Goal: Task Accomplishment & Management: Complete application form

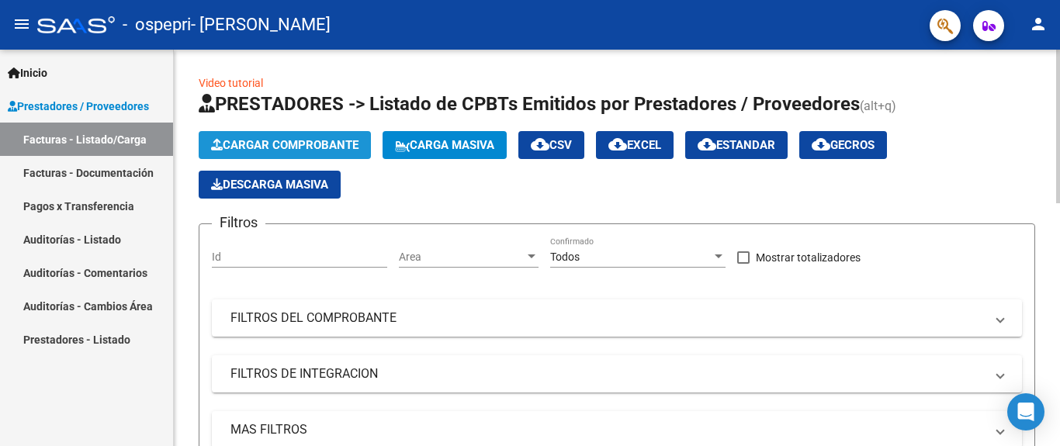
click at [296, 141] on span "Cargar Comprobante" at bounding box center [284, 145] width 147 height 14
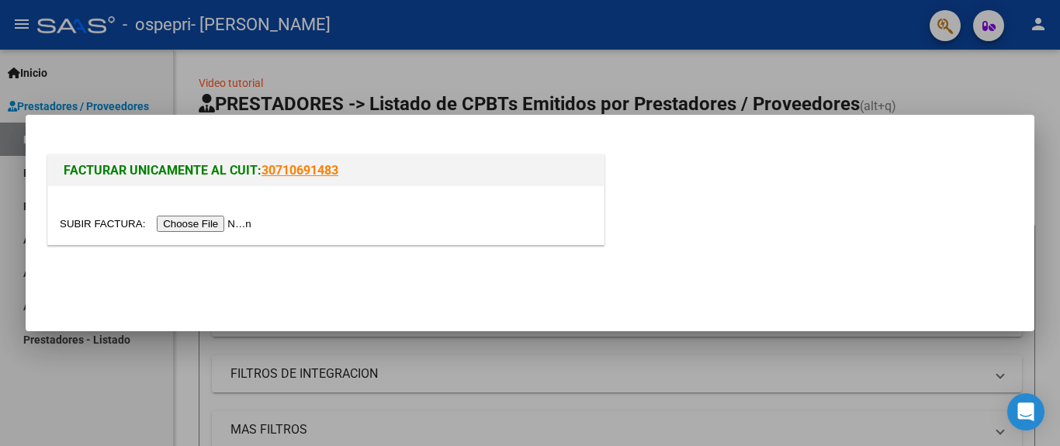
click at [201, 220] on input "file" at bounding box center [158, 224] width 196 height 16
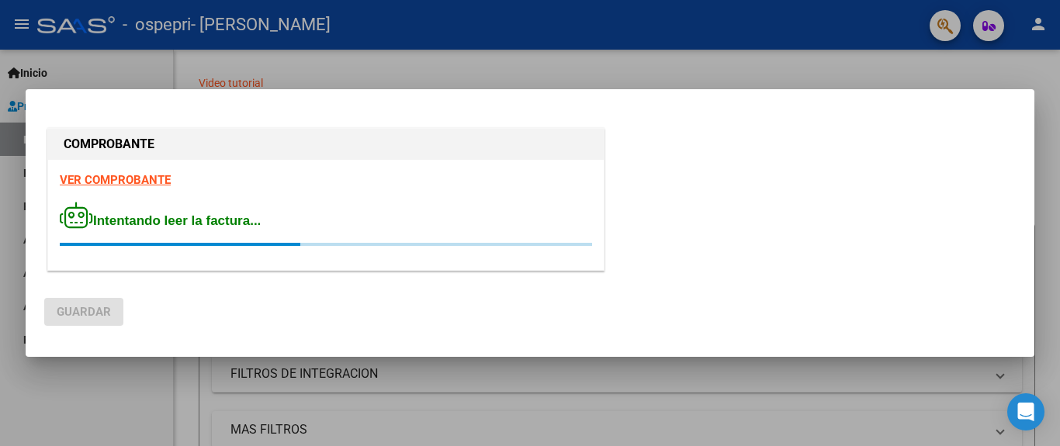
click at [147, 189] on div at bounding box center [326, 189] width 532 height 0
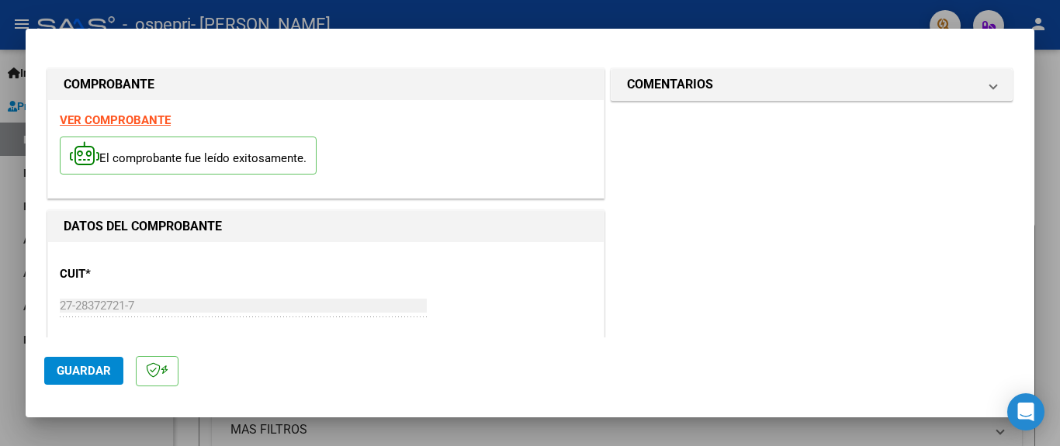
click at [122, 119] on strong "VER COMPROBANTE" at bounding box center [115, 120] width 111 height 14
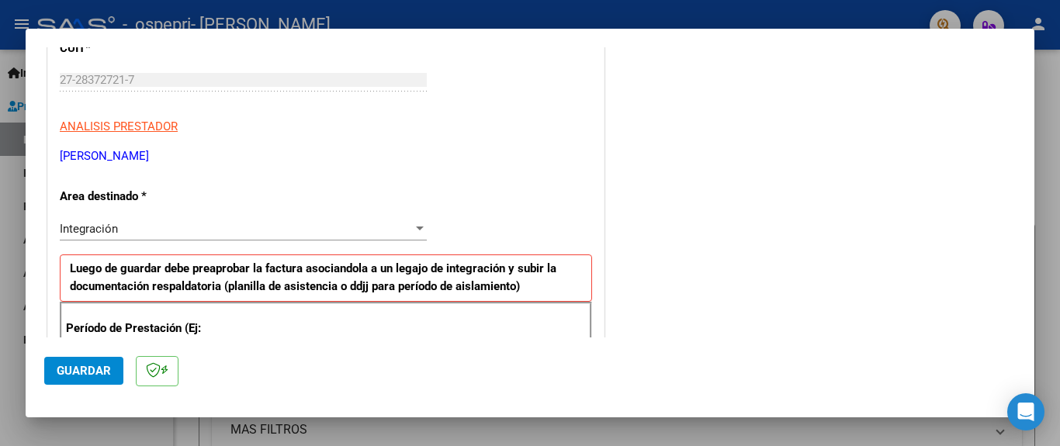
scroll to position [248, 0]
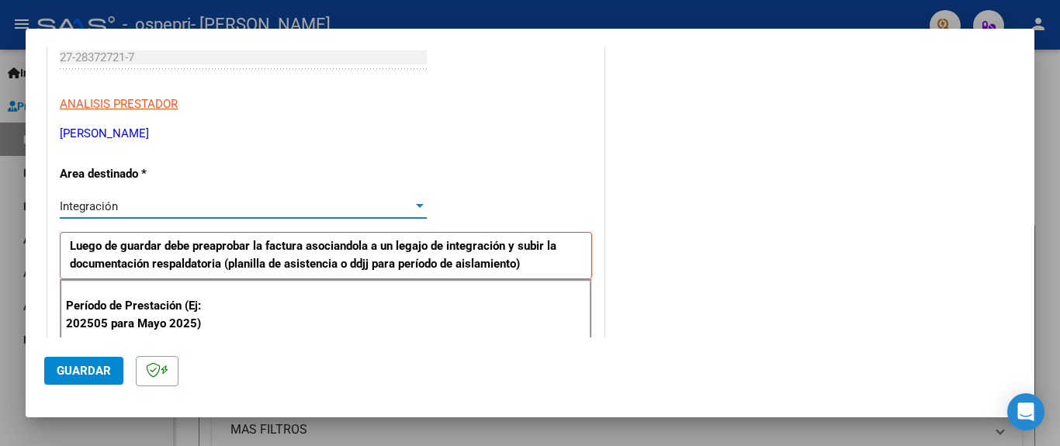
click at [84, 202] on span "Integración" at bounding box center [89, 206] width 58 height 14
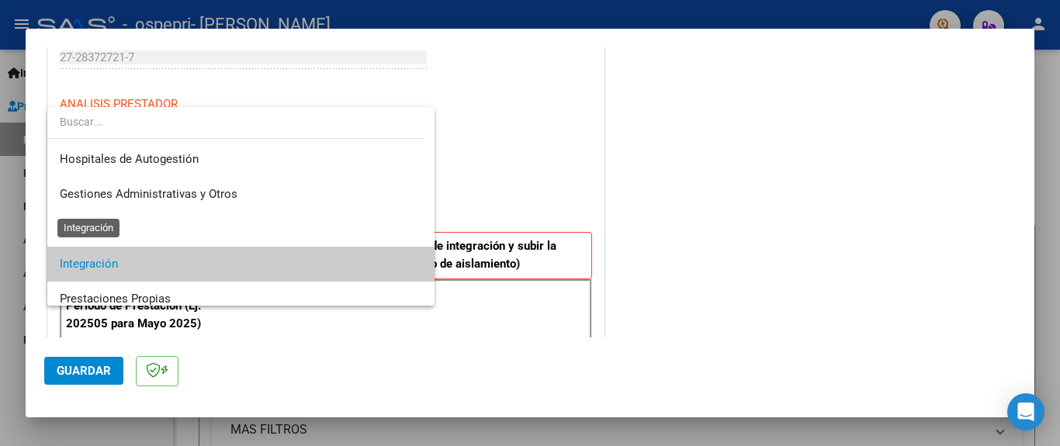
scroll to position [58, 0]
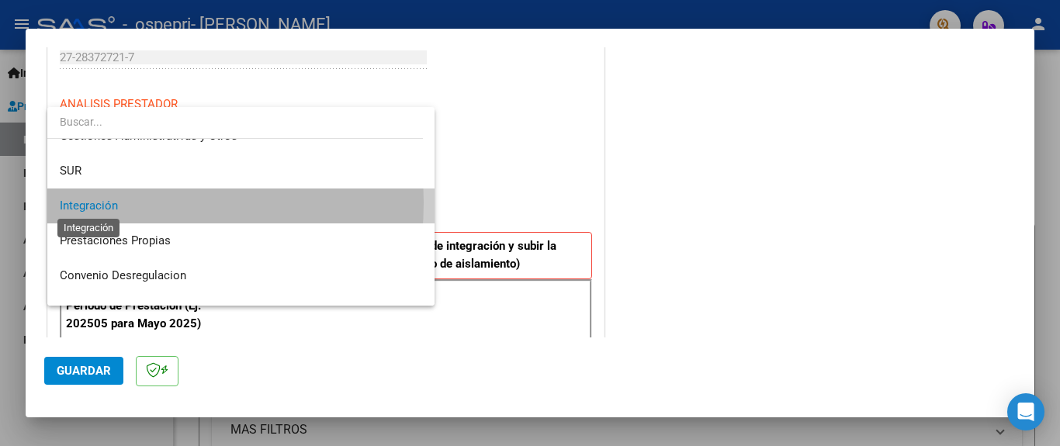
click at [84, 202] on span "Integración" at bounding box center [89, 206] width 58 height 14
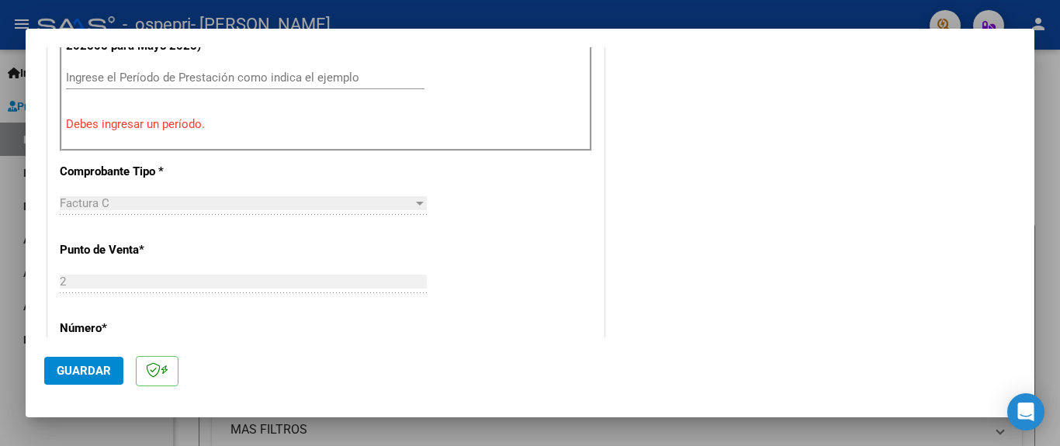
scroll to position [351, 0]
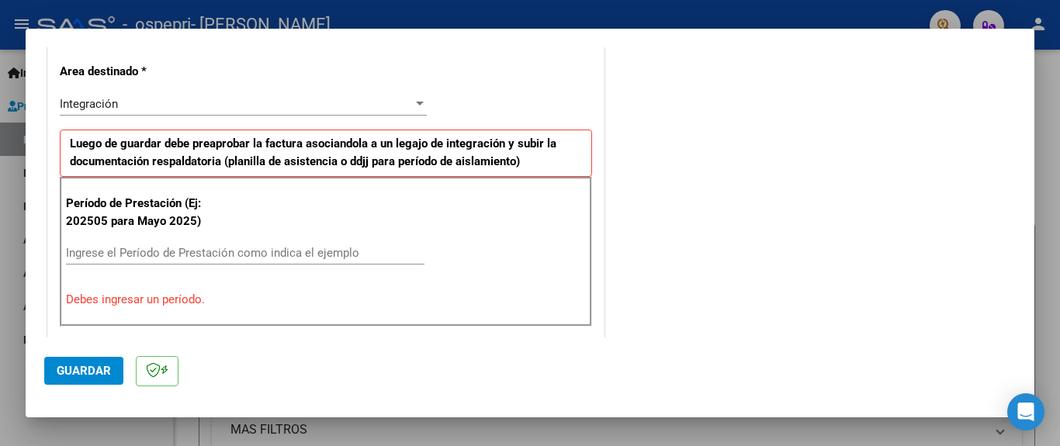
click at [108, 239] on div "Período de Prestación (Ej: 202505 para [DATE]) Ingrese el Período de Prestación…" at bounding box center [326, 251] width 532 height 149
click at [101, 254] on input "Ingrese el Período de Prestación como indica el ejemplo" at bounding box center [245, 253] width 358 height 14
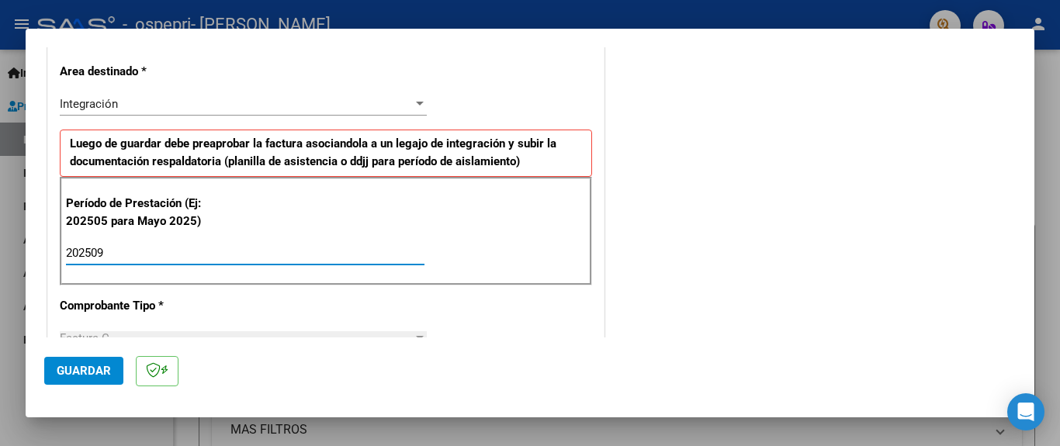
type input "202509"
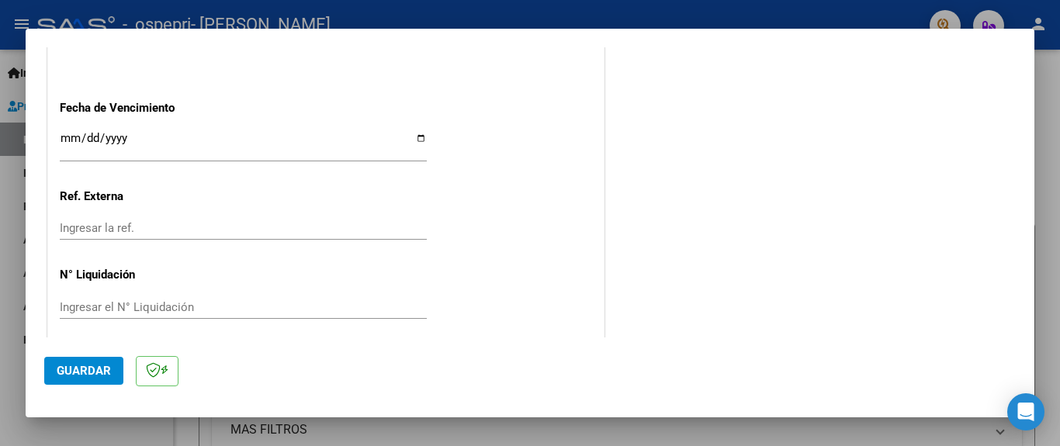
scroll to position [1075, 0]
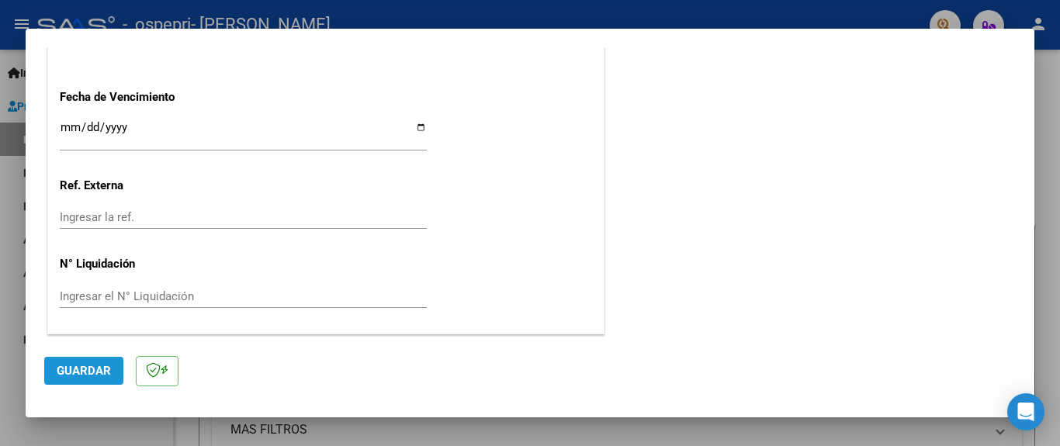
click at [83, 371] on span "Guardar" at bounding box center [84, 371] width 54 height 14
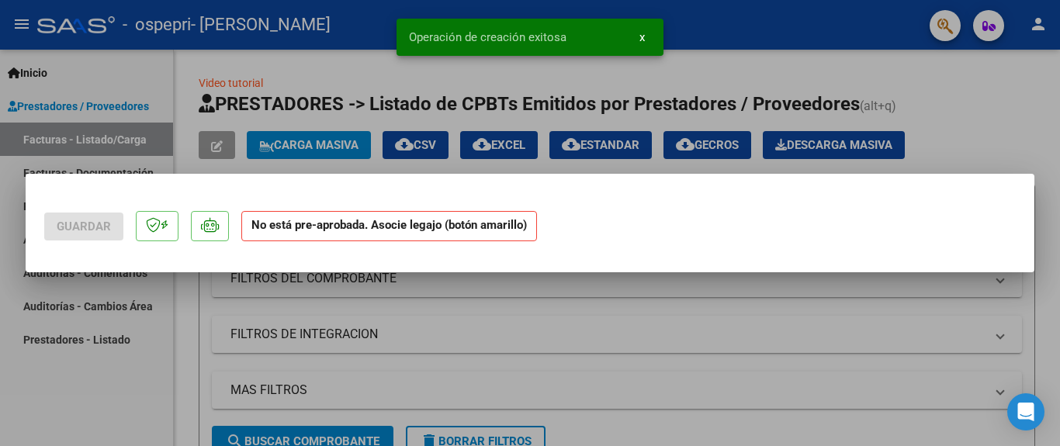
scroll to position [0, 0]
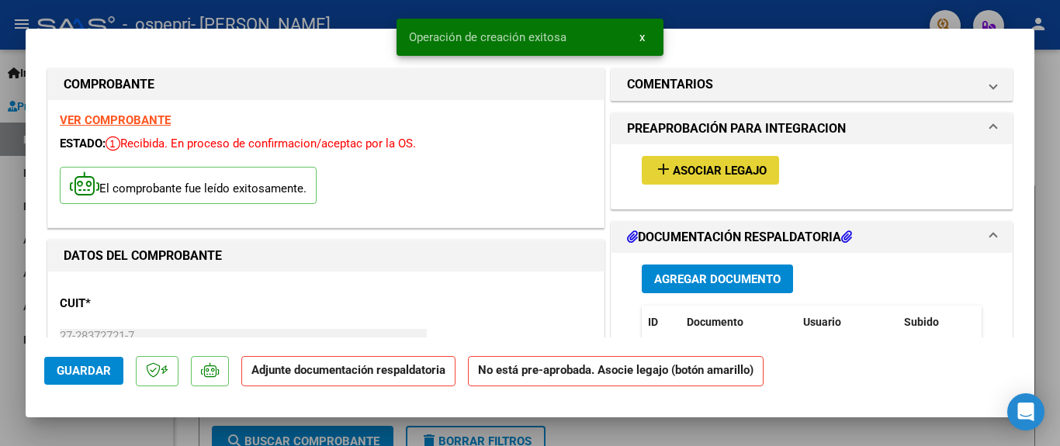
click at [690, 180] on button "add Asociar Legajo" at bounding box center [710, 170] width 137 height 29
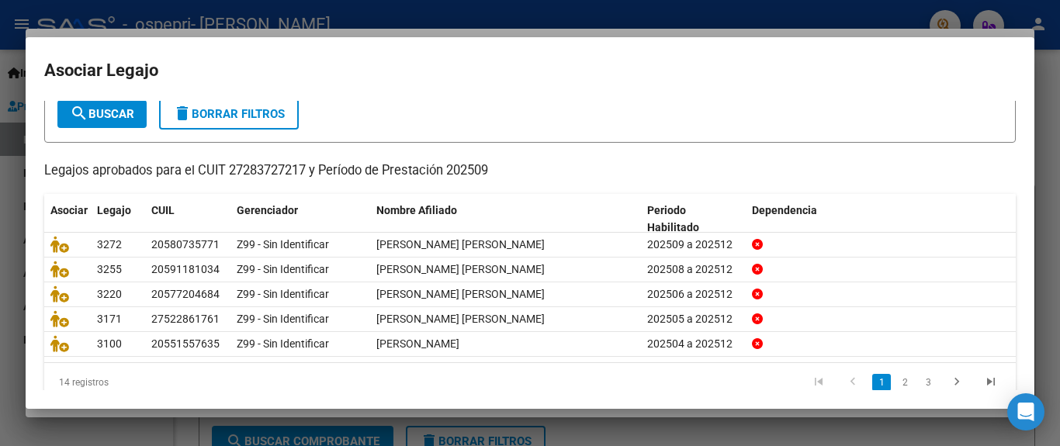
scroll to position [118, 0]
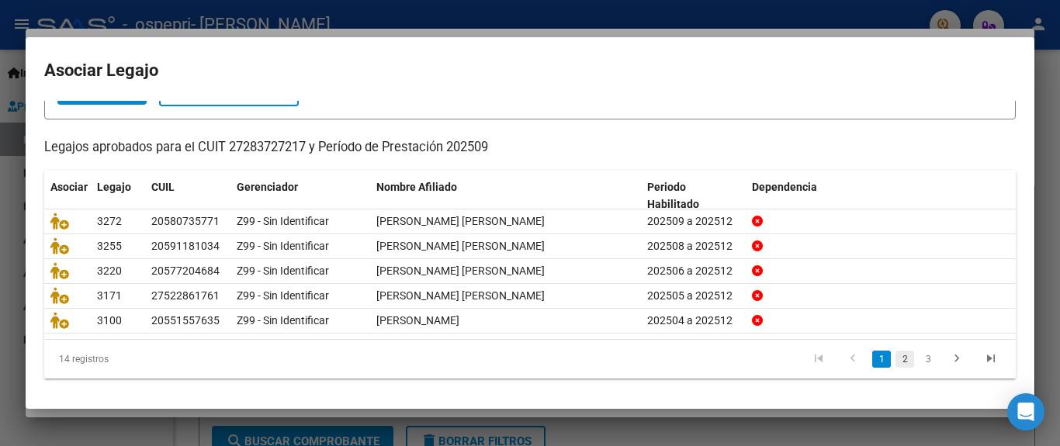
click at [895, 362] on link "2" at bounding box center [904, 359] width 19 height 17
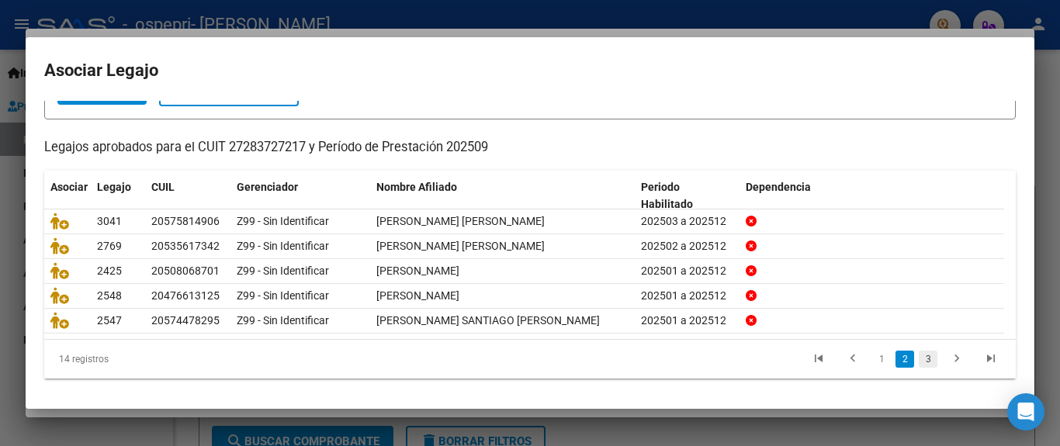
click at [919, 363] on link "3" at bounding box center [928, 359] width 19 height 17
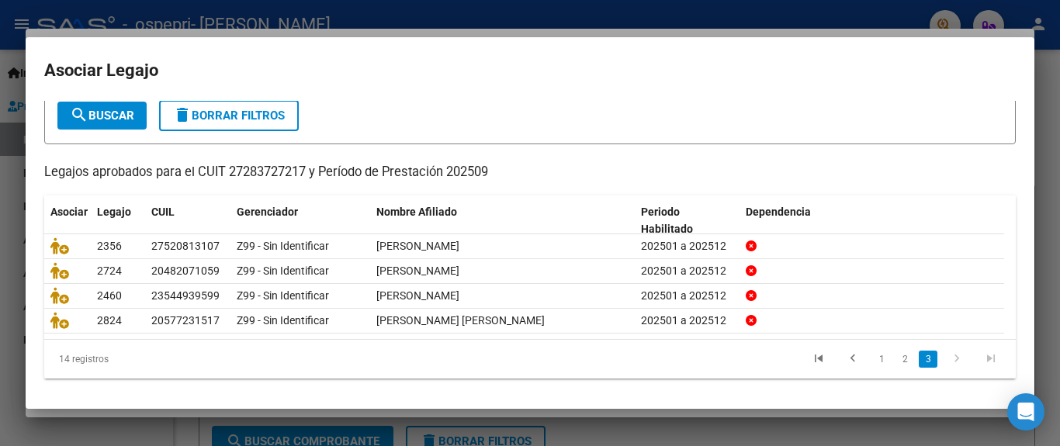
scroll to position [92, 0]
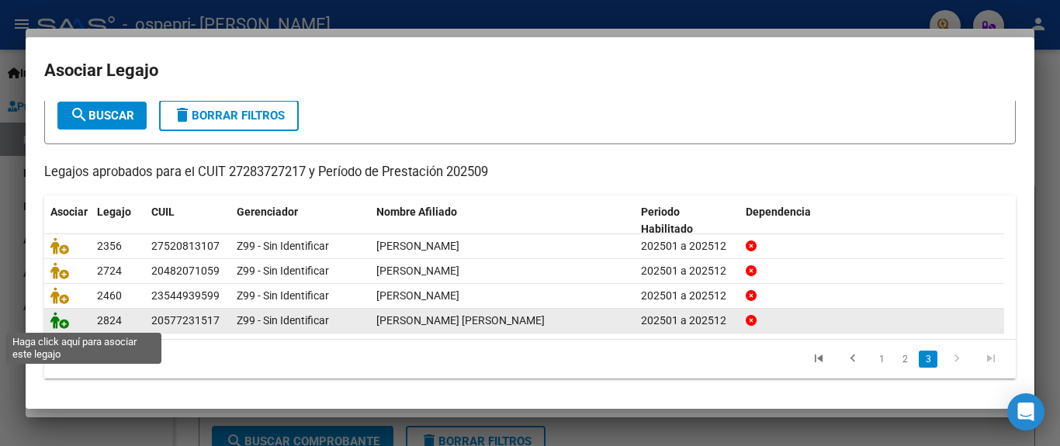
click at [57, 320] on icon at bounding box center [59, 320] width 19 height 17
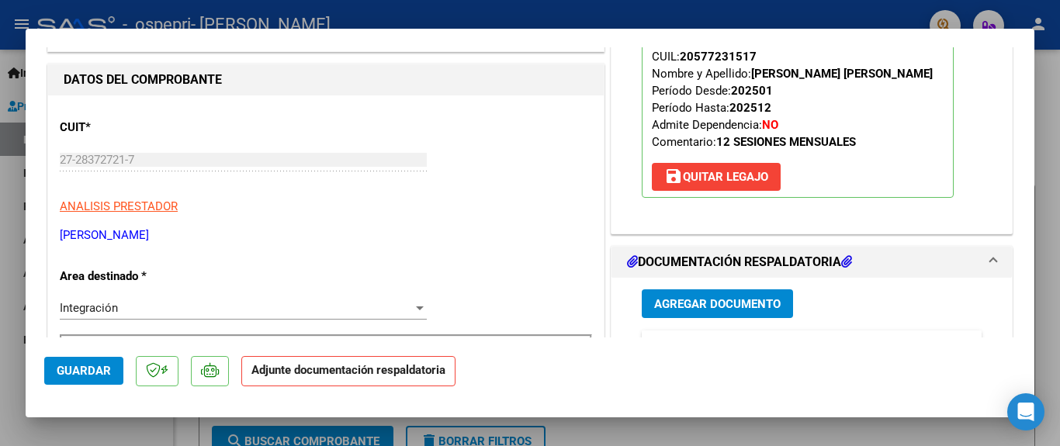
scroll to position [279, 0]
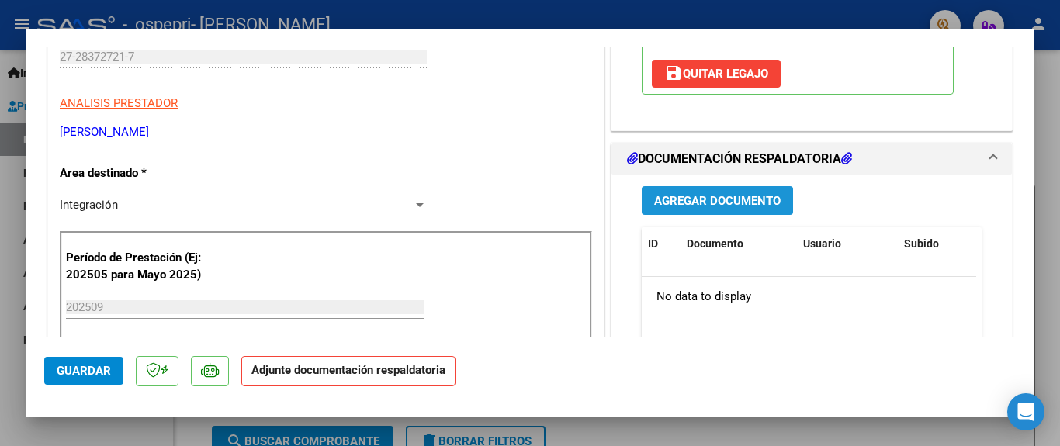
click at [658, 204] on span "Agregar Documento" at bounding box center [717, 201] width 126 height 14
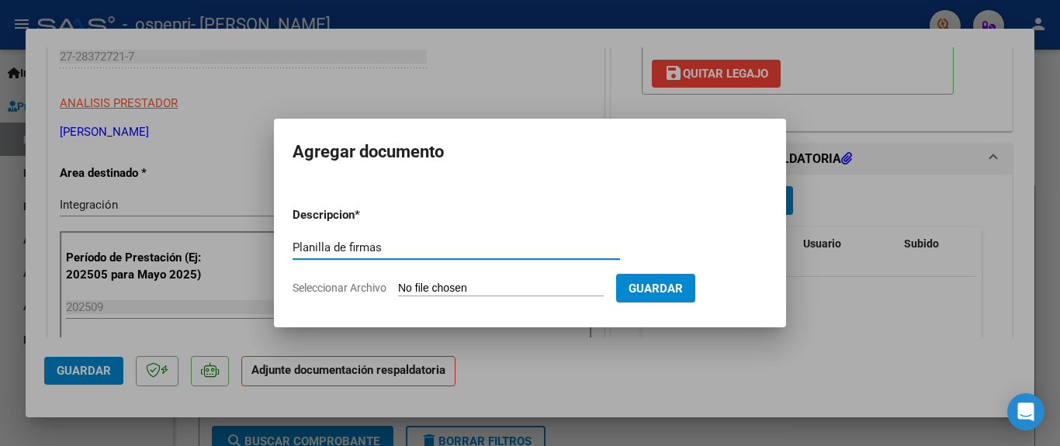
type input "Planilla de firmas"
click at [404, 287] on input "Seleccionar Archivo" at bounding box center [501, 289] width 206 height 15
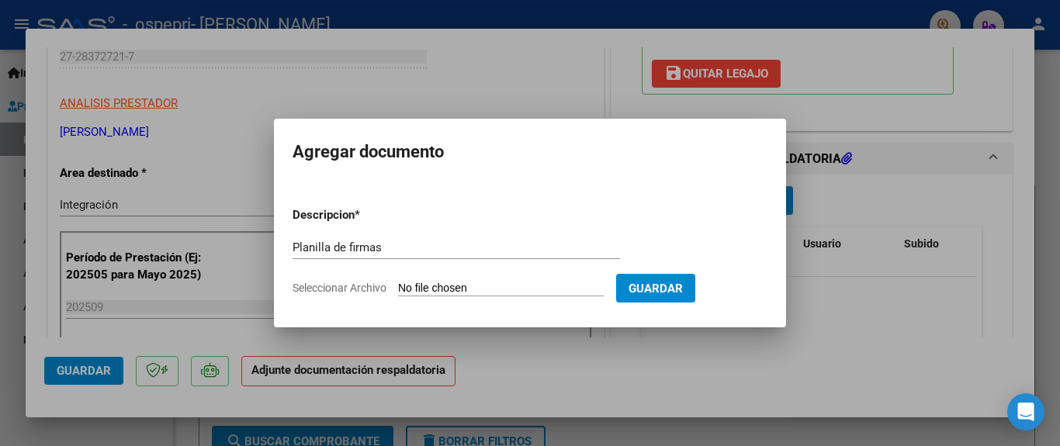
type input "C:\fakepath\[PERSON_NAME] [DATE].pdf"
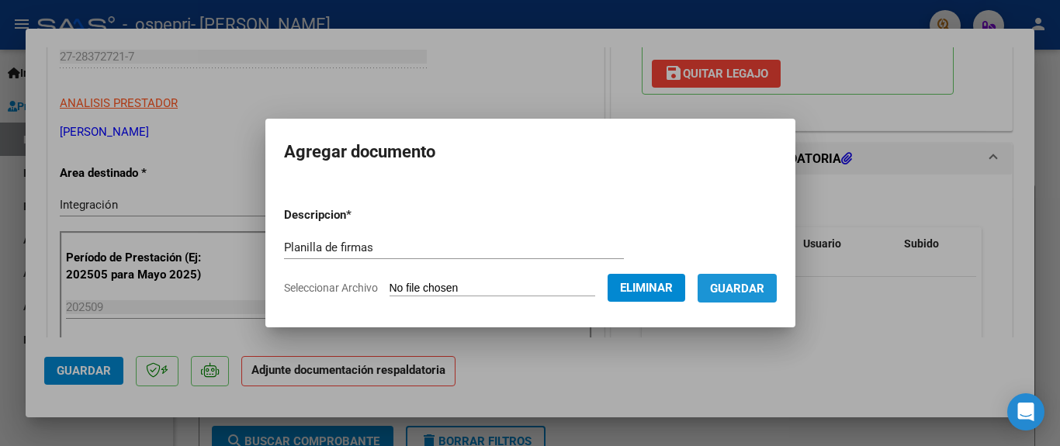
click at [742, 289] on span "Guardar" at bounding box center [737, 289] width 54 height 14
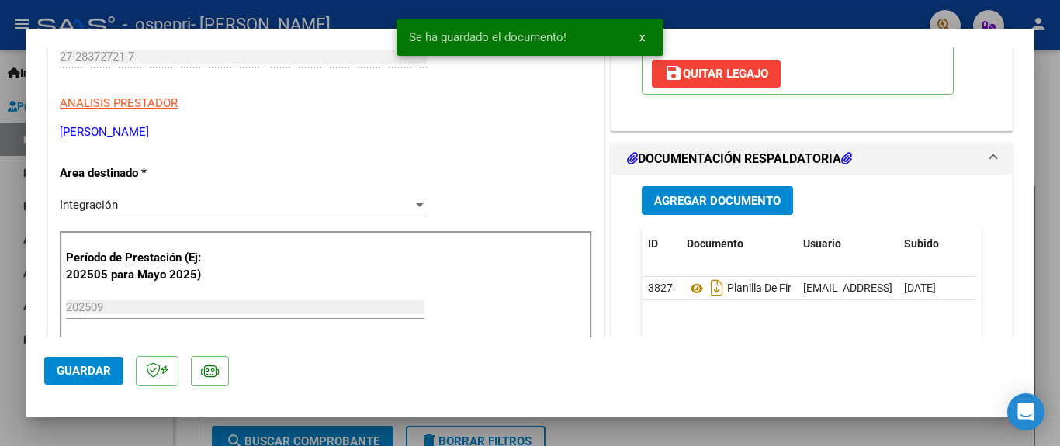
click at [614, 4] on div "Se ha guardado el documento! x" at bounding box center [530, 37] width 304 height 74
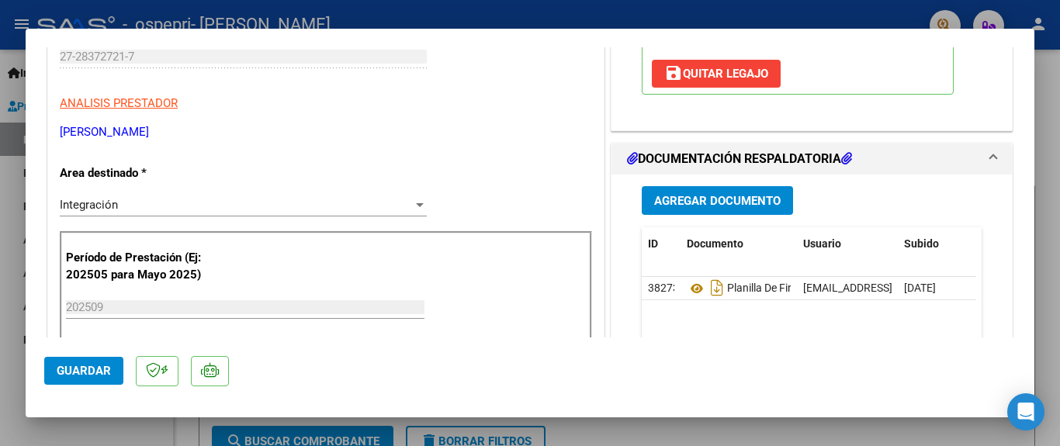
click at [613, 9] on div at bounding box center [530, 223] width 1060 height 446
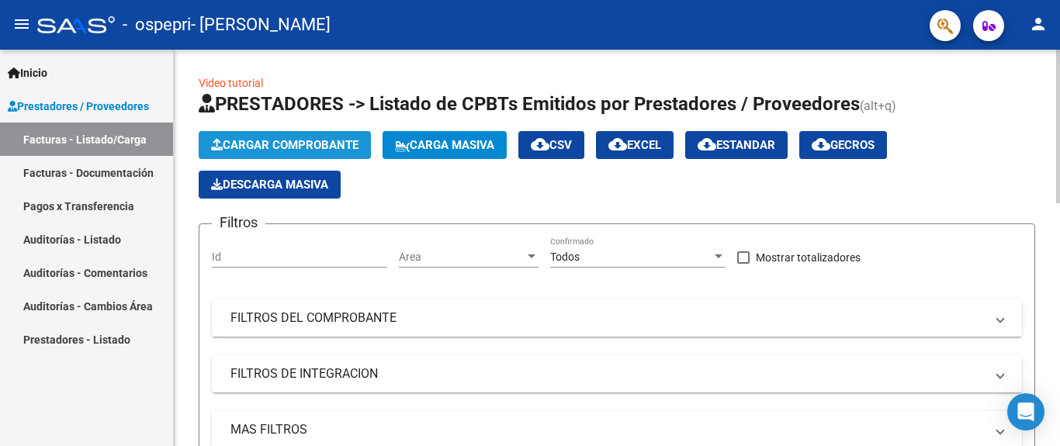
click at [252, 140] on span "Cargar Comprobante" at bounding box center [284, 145] width 147 height 14
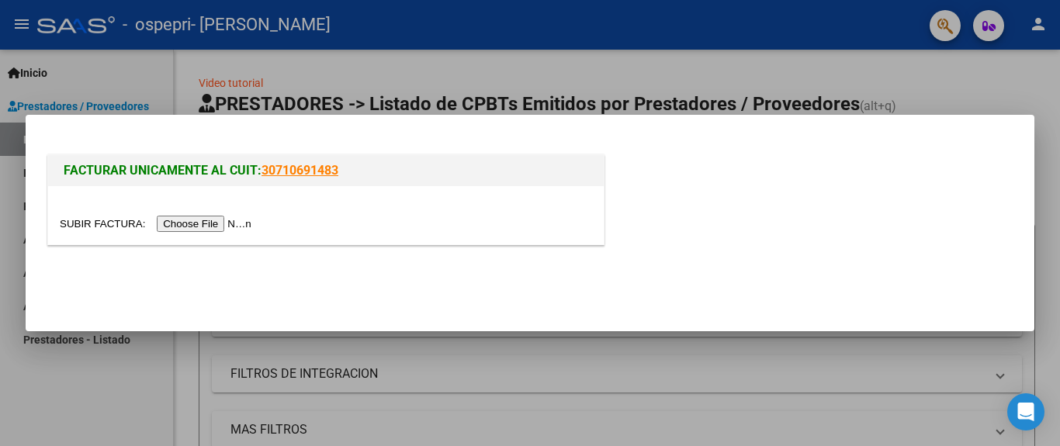
click at [201, 223] on input "file" at bounding box center [158, 224] width 196 height 16
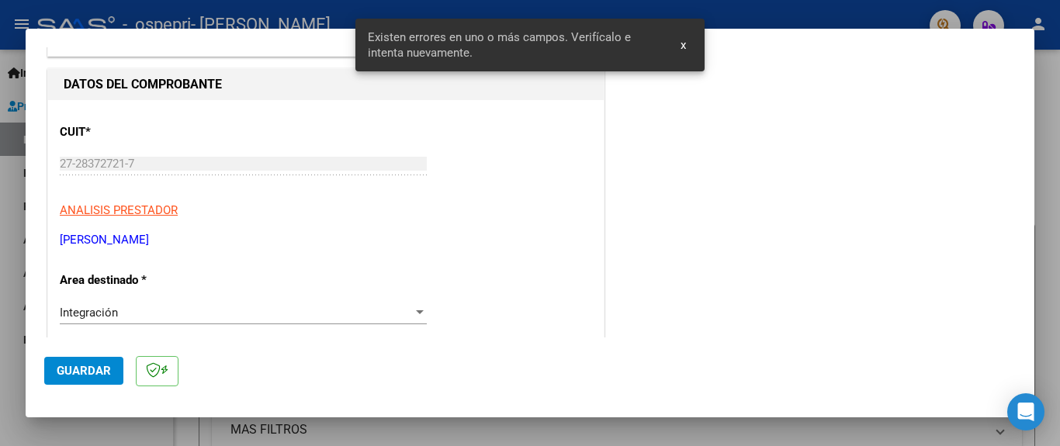
scroll to position [0, 0]
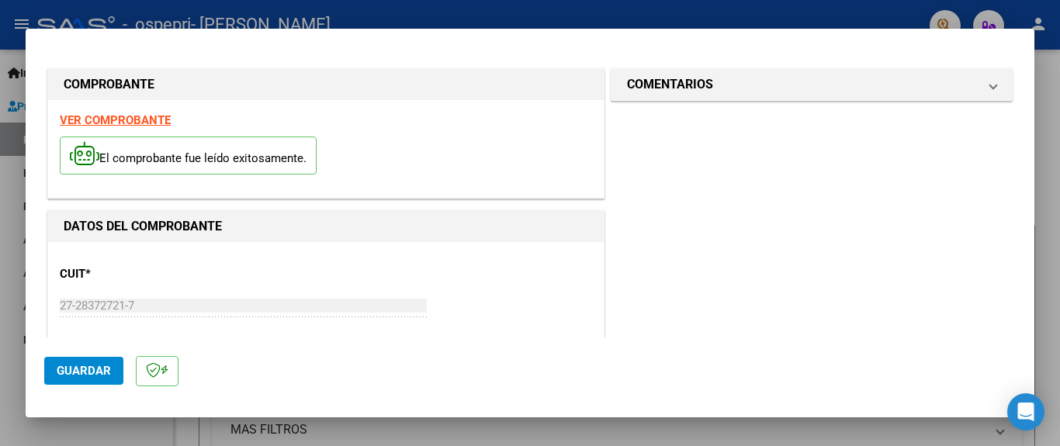
click at [117, 119] on strong "VER COMPROBANTE" at bounding box center [115, 120] width 111 height 14
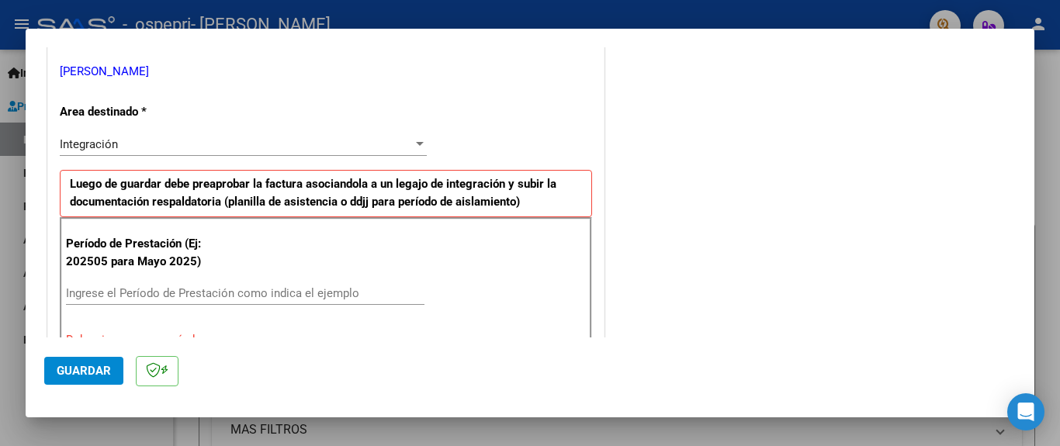
scroll to position [341, 0]
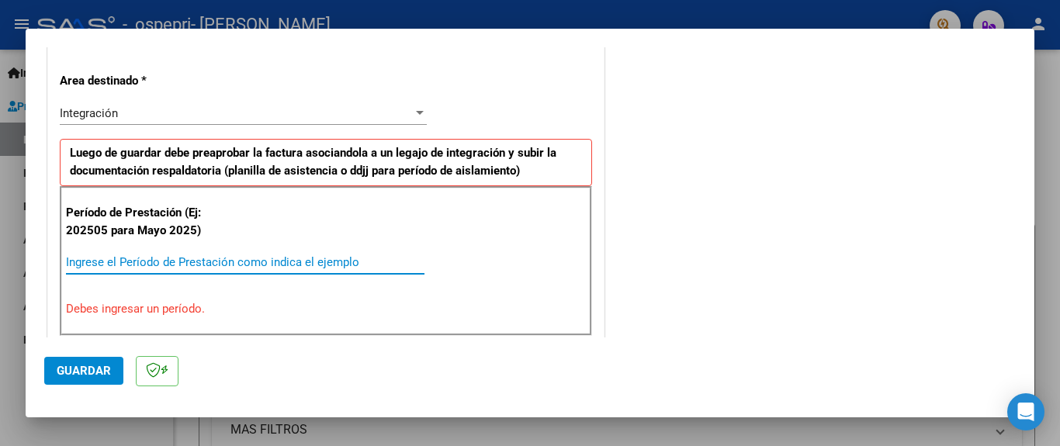
click at [187, 265] on input "Ingrese el Período de Prestación como indica el ejemplo" at bounding box center [245, 262] width 358 height 14
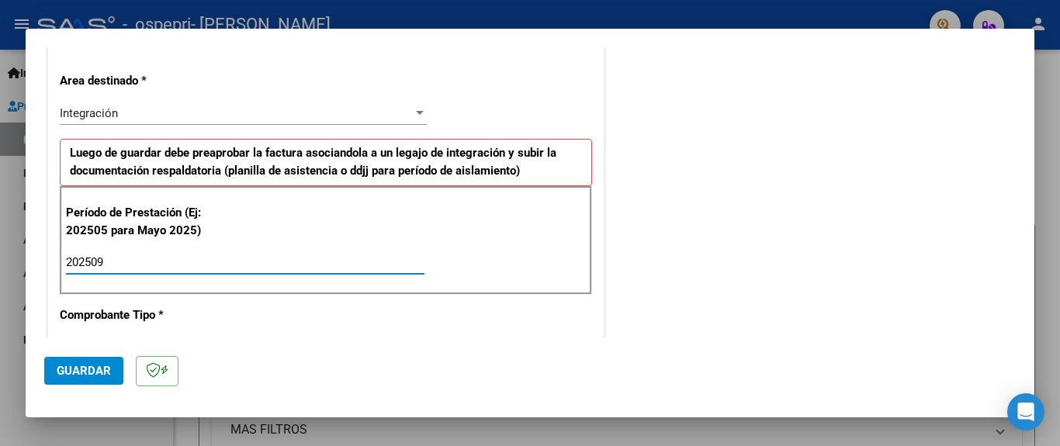
type input "202509"
click at [99, 371] on span "Guardar" at bounding box center [84, 371] width 54 height 14
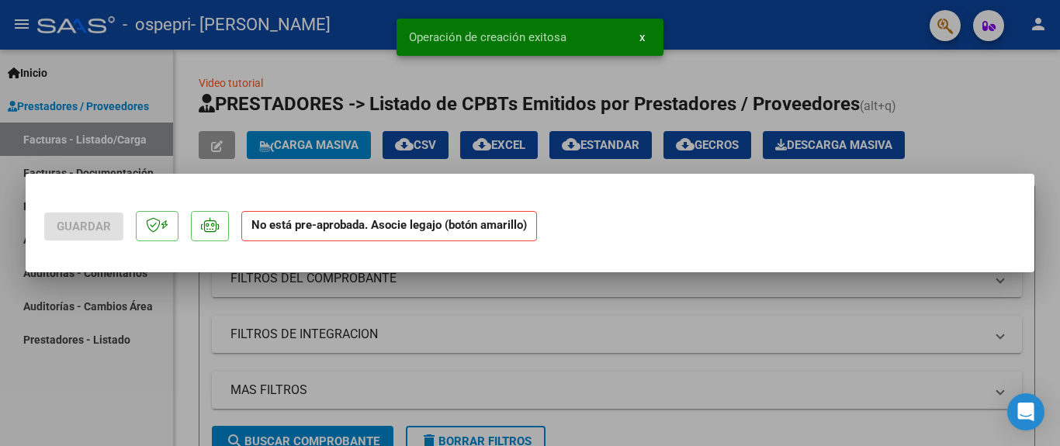
scroll to position [0, 0]
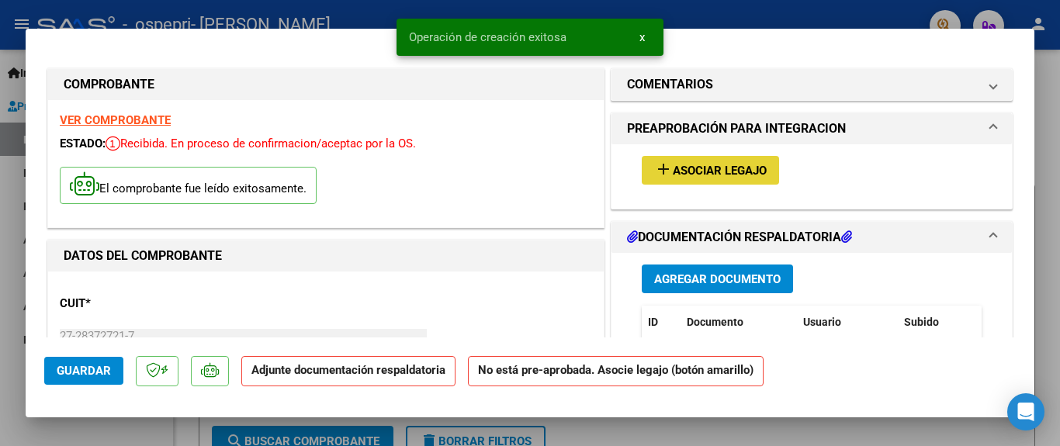
click at [687, 172] on span "Asociar Legajo" at bounding box center [720, 171] width 94 height 14
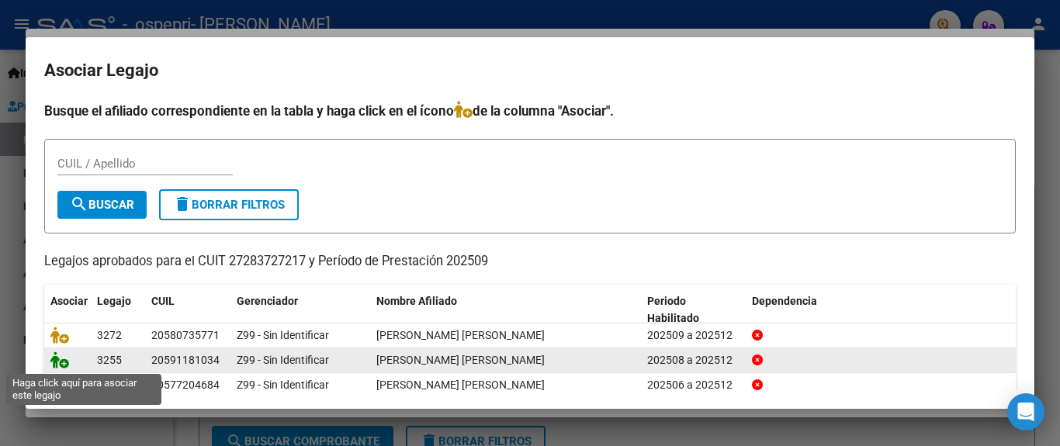
click at [60, 361] on icon at bounding box center [59, 359] width 19 height 17
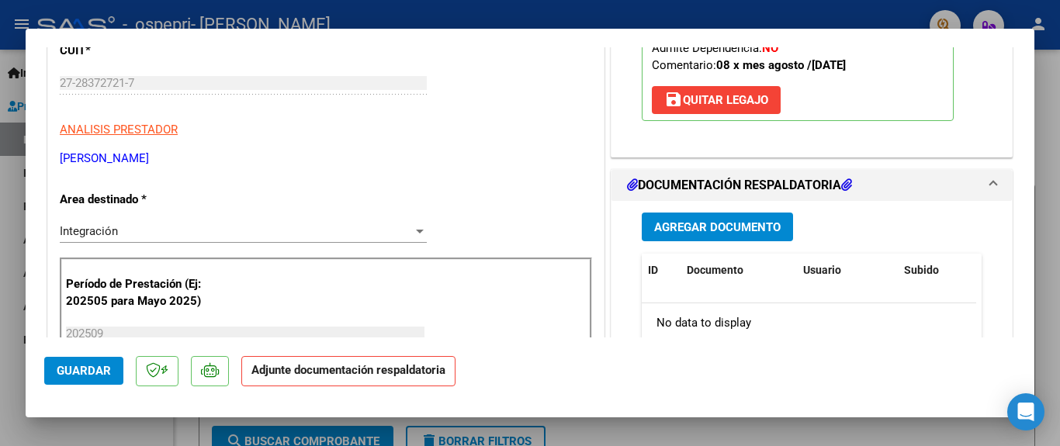
scroll to position [279, 0]
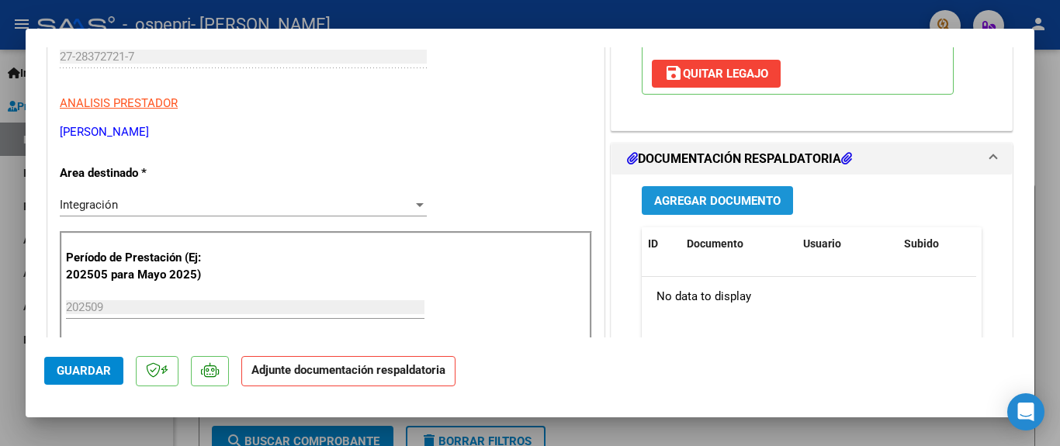
click at [656, 208] on span "Agregar Documento" at bounding box center [717, 201] width 126 height 14
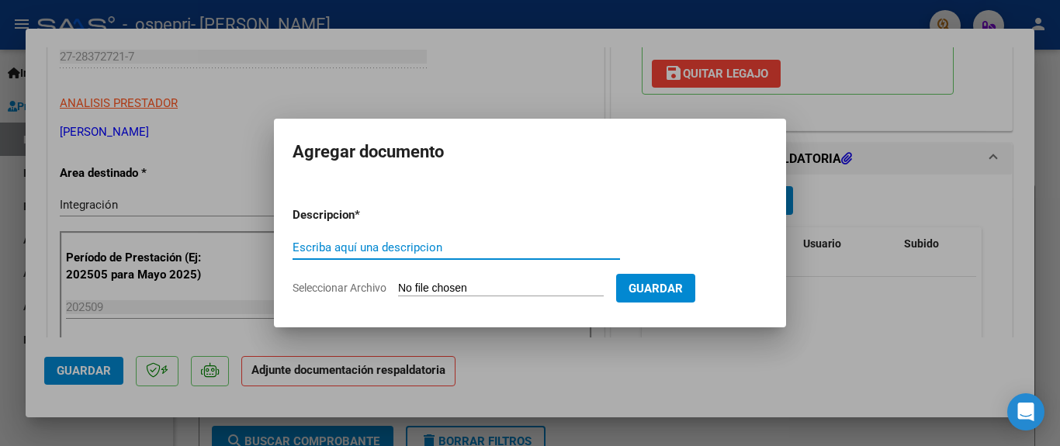
paste input "Planilla de firmas"
type input "Planilla de firmas"
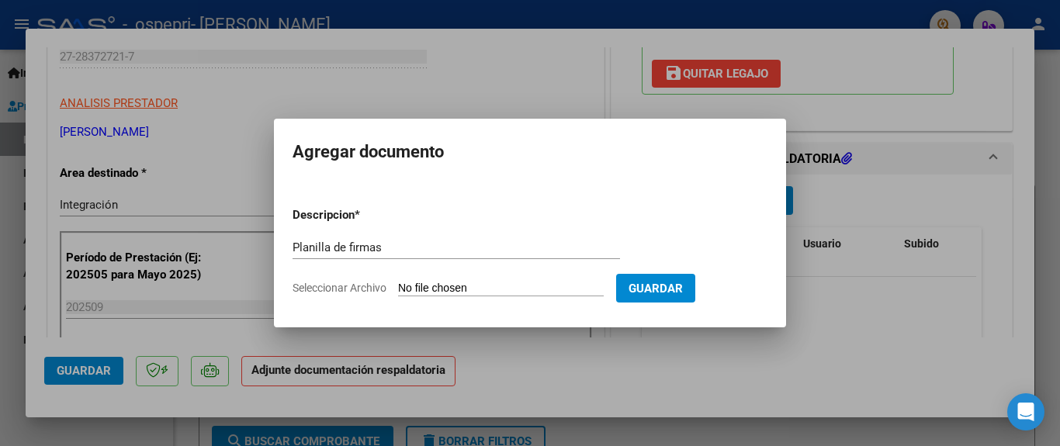
click at [407, 289] on input "Seleccionar Archivo" at bounding box center [501, 289] width 206 height 15
type input "C:\fakepath\[PERSON_NAME] [DATE].pdf"
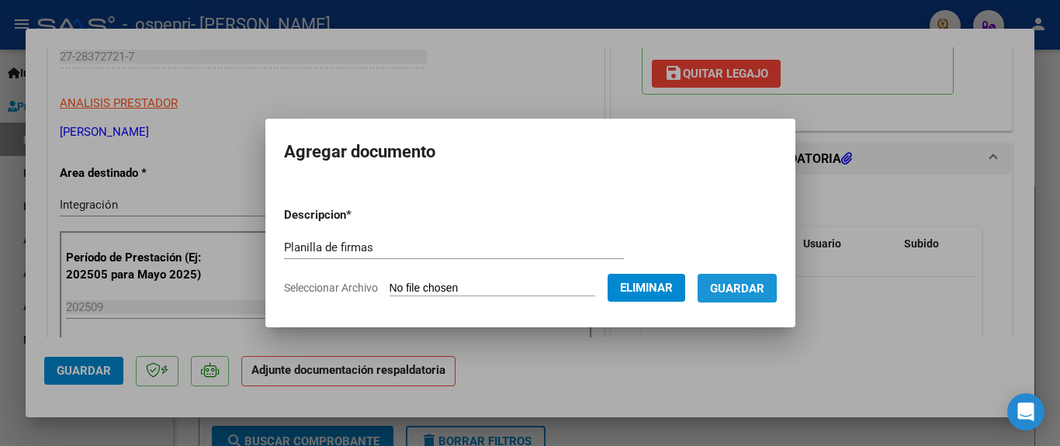
click at [733, 286] on span "Guardar" at bounding box center [737, 289] width 54 height 14
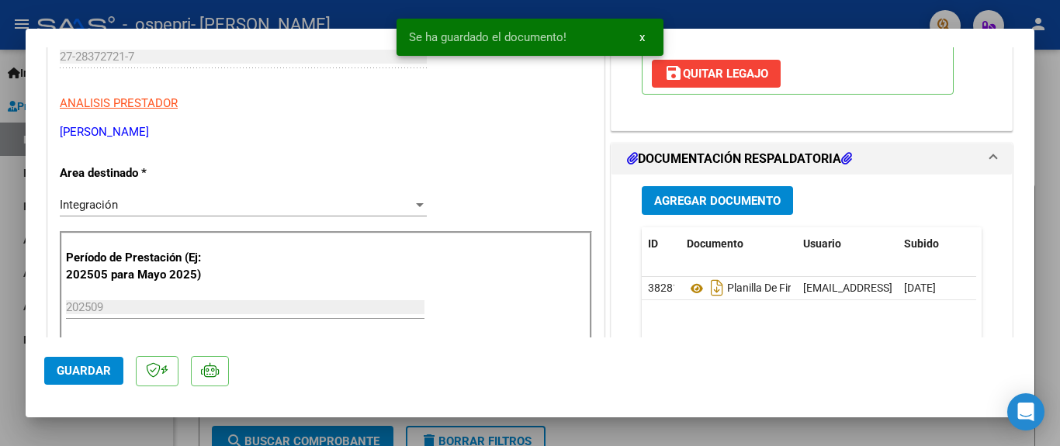
click at [737, 13] on div at bounding box center [530, 223] width 1060 height 446
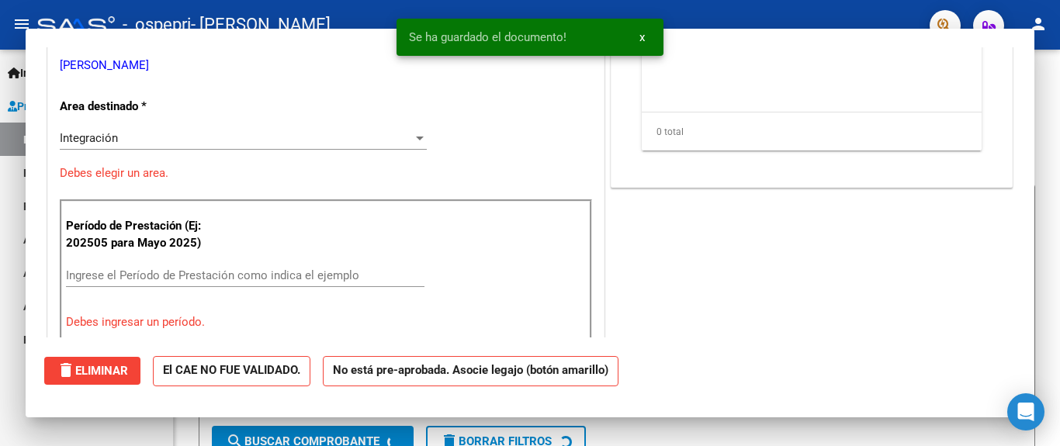
scroll to position [0, 0]
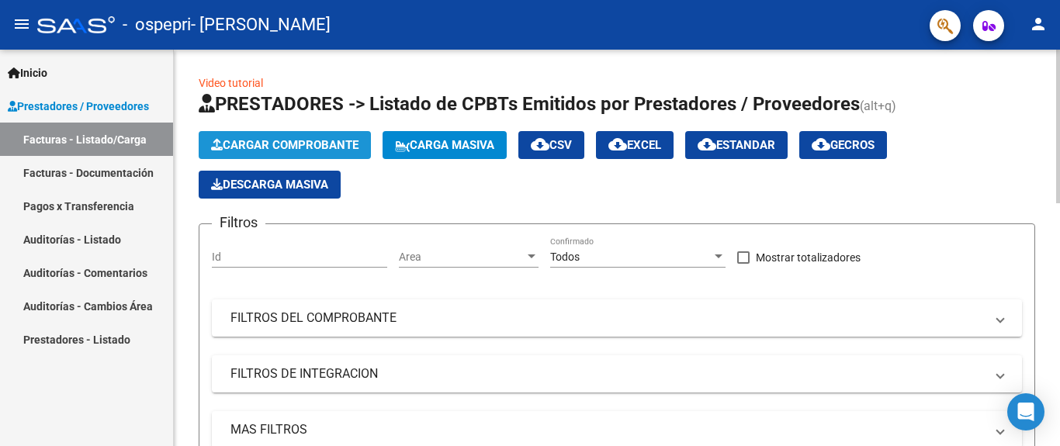
click at [265, 145] on span "Cargar Comprobante" at bounding box center [284, 145] width 147 height 14
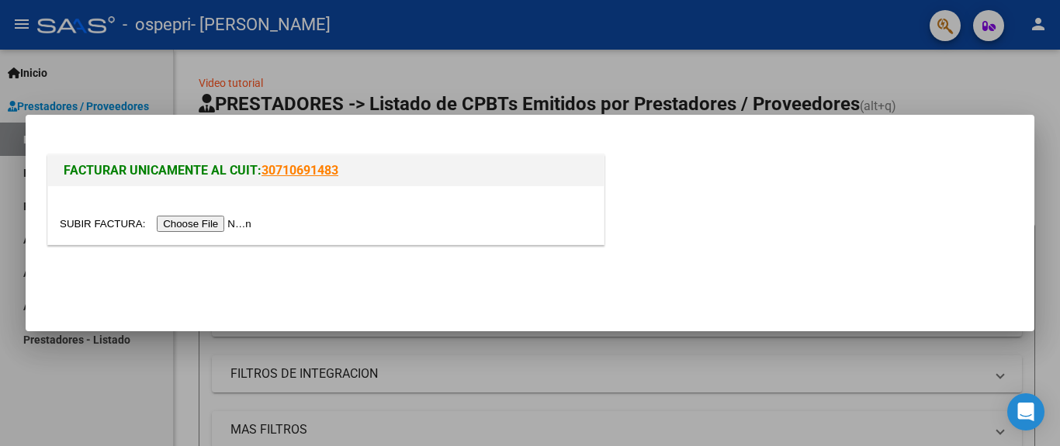
click at [230, 226] on input "file" at bounding box center [158, 224] width 196 height 16
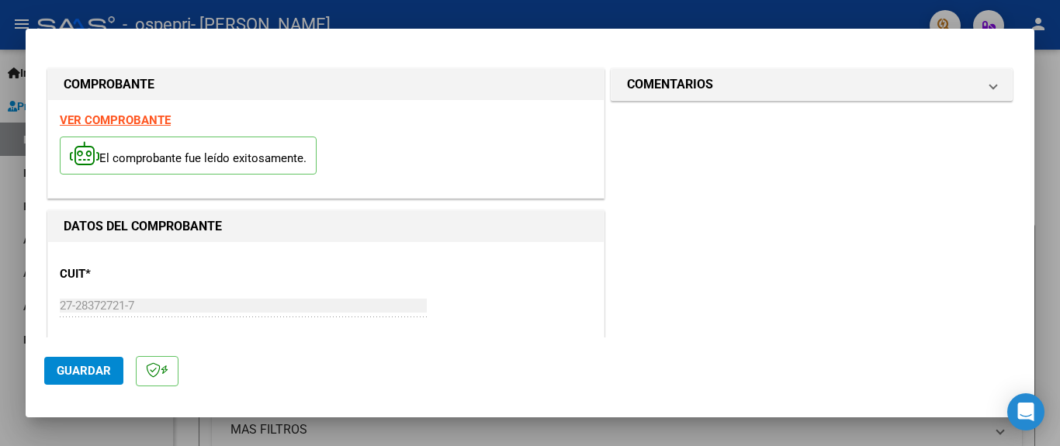
click at [130, 119] on strong "VER COMPROBANTE" at bounding box center [115, 120] width 111 height 14
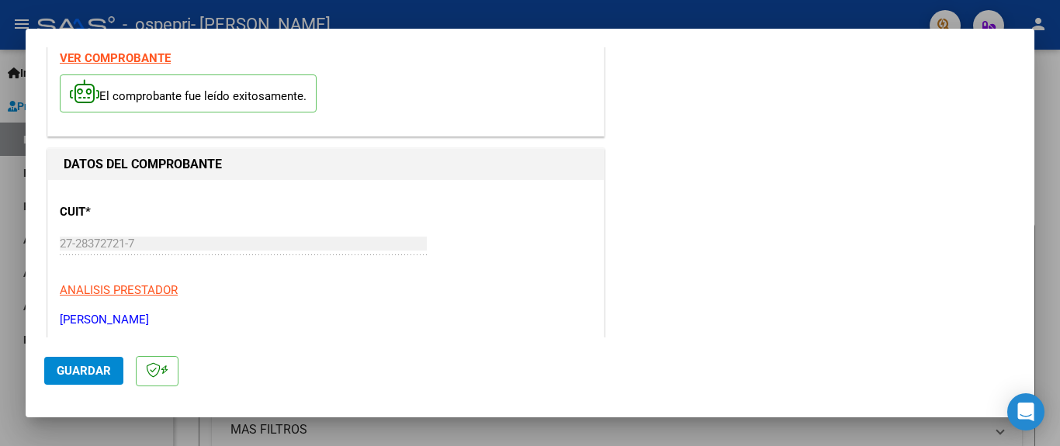
scroll to position [465, 0]
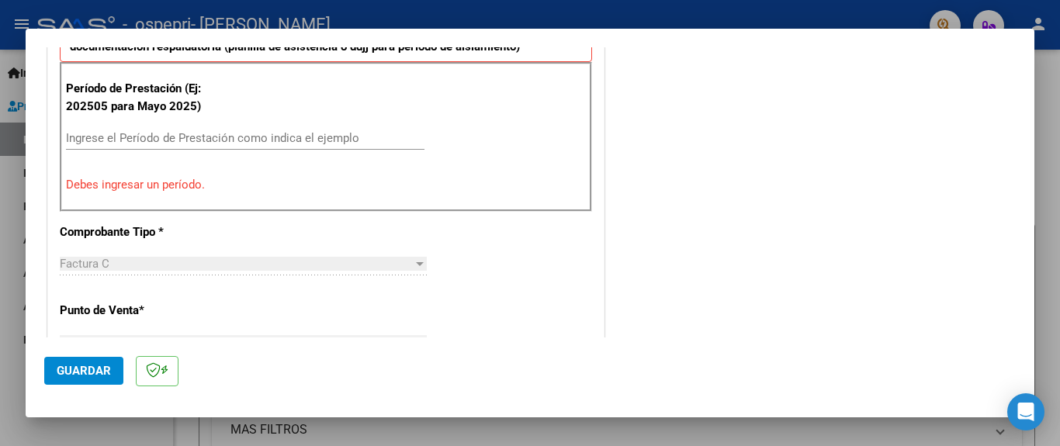
click at [103, 133] on input "Ingrese el Período de Prestación como indica el ejemplo" at bounding box center [245, 138] width 358 height 14
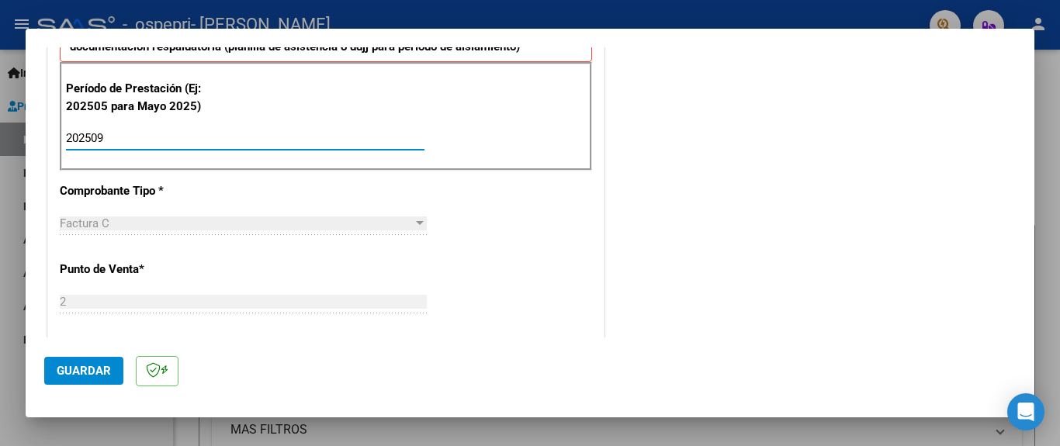
type input "202509"
click at [79, 372] on span "Guardar" at bounding box center [84, 371] width 54 height 14
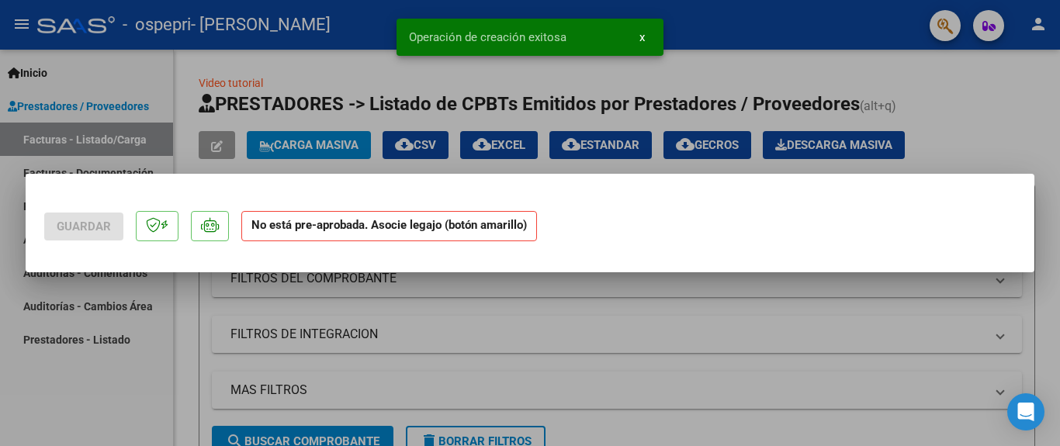
scroll to position [0, 0]
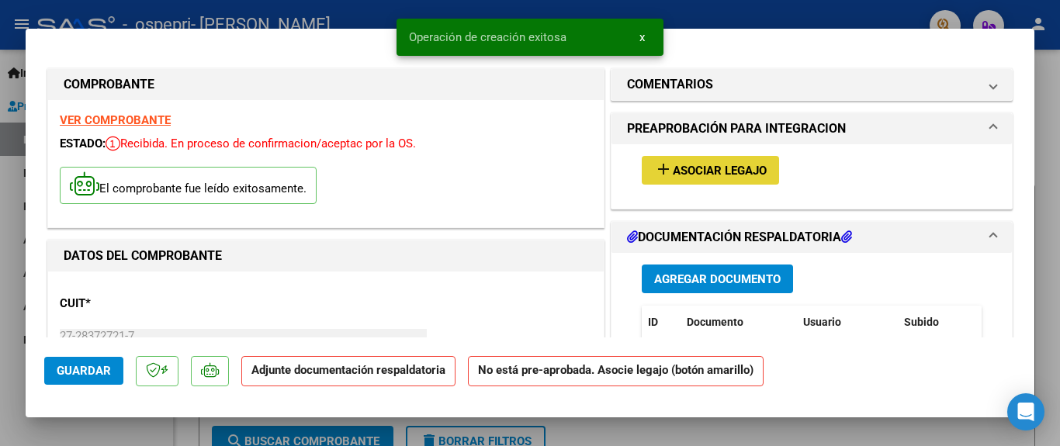
click at [703, 173] on span "Asociar Legajo" at bounding box center [720, 171] width 94 height 14
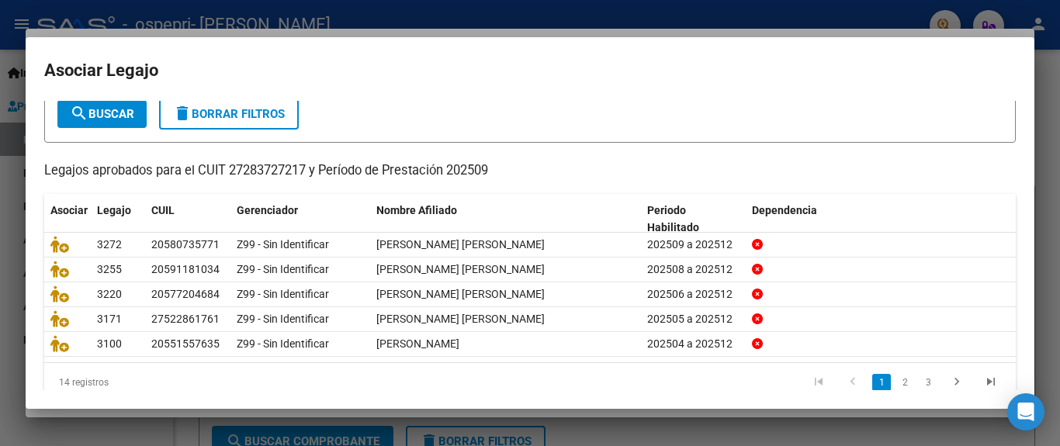
scroll to position [118, 0]
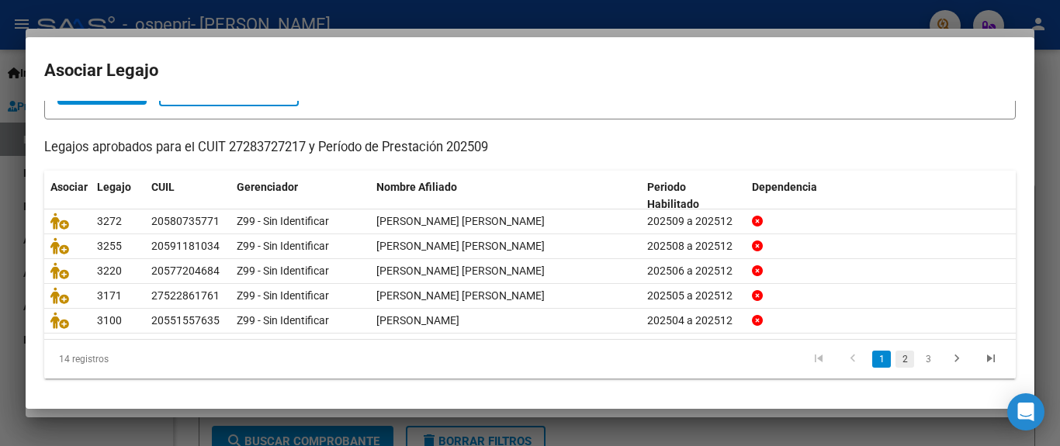
click at [895, 358] on link "2" at bounding box center [904, 359] width 19 height 17
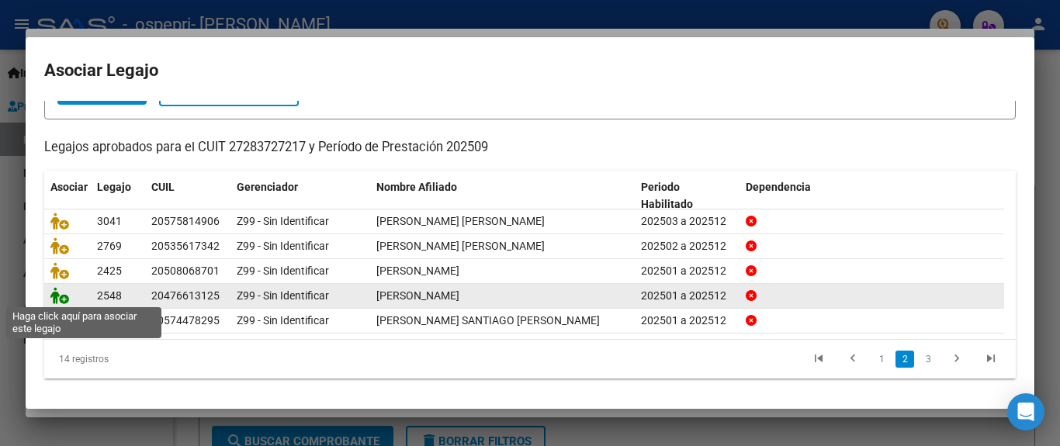
click at [57, 296] on icon at bounding box center [59, 295] width 19 height 17
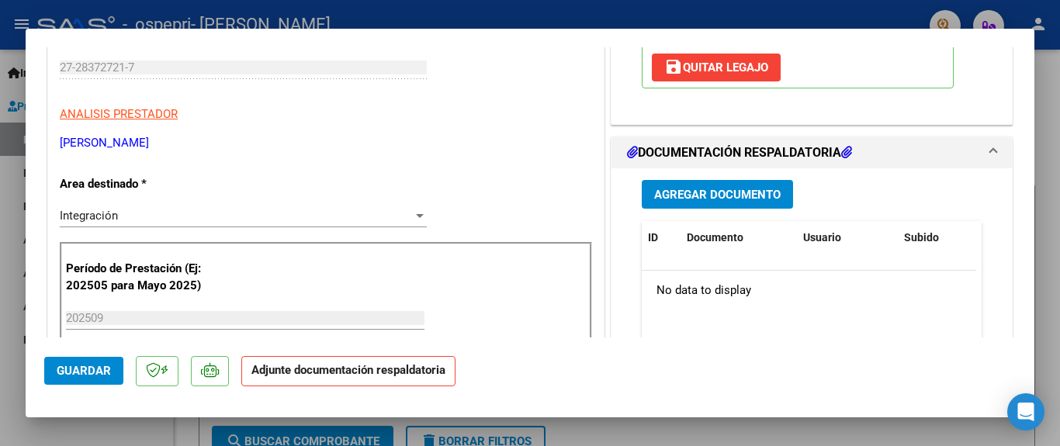
scroll to position [320, 0]
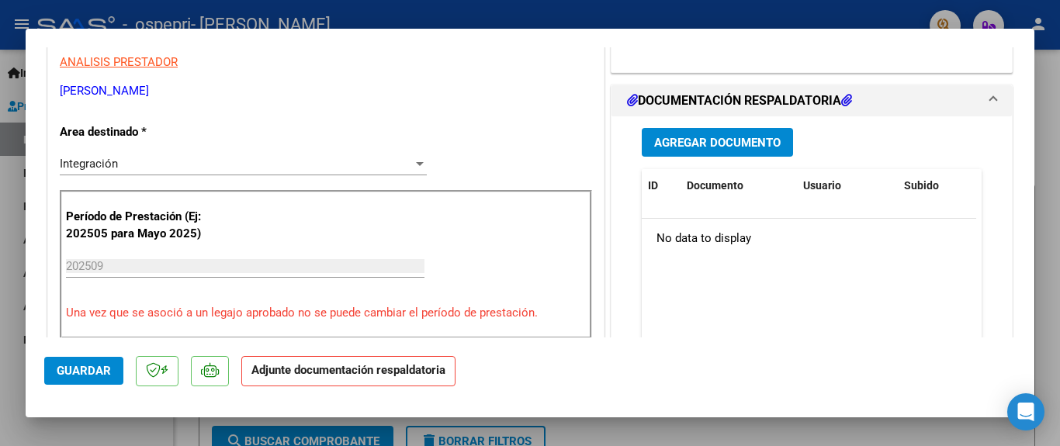
click at [650, 150] on button "Agregar Documento" at bounding box center [717, 142] width 151 height 29
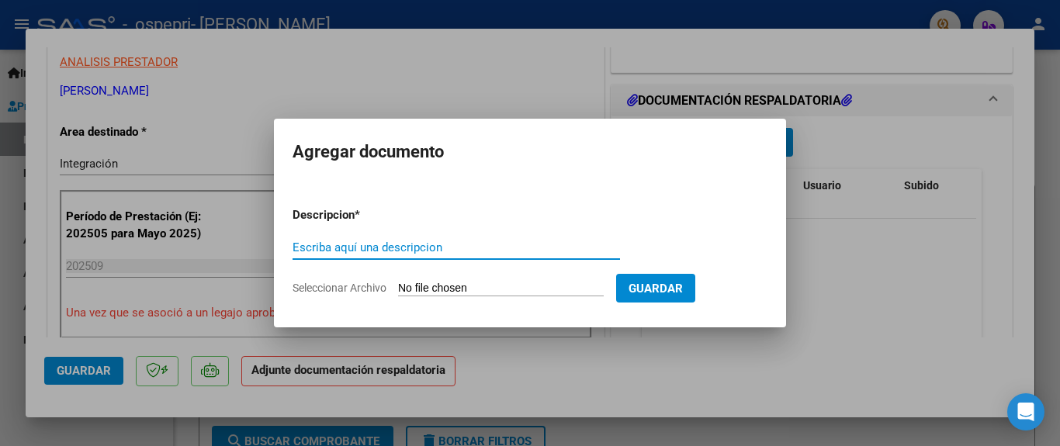
paste input "Planilla de firmas"
type input "Planilla de firmas"
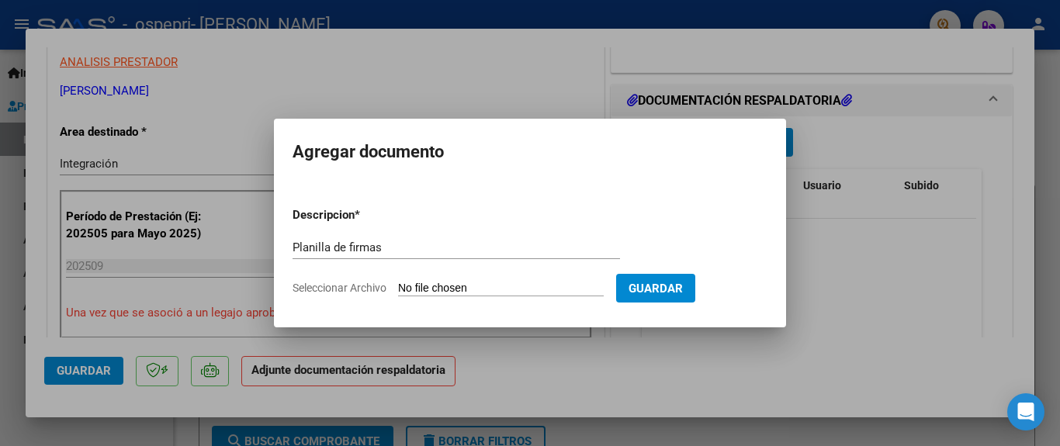
click at [410, 286] on input "Seleccionar Archivo" at bounding box center [501, 289] width 206 height 15
type input "C:\fakepath\[PERSON_NAME] [DATE].pdf"
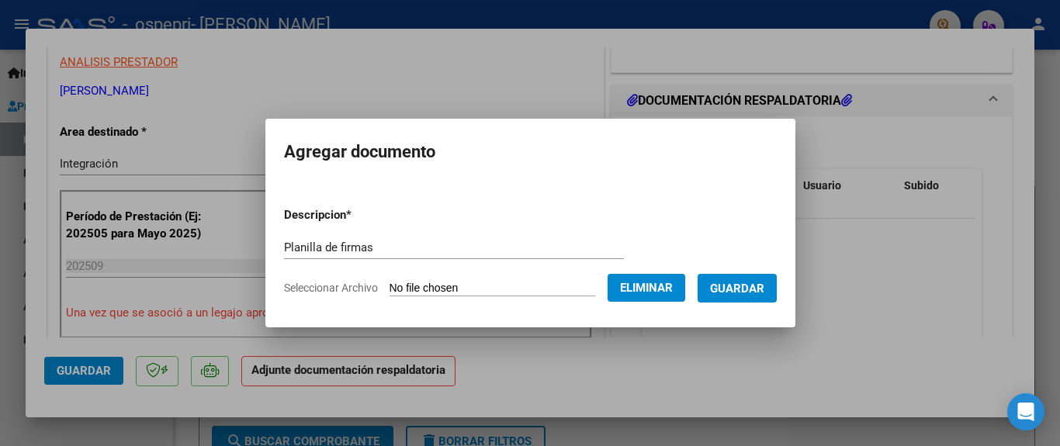
click at [759, 290] on span "Guardar" at bounding box center [737, 289] width 54 height 14
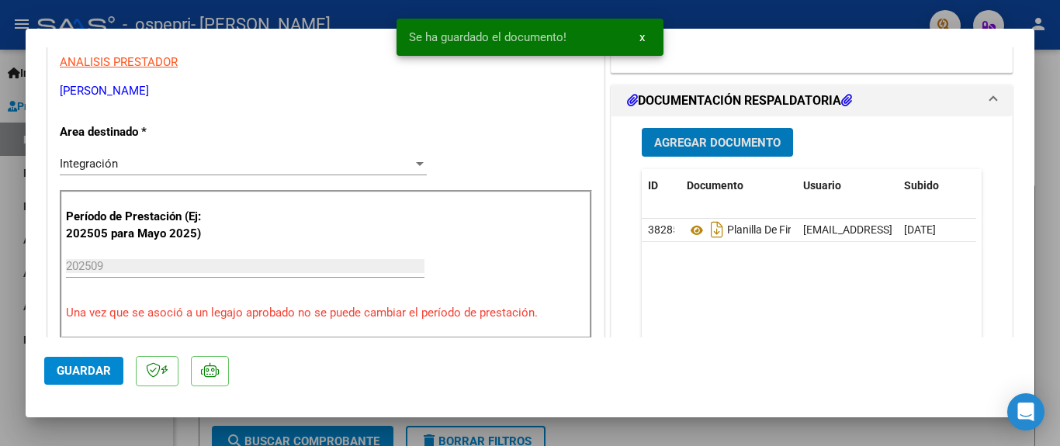
click at [639, 37] on span "x" at bounding box center [641, 37] width 5 height 14
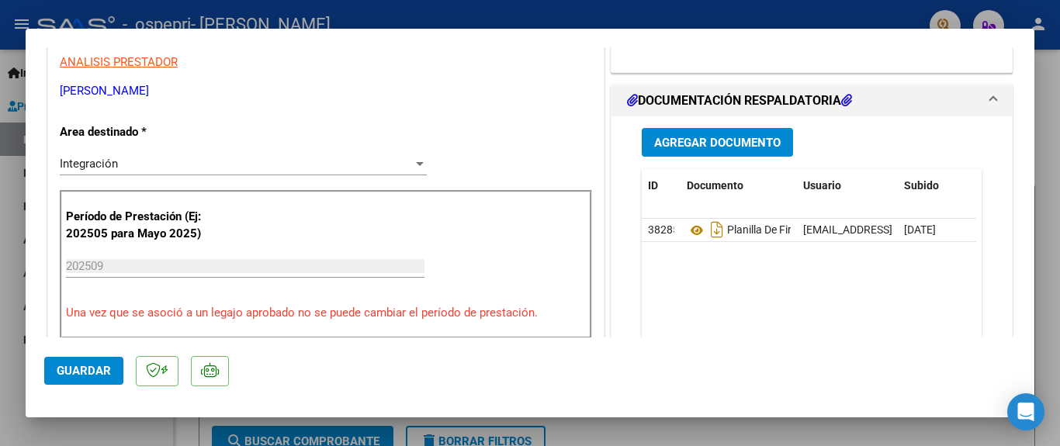
click at [645, 6] on div at bounding box center [530, 223] width 1060 height 446
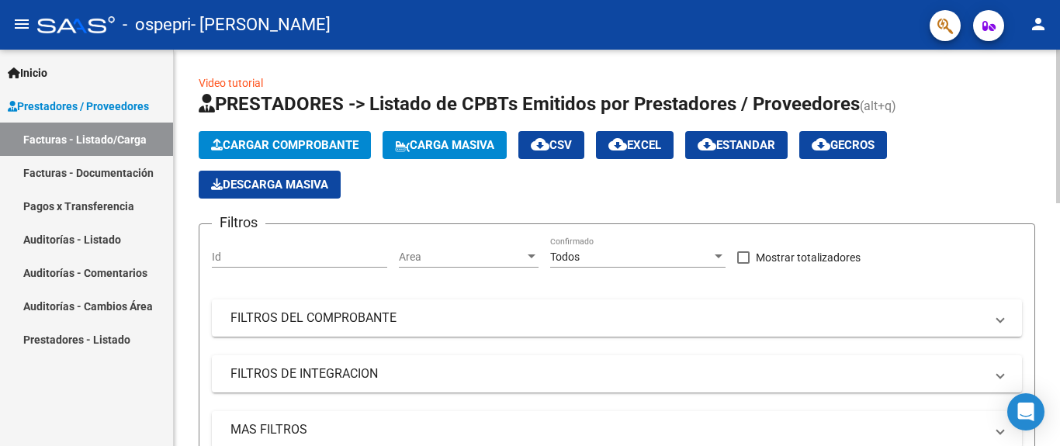
click at [239, 148] on span "Cargar Comprobante" at bounding box center [284, 145] width 147 height 14
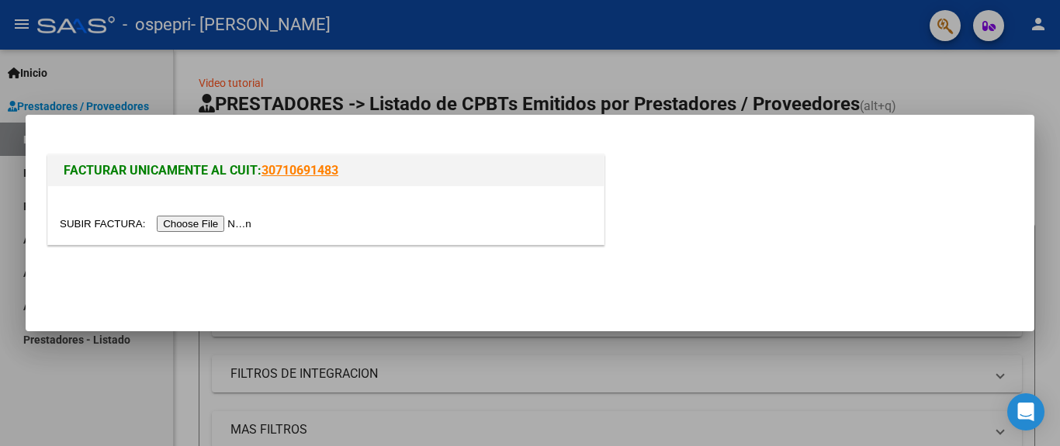
click at [220, 226] on input "file" at bounding box center [158, 224] width 196 height 16
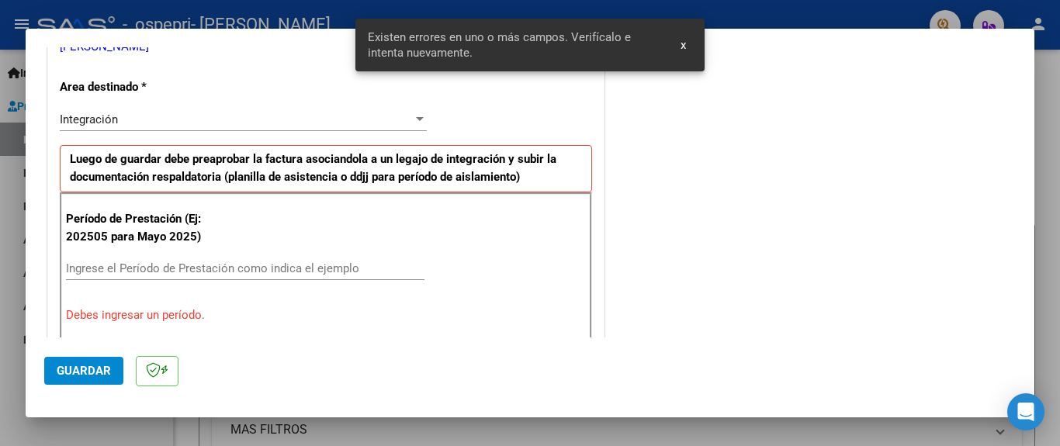
scroll to position [366, 0]
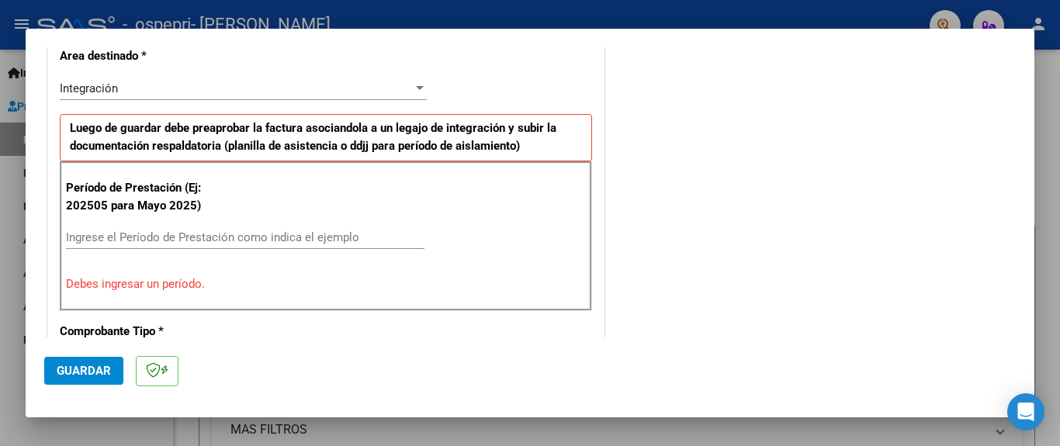
click at [80, 233] on input "Ingrese el Período de Prestación como indica el ejemplo" at bounding box center [245, 237] width 358 height 14
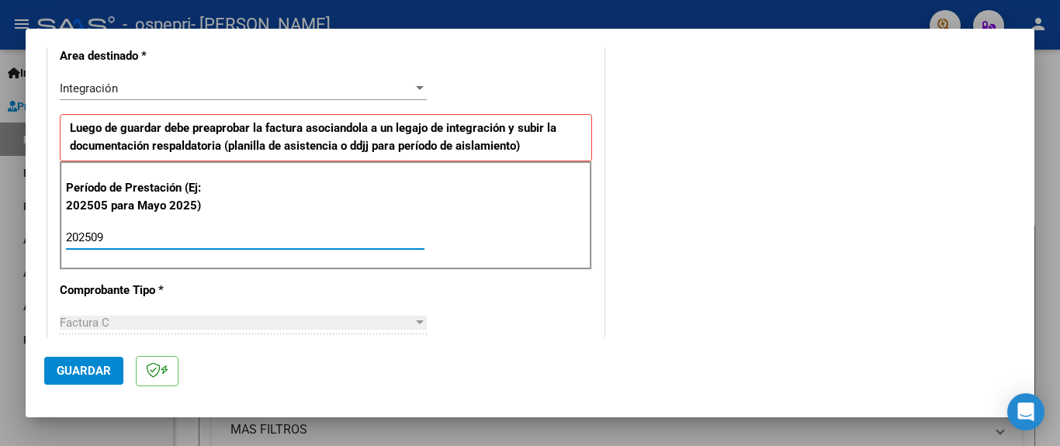
type input "202509"
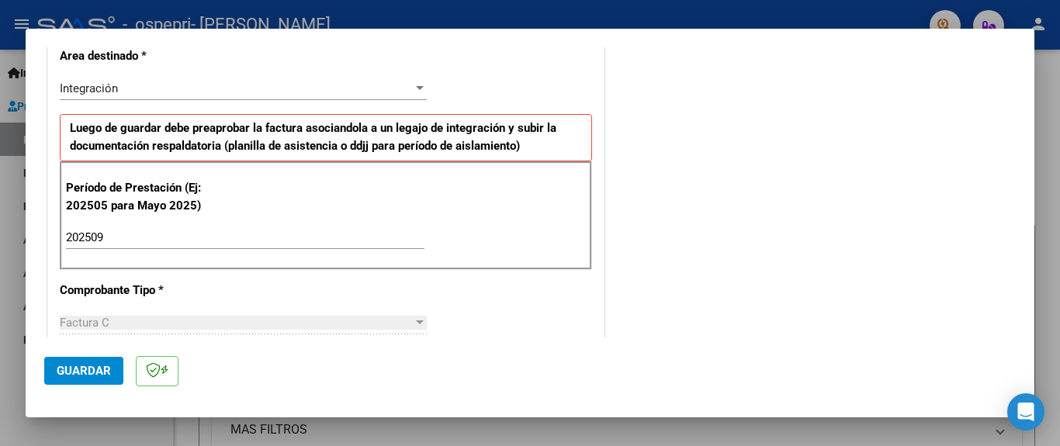
click at [789, 148] on div "COMENTARIOS Comentarios del Prestador / Gerenciador:" at bounding box center [811, 373] width 408 height 1348
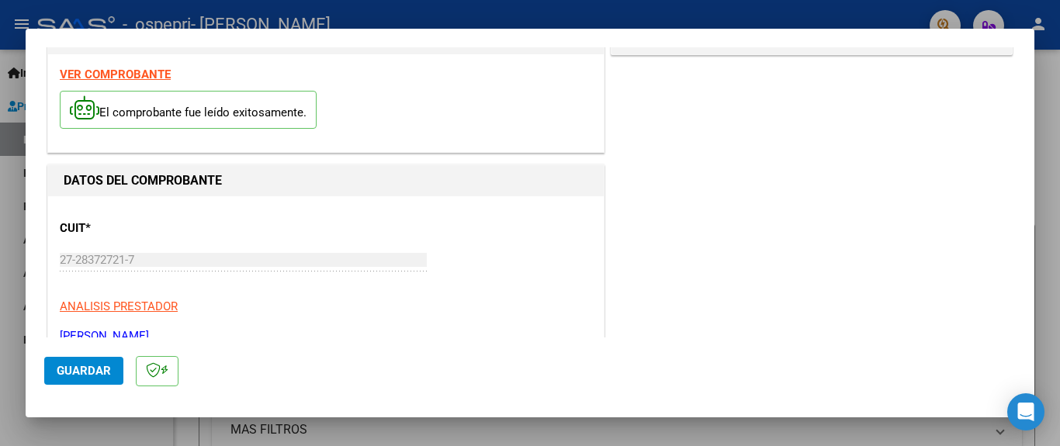
scroll to position [0, 0]
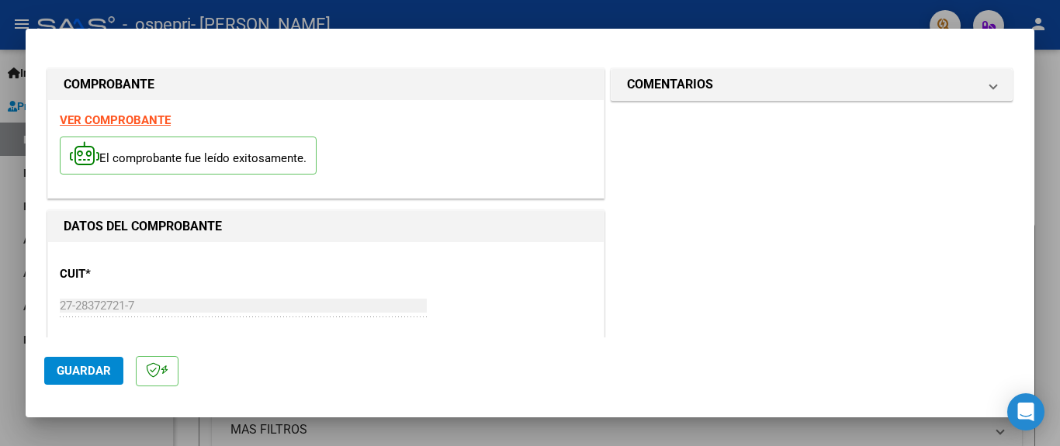
click at [106, 123] on strong "VER COMPROBANTE" at bounding box center [115, 120] width 111 height 14
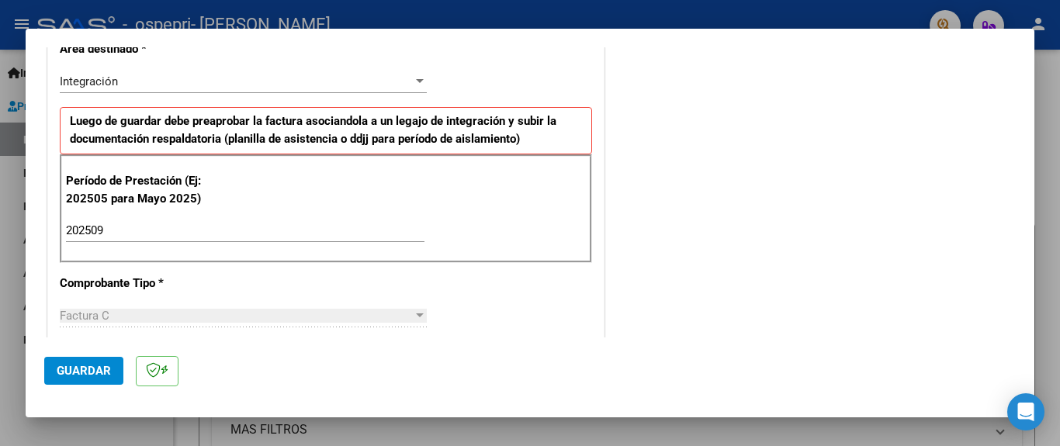
scroll to position [403, 0]
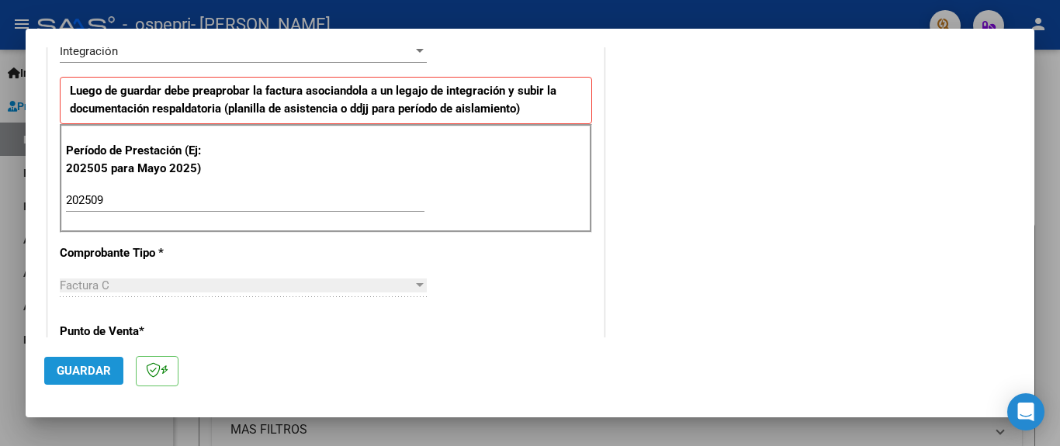
click at [78, 370] on span "Guardar" at bounding box center [84, 371] width 54 height 14
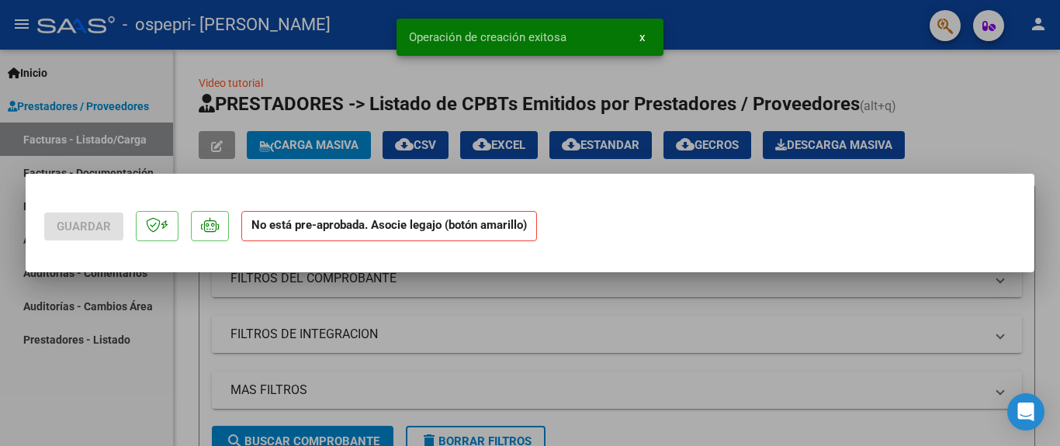
scroll to position [0, 0]
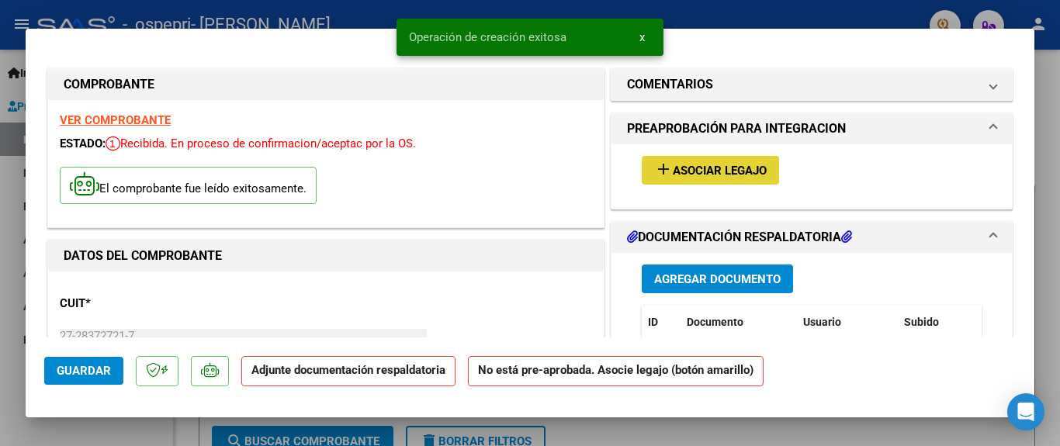
click at [698, 171] on span "Asociar Legajo" at bounding box center [720, 171] width 94 height 14
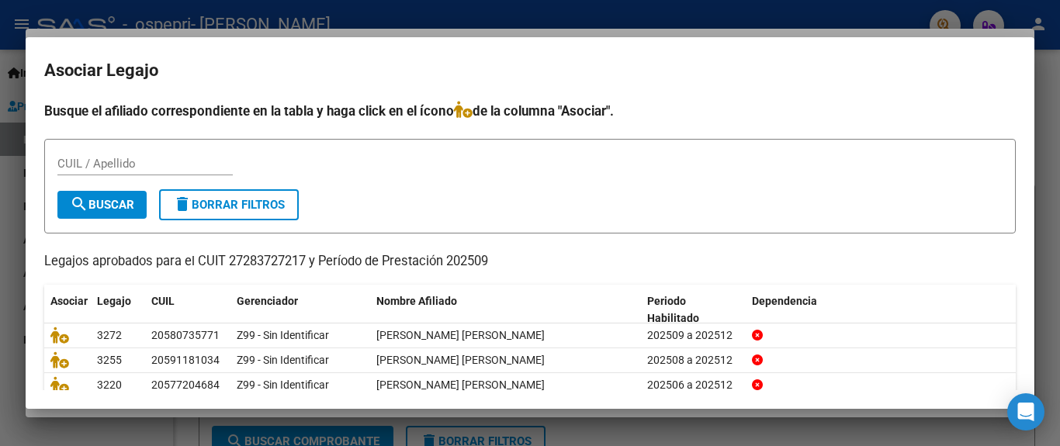
scroll to position [118, 0]
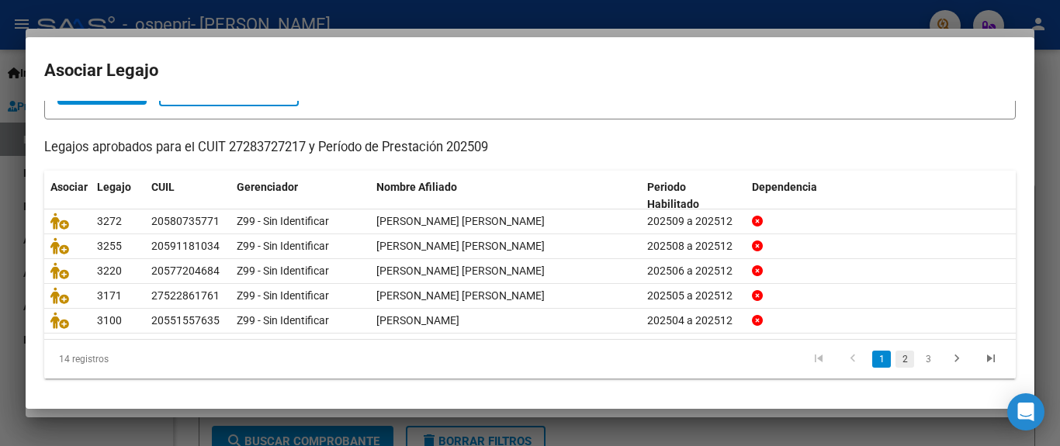
click at [895, 363] on link "2" at bounding box center [904, 359] width 19 height 17
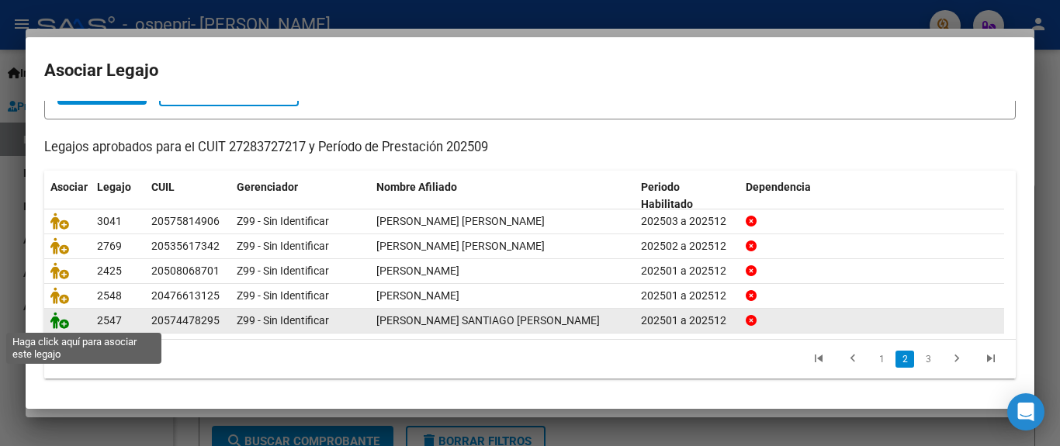
click at [58, 321] on icon at bounding box center [59, 320] width 19 height 17
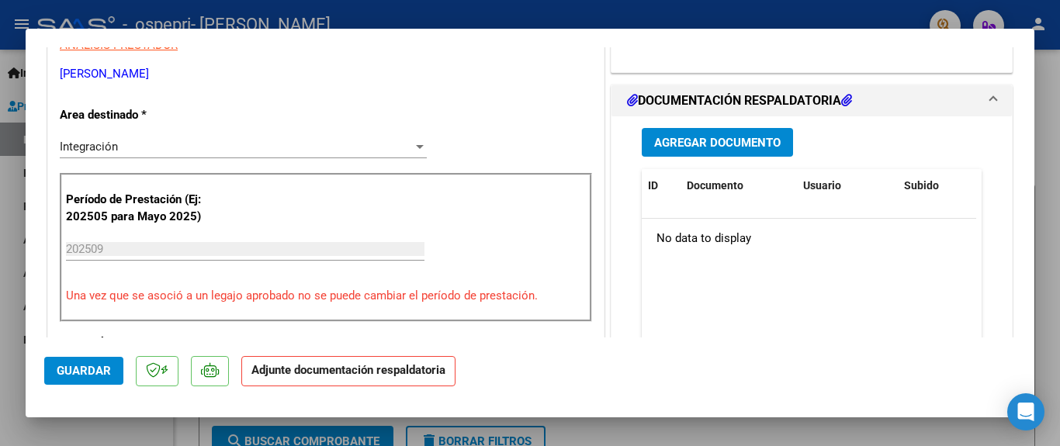
scroll to position [372, 0]
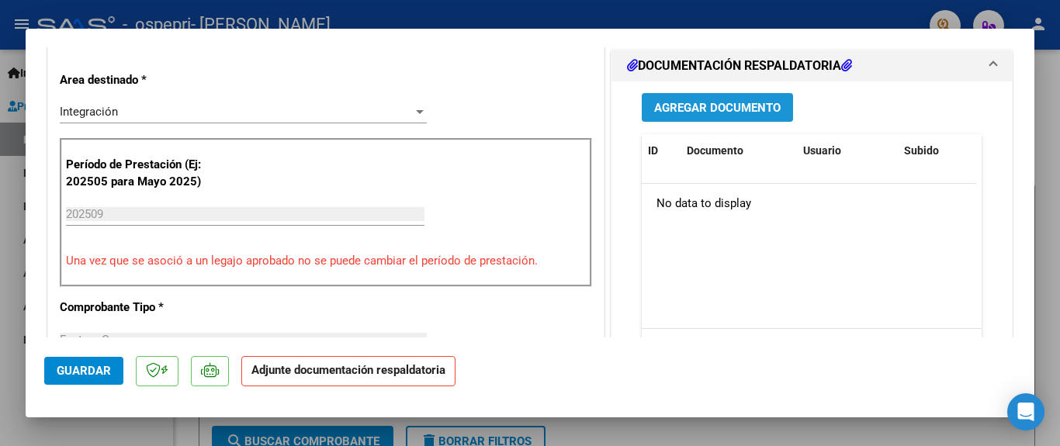
click at [742, 101] on span "Agregar Documento" at bounding box center [717, 108] width 126 height 14
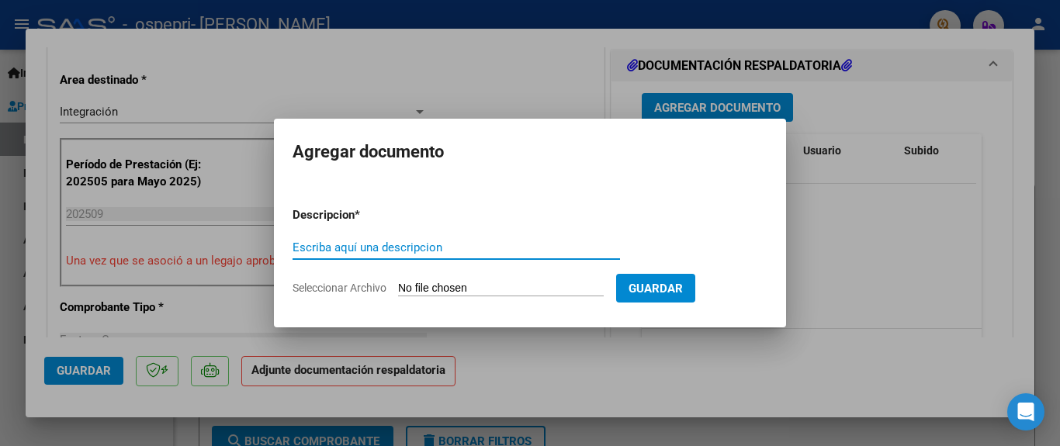
paste input "Planilla de firmas"
type input "Planilla de firmas"
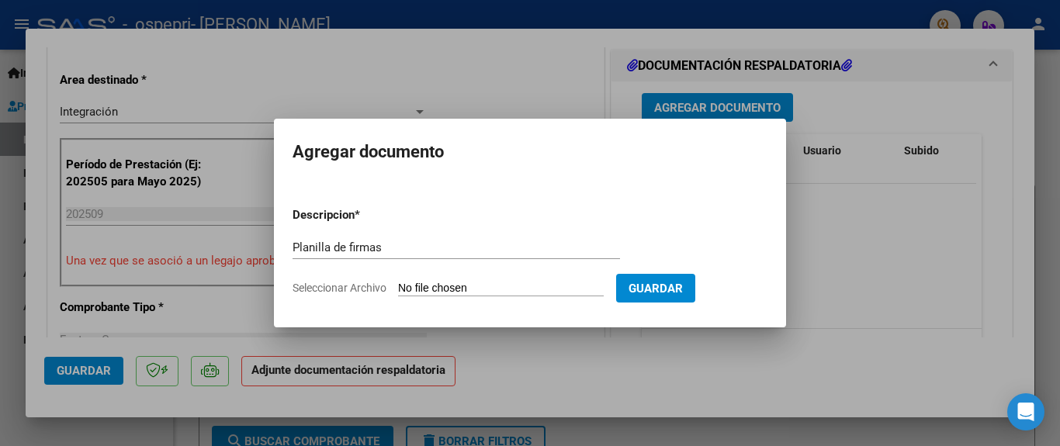
click at [411, 289] on input "Seleccionar Archivo" at bounding box center [501, 289] width 206 height 15
type input "C:\fakepath\[PERSON_NAME] [DATE].pdf"
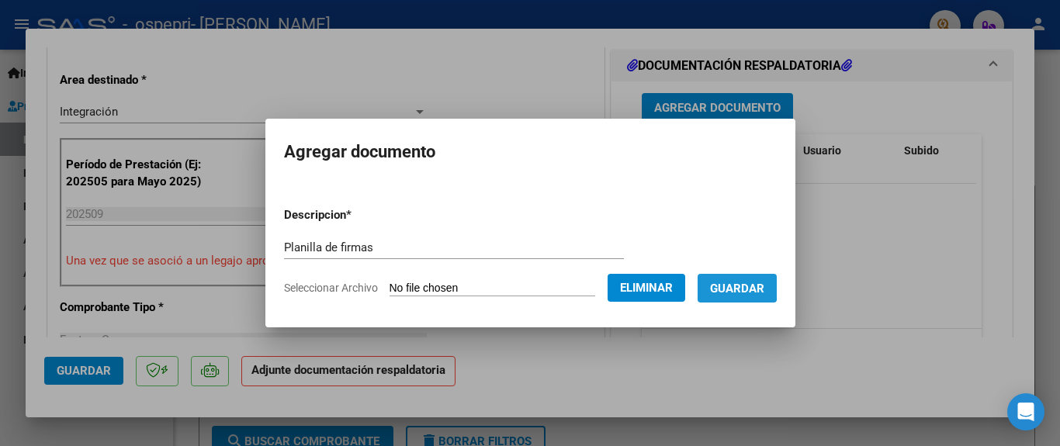
click at [743, 286] on span "Guardar" at bounding box center [737, 289] width 54 height 14
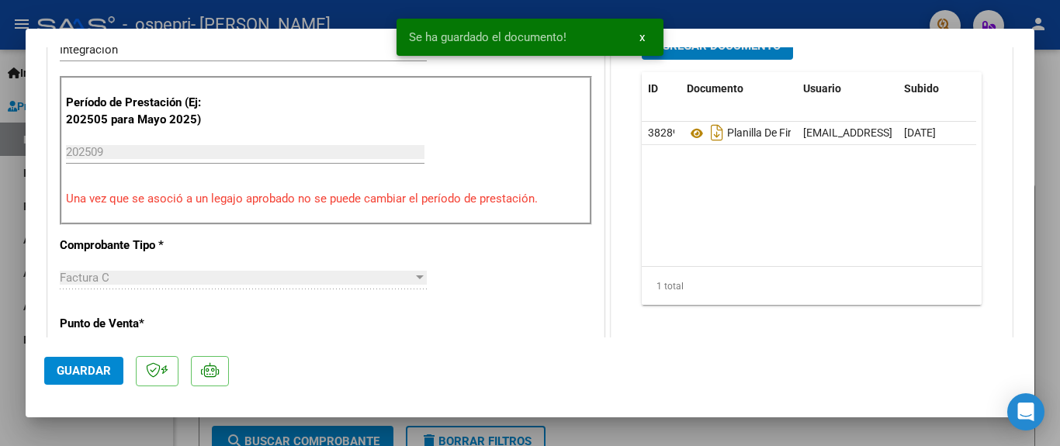
scroll to position [465, 0]
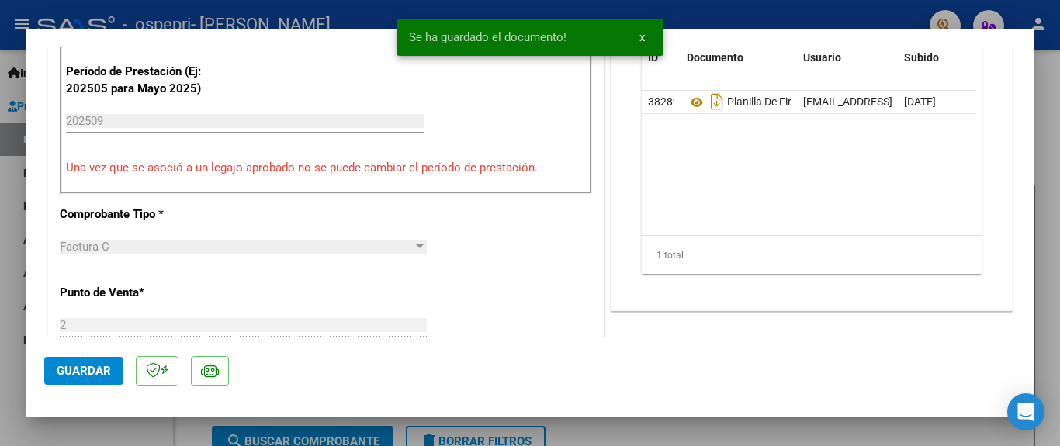
click at [666, 12] on div "Se ha guardado el documento! x" at bounding box center [530, 37] width 304 height 74
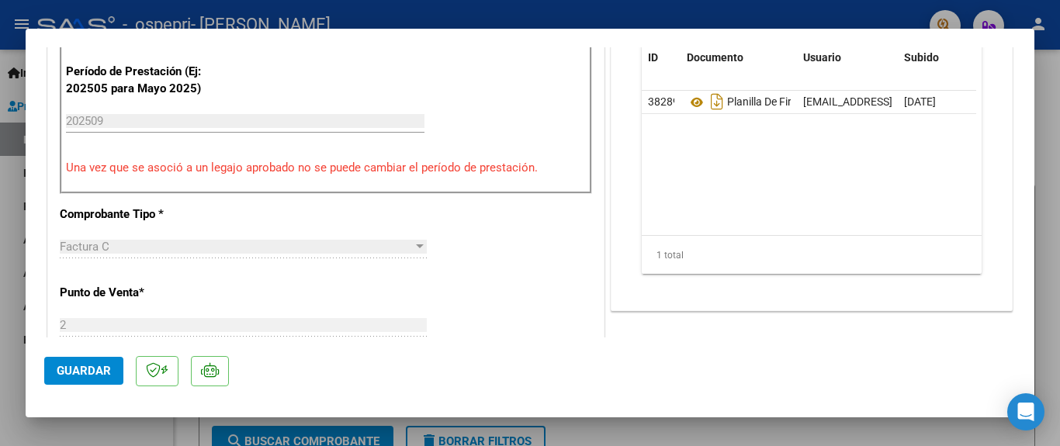
click at [666, 12] on div at bounding box center [530, 223] width 1060 height 446
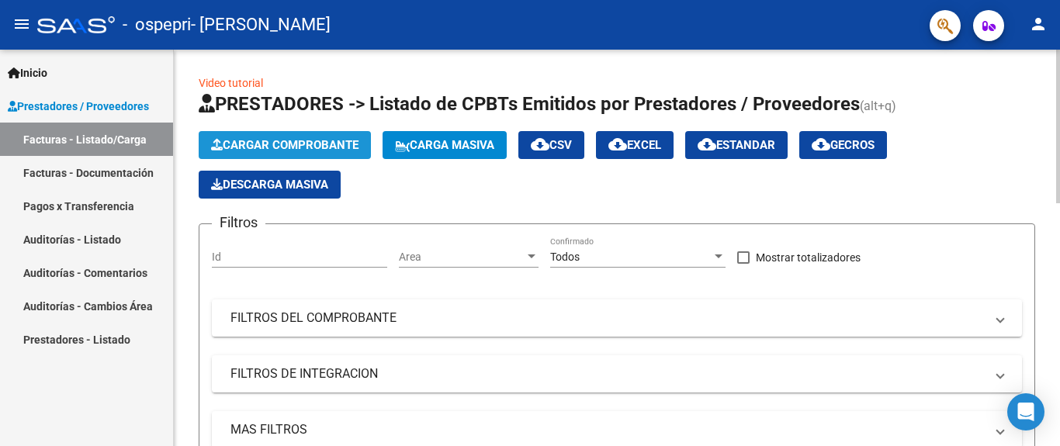
click at [235, 140] on span "Cargar Comprobante" at bounding box center [284, 145] width 147 height 14
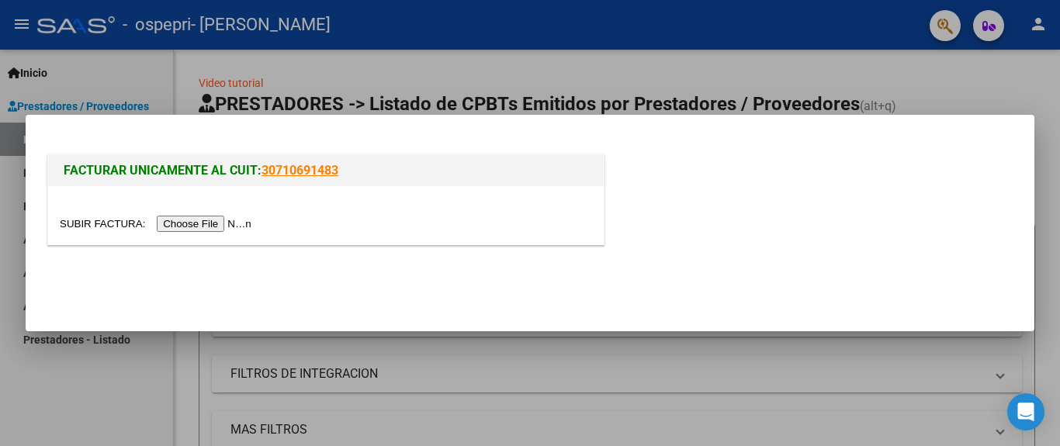
click at [220, 227] on input "file" at bounding box center [158, 224] width 196 height 16
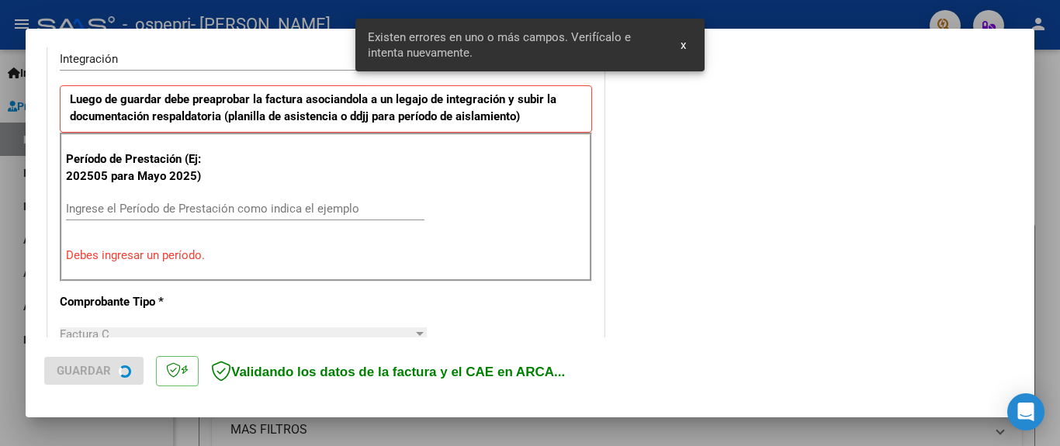
scroll to position [395, 0]
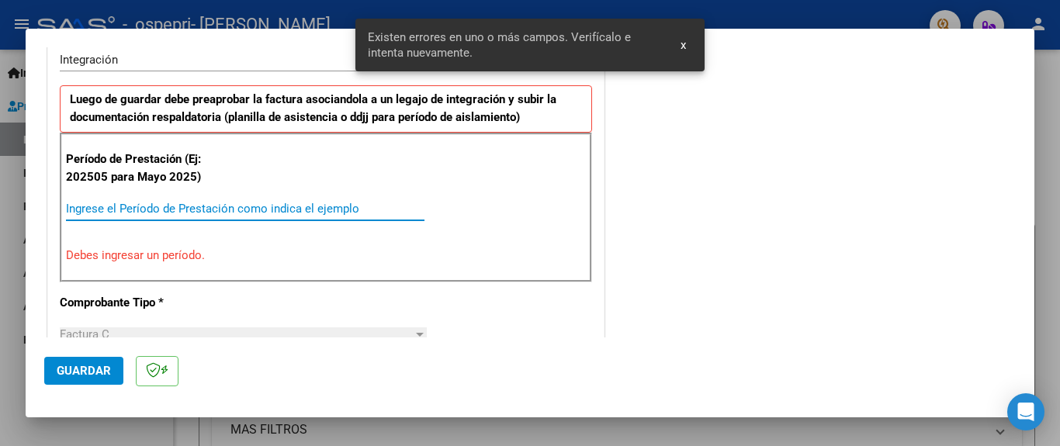
click at [81, 209] on input "Ingrese el Período de Prestación como indica el ejemplo" at bounding box center [245, 209] width 358 height 14
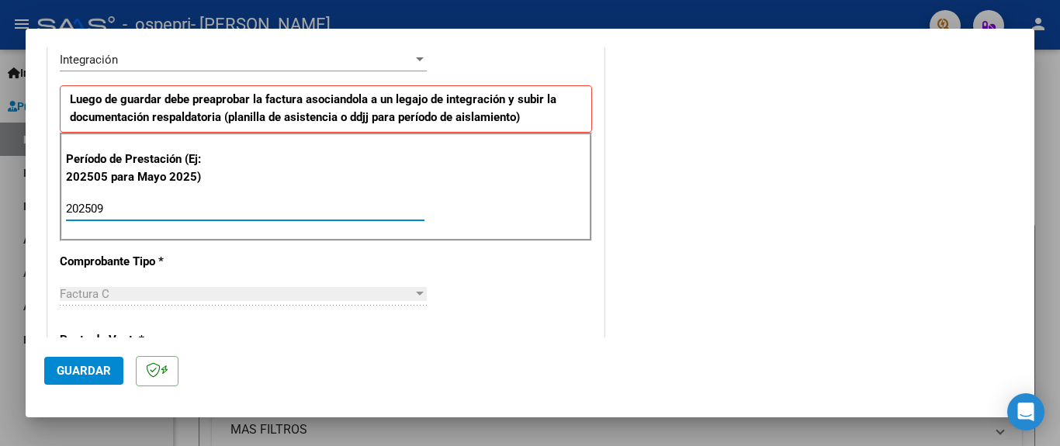
type input "202509"
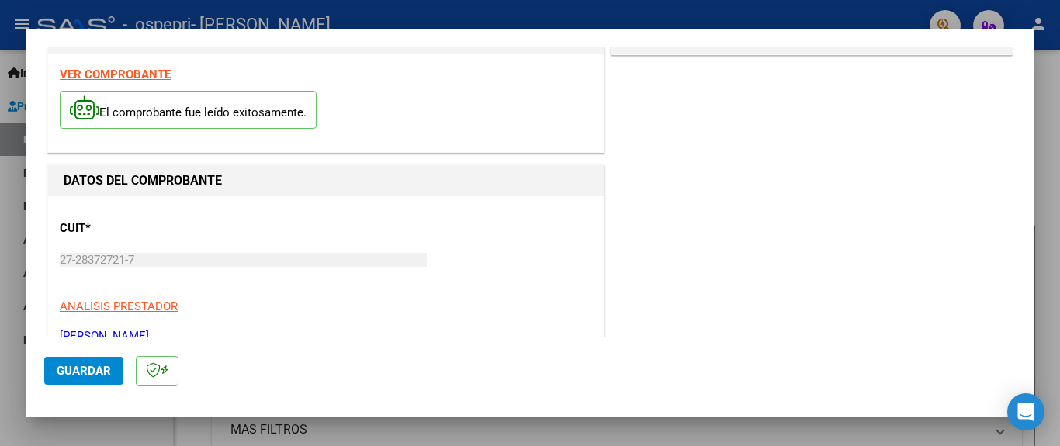
scroll to position [0, 0]
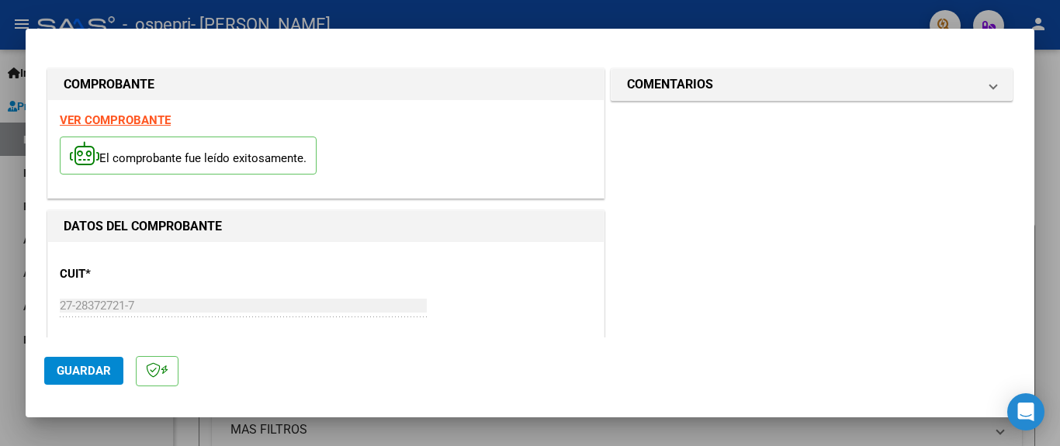
click at [119, 116] on strong "VER COMPROBANTE" at bounding box center [115, 120] width 111 height 14
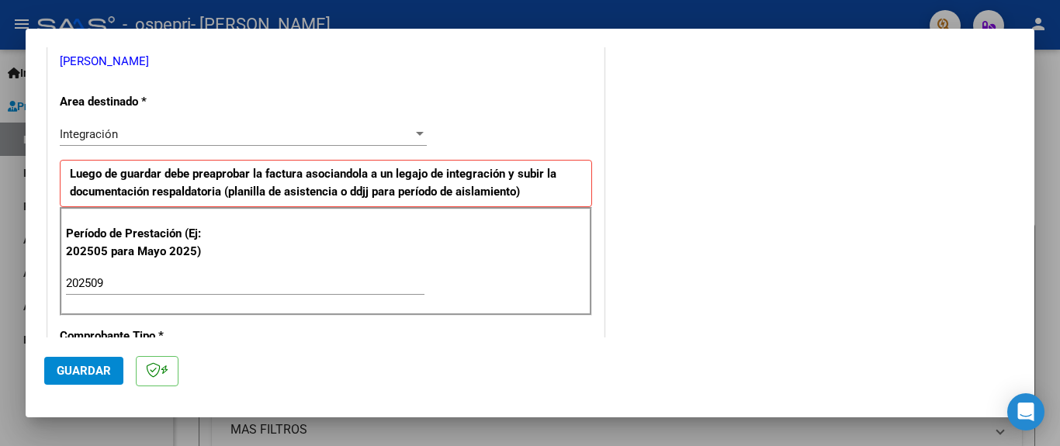
scroll to position [393, 0]
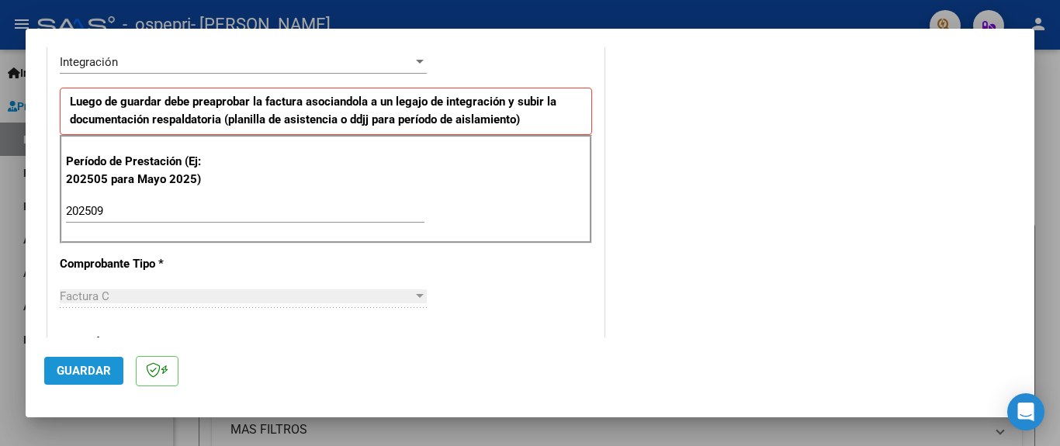
click at [95, 373] on span "Guardar" at bounding box center [84, 371] width 54 height 14
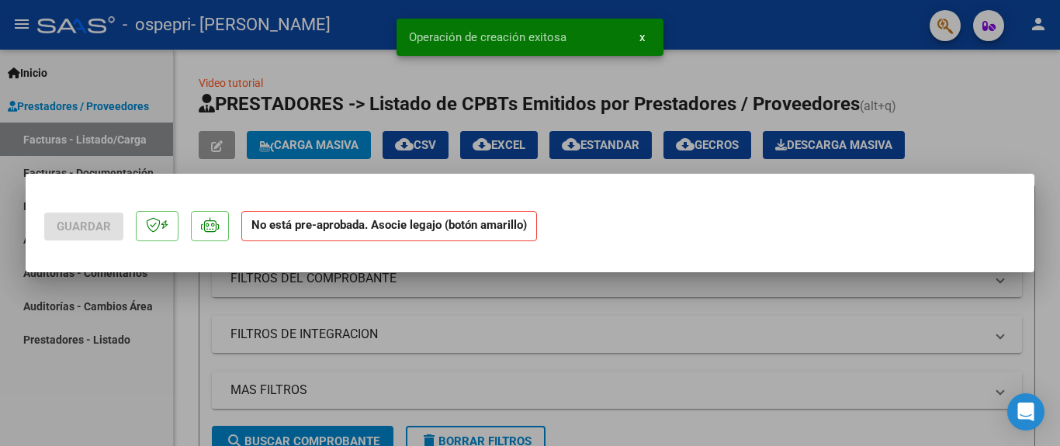
scroll to position [0, 0]
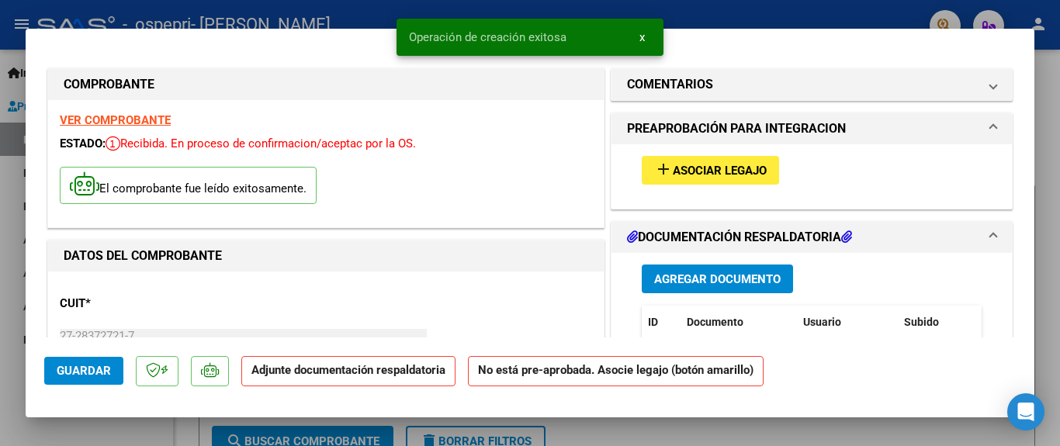
click at [708, 164] on span "Asociar Legajo" at bounding box center [720, 171] width 94 height 14
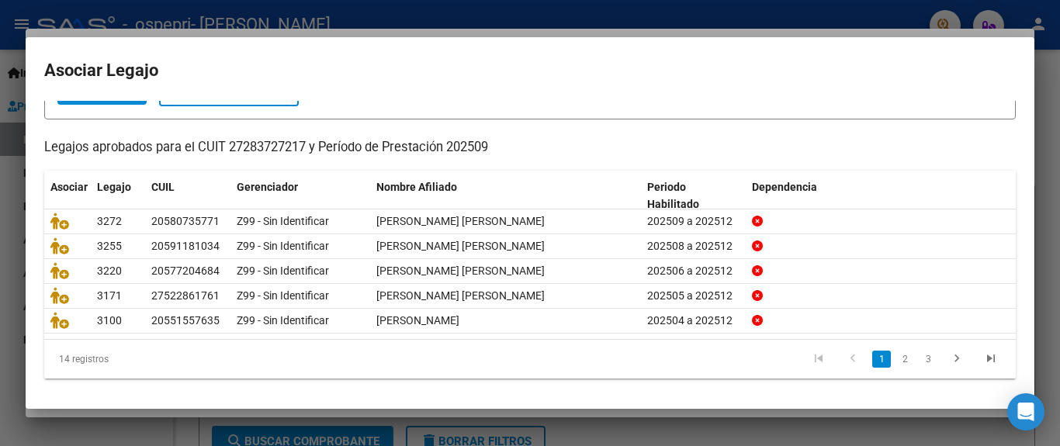
scroll to position [118, 0]
click at [897, 358] on link "2" at bounding box center [904, 359] width 19 height 17
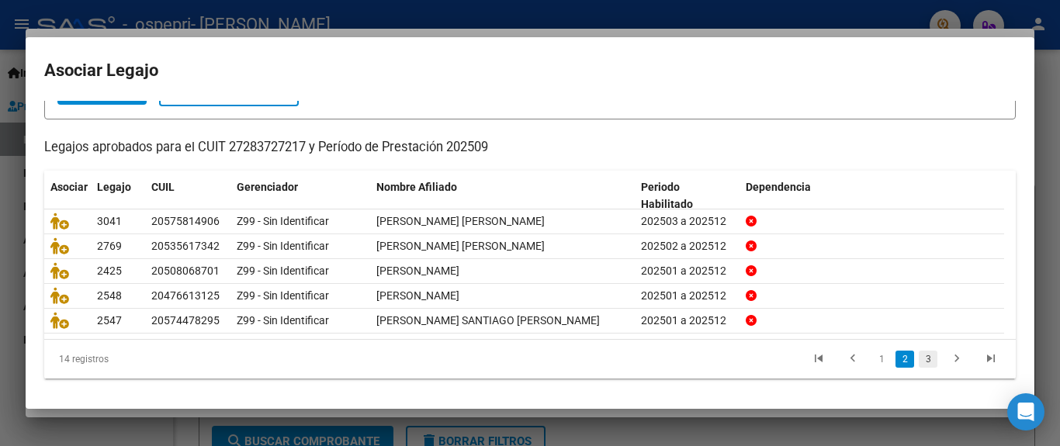
click at [919, 362] on link "3" at bounding box center [928, 359] width 19 height 17
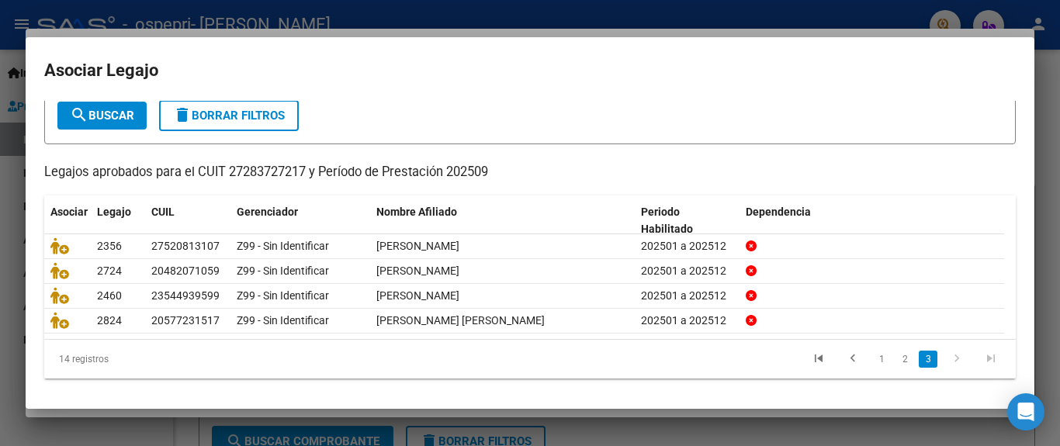
scroll to position [92, 0]
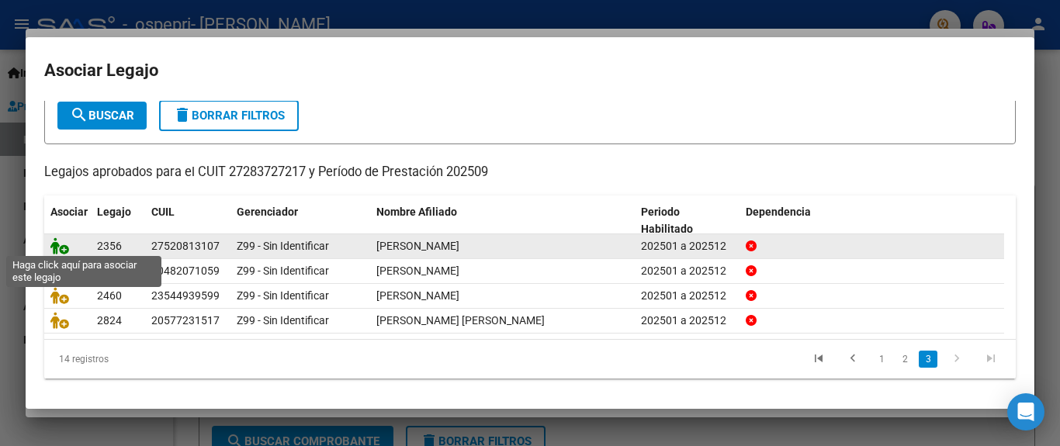
click at [60, 246] on icon at bounding box center [59, 245] width 19 height 17
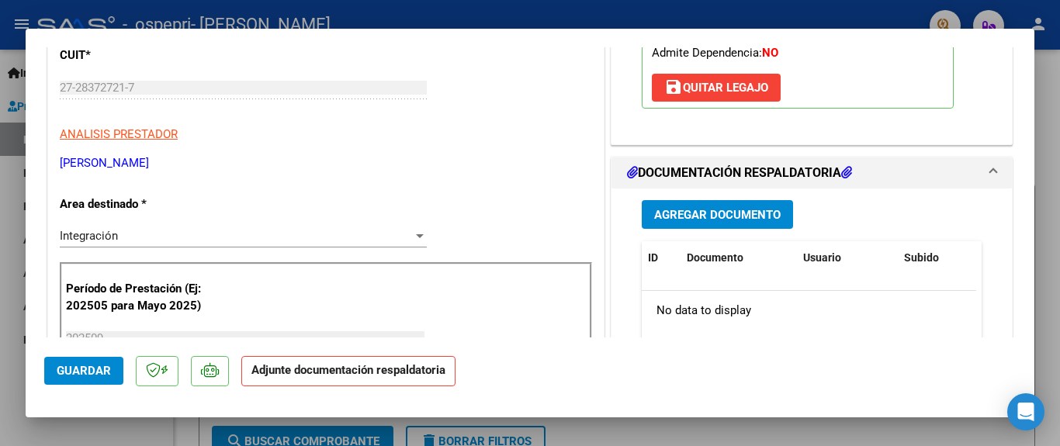
scroll to position [351, 0]
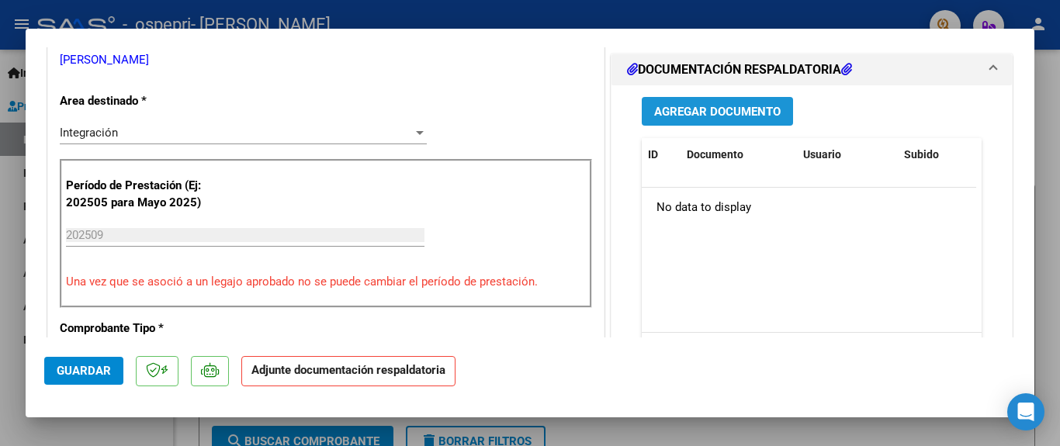
click at [676, 104] on span "Agregar Documento" at bounding box center [717, 111] width 126 height 14
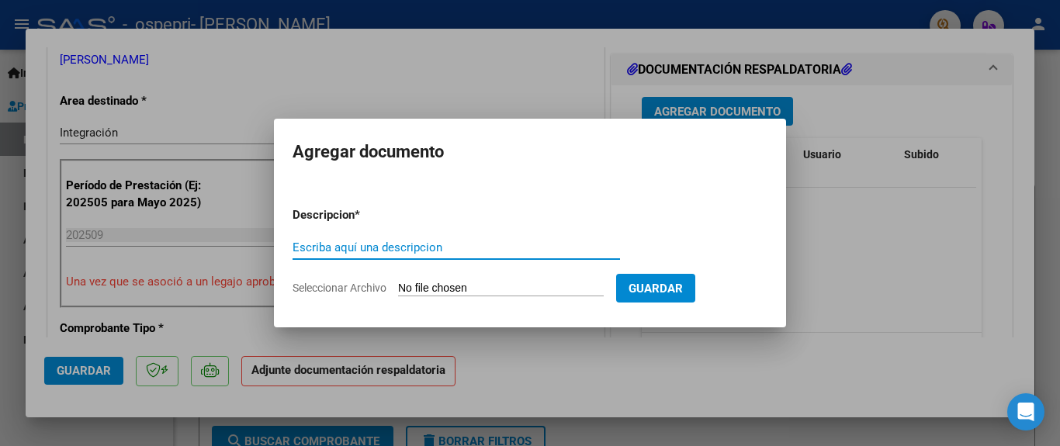
paste input "Planilla de firmas"
type input "Planilla de firmas"
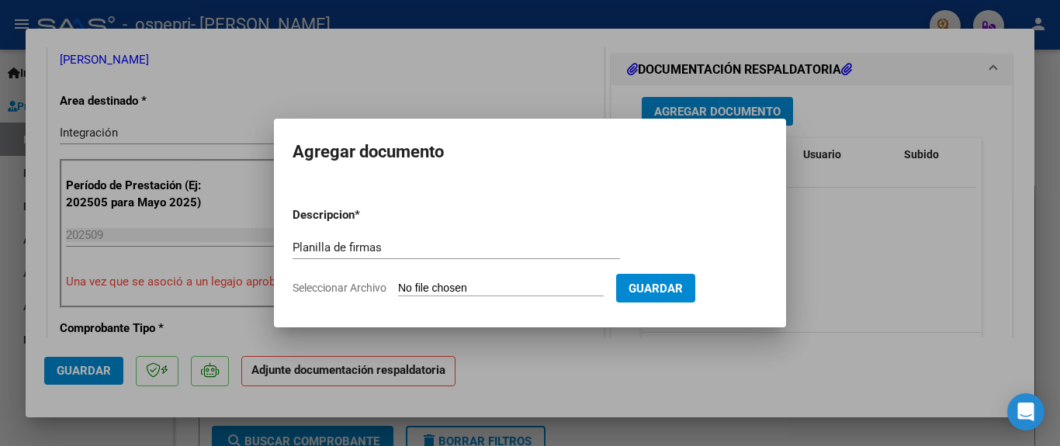
click at [410, 284] on input "Seleccionar Archivo" at bounding box center [501, 289] width 206 height 15
type input "C:\fakepath\[PERSON_NAME] [DATE].pdf"
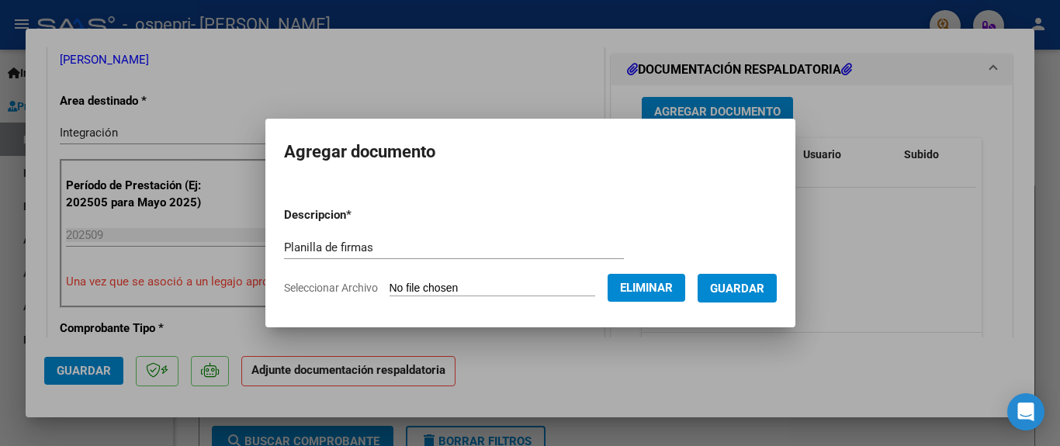
click at [763, 294] on span "Guardar" at bounding box center [737, 289] width 54 height 14
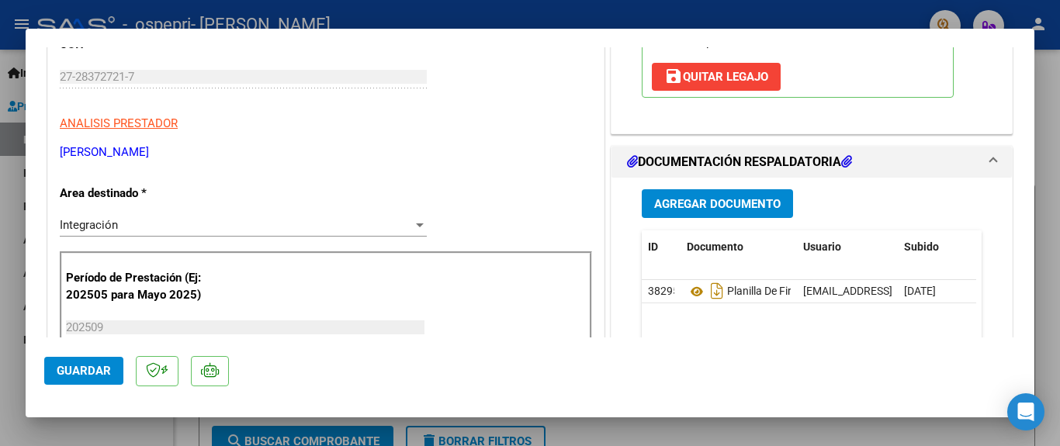
scroll to position [300, 0]
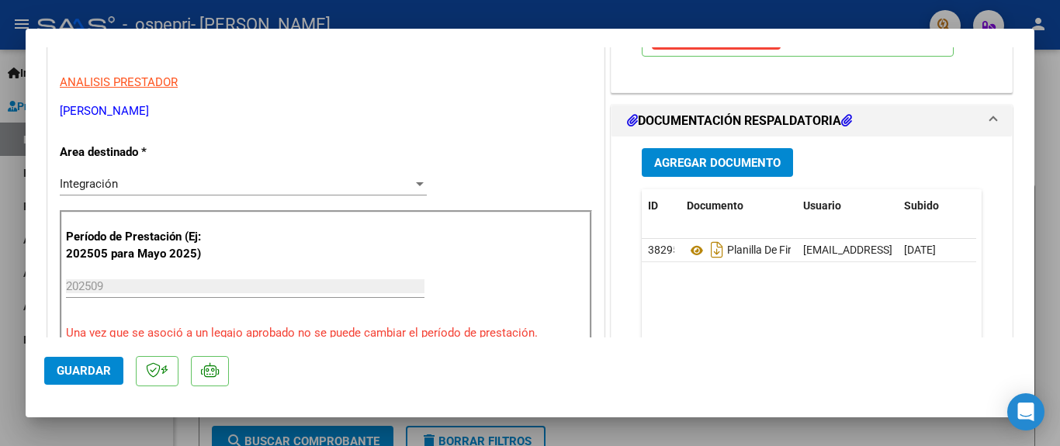
click at [753, 9] on div at bounding box center [530, 223] width 1060 height 446
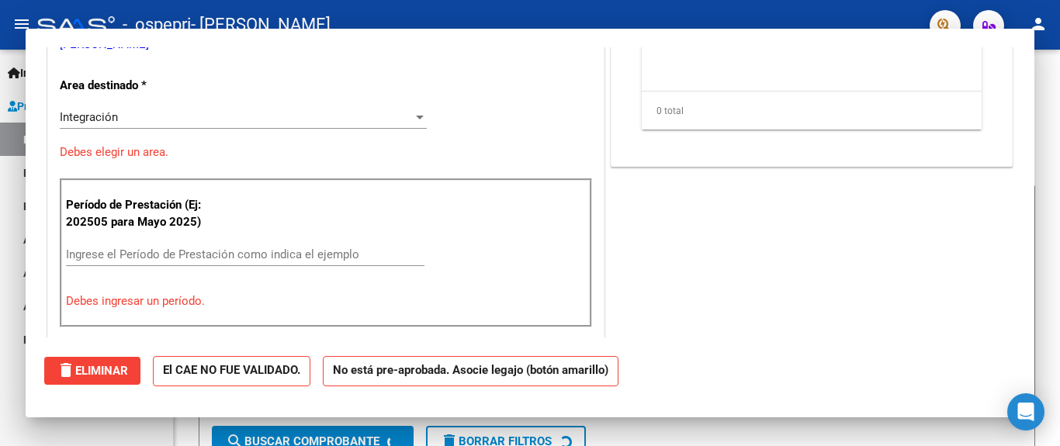
scroll to position [0, 0]
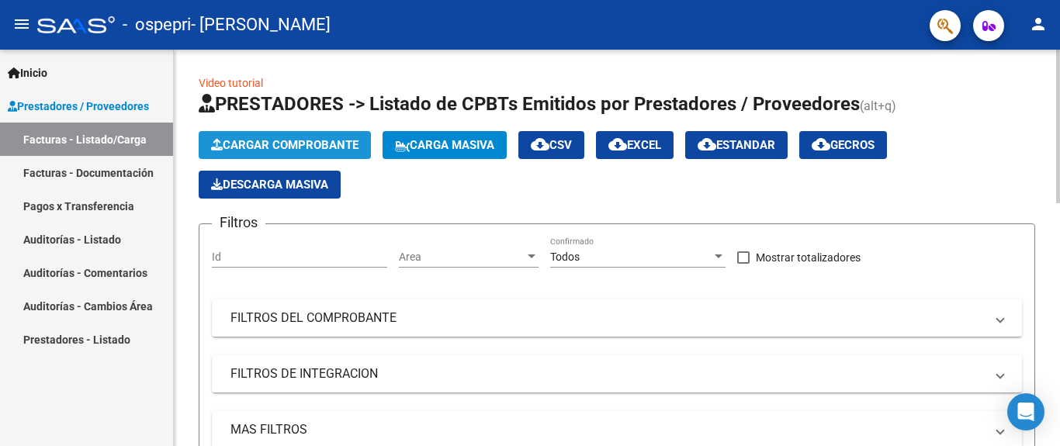
click at [306, 144] on span "Cargar Comprobante" at bounding box center [284, 145] width 147 height 14
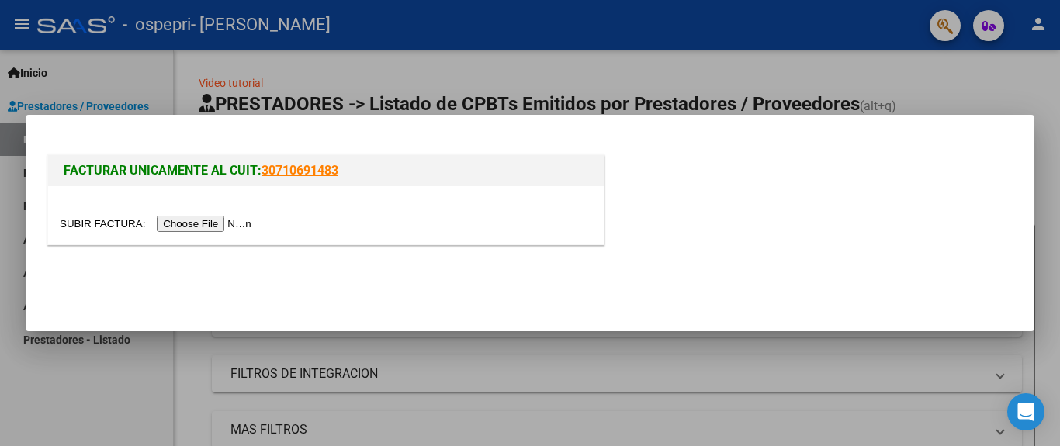
click at [234, 224] on input "file" at bounding box center [158, 224] width 196 height 16
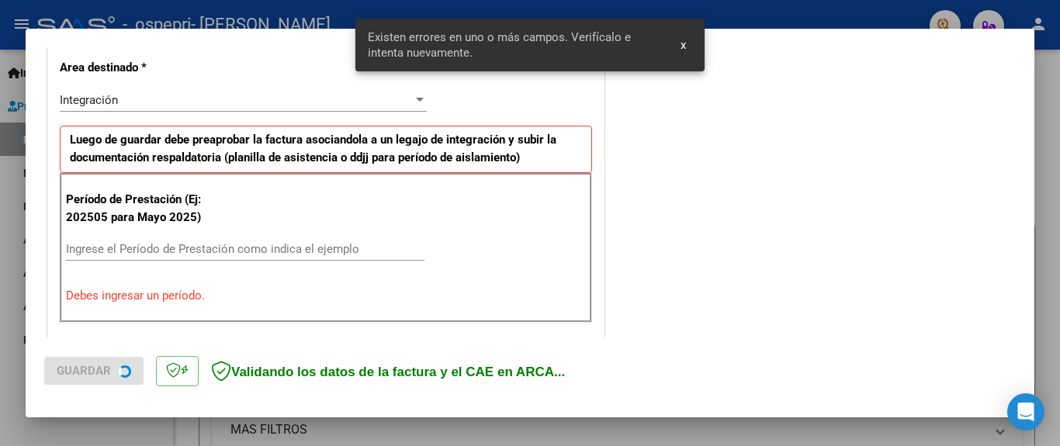
scroll to position [366, 0]
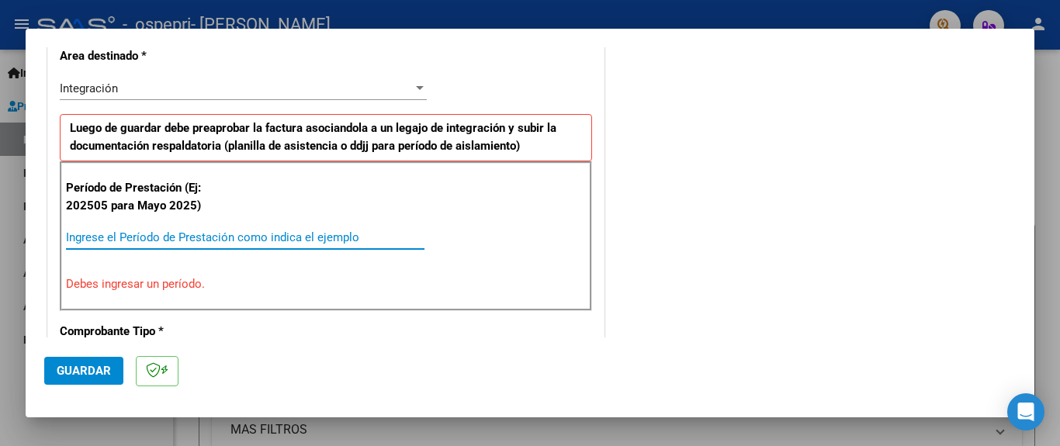
click at [98, 233] on input "Ingrese el Período de Prestación como indica el ejemplo" at bounding box center [245, 237] width 358 height 14
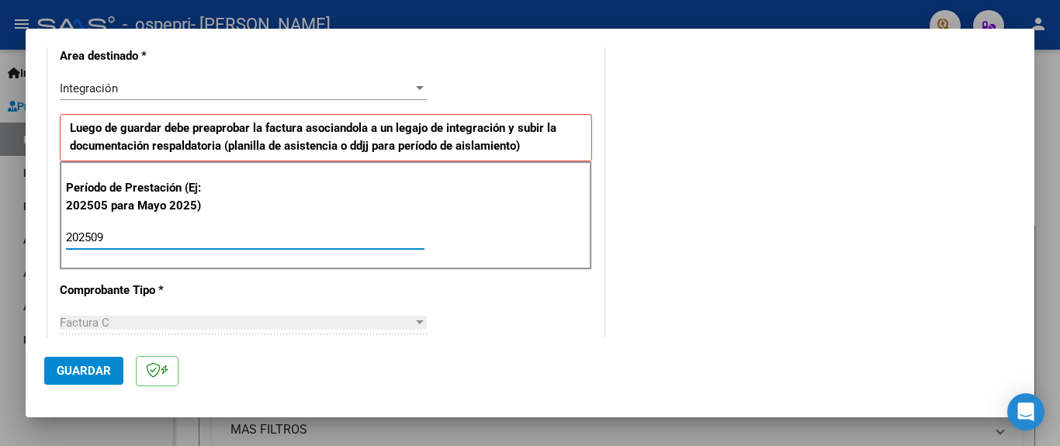
type input "202509"
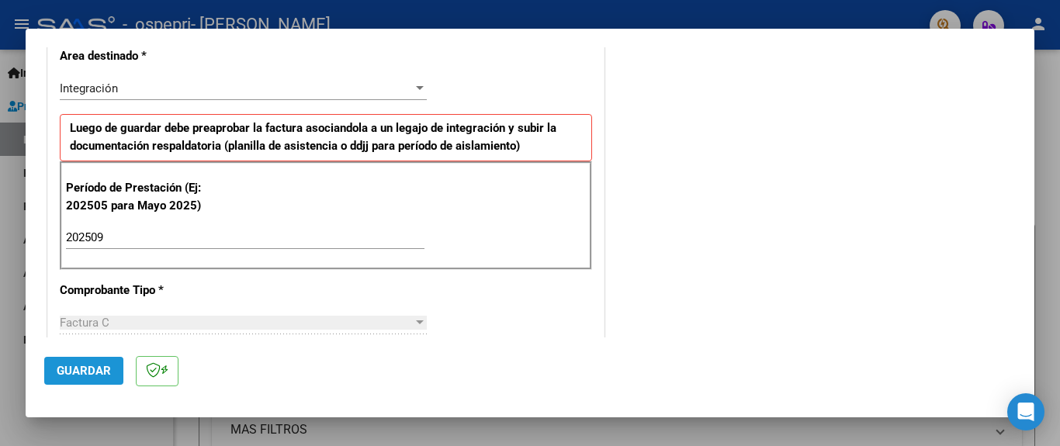
click at [74, 375] on span "Guardar" at bounding box center [84, 371] width 54 height 14
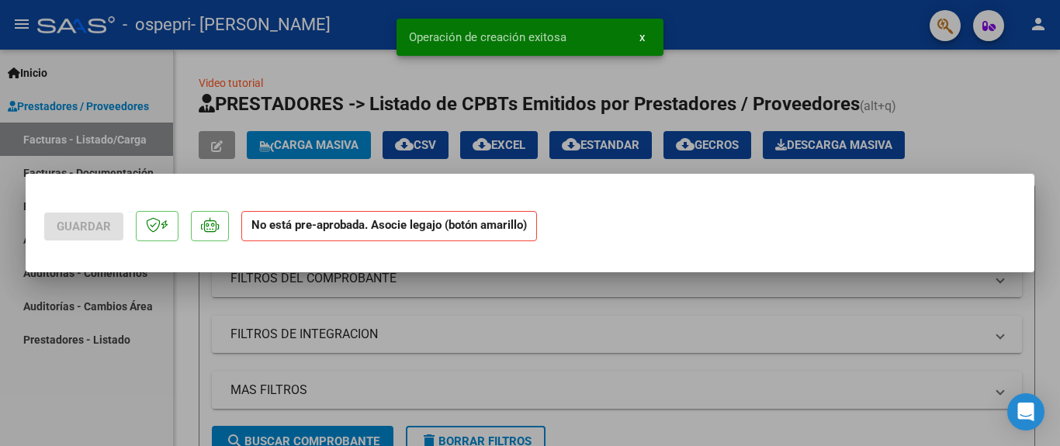
scroll to position [0, 0]
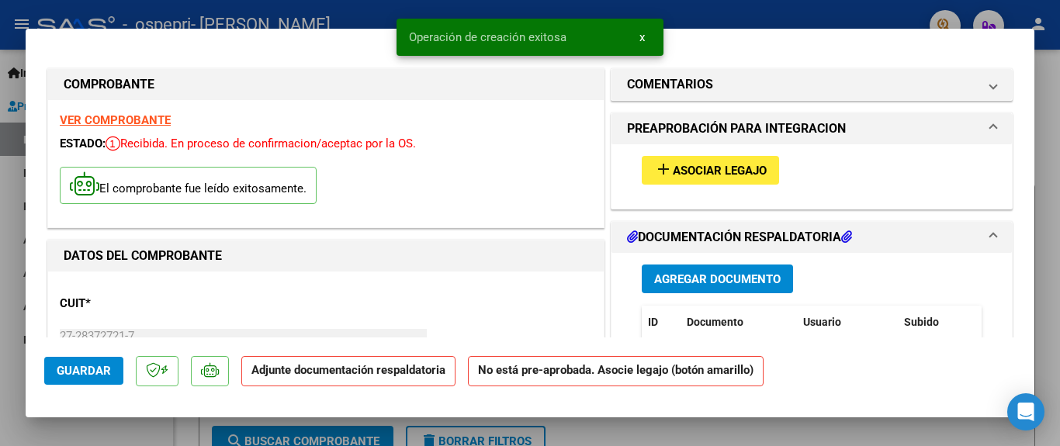
click at [88, 118] on strong "VER COMPROBANTE" at bounding box center [115, 120] width 111 height 14
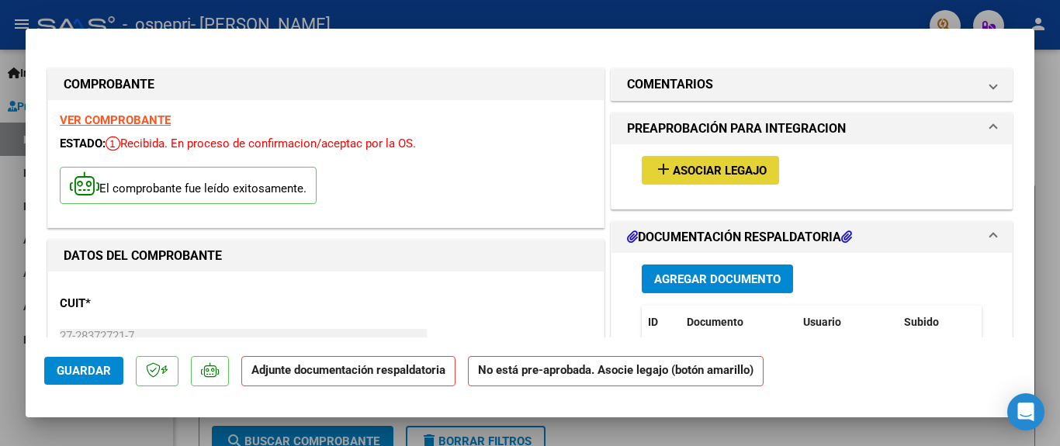
click at [679, 173] on span "Asociar Legajo" at bounding box center [720, 171] width 94 height 14
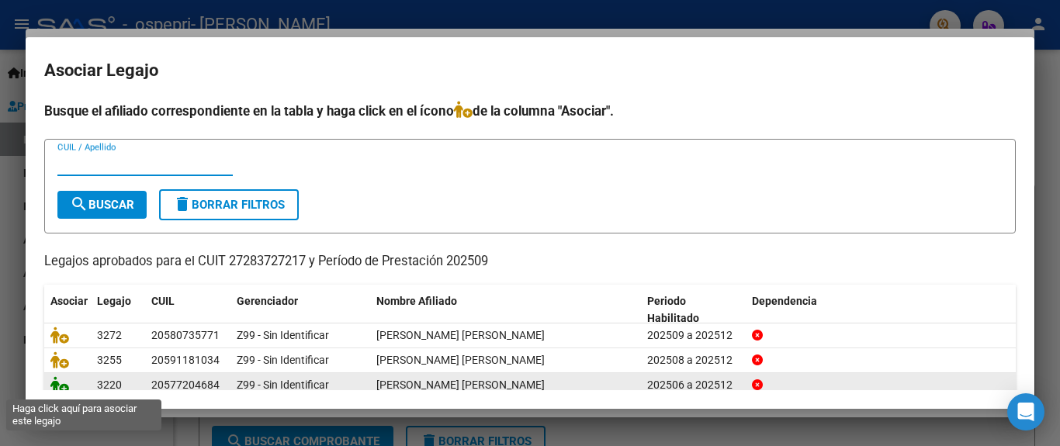
click at [59, 386] on icon at bounding box center [59, 384] width 19 height 17
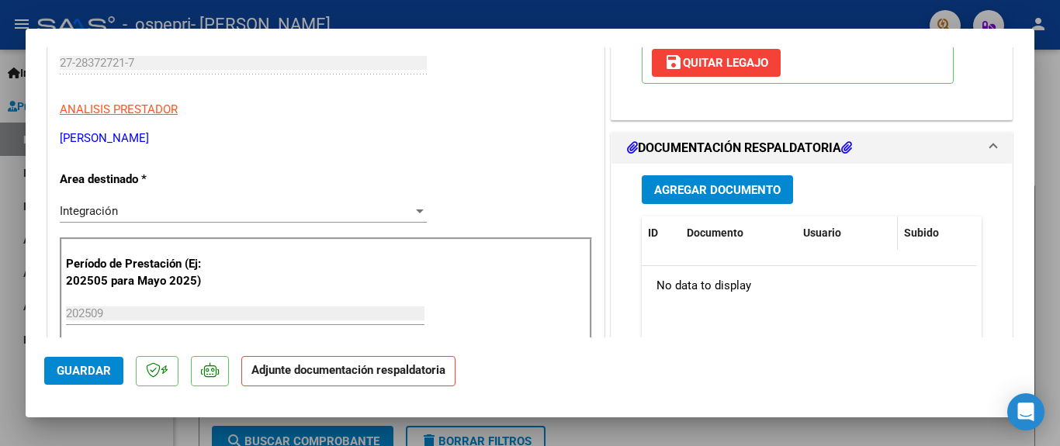
scroll to position [279, 0]
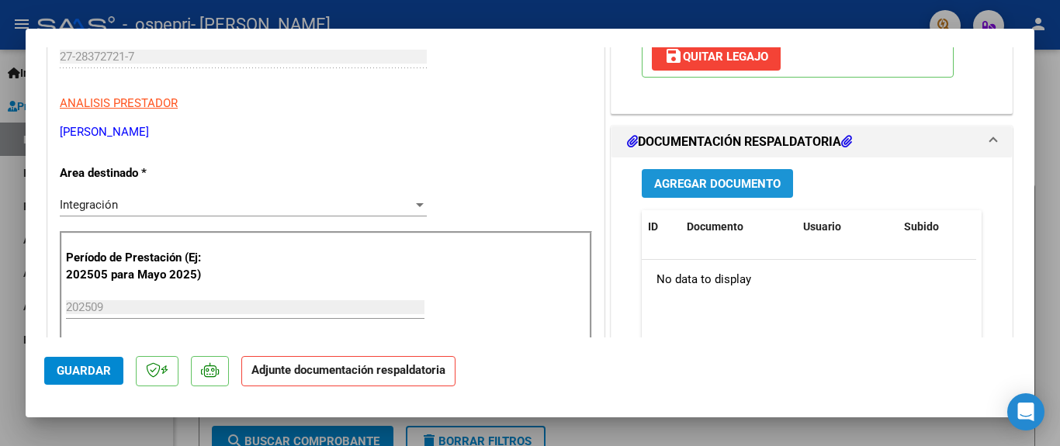
click at [690, 182] on span "Agregar Documento" at bounding box center [717, 184] width 126 height 14
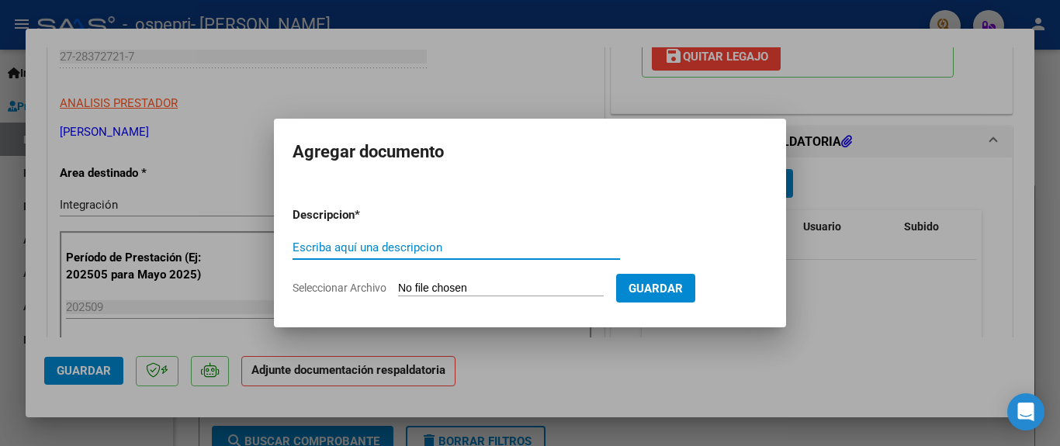
paste input "Planilla de firmas"
type input "Planilla de firmas"
click at [428, 288] on input "Seleccionar Archivo" at bounding box center [501, 289] width 206 height 15
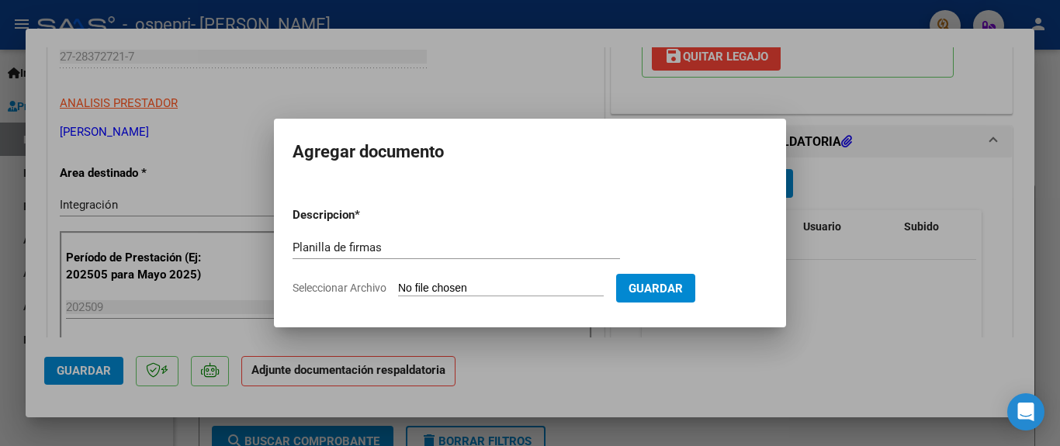
type input "C:\fakepath\[PERSON_NAME] [DATE].pdf"
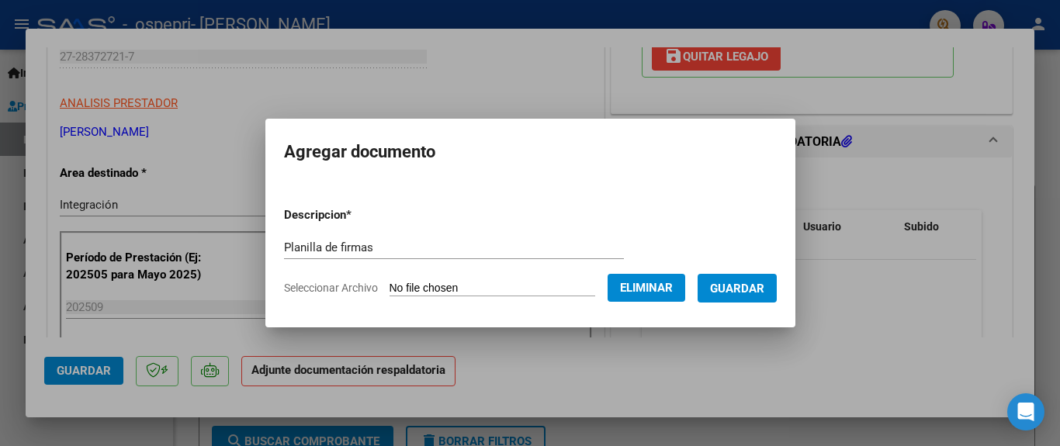
click at [748, 286] on span "Guardar" at bounding box center [737, 289] width 54 height 14
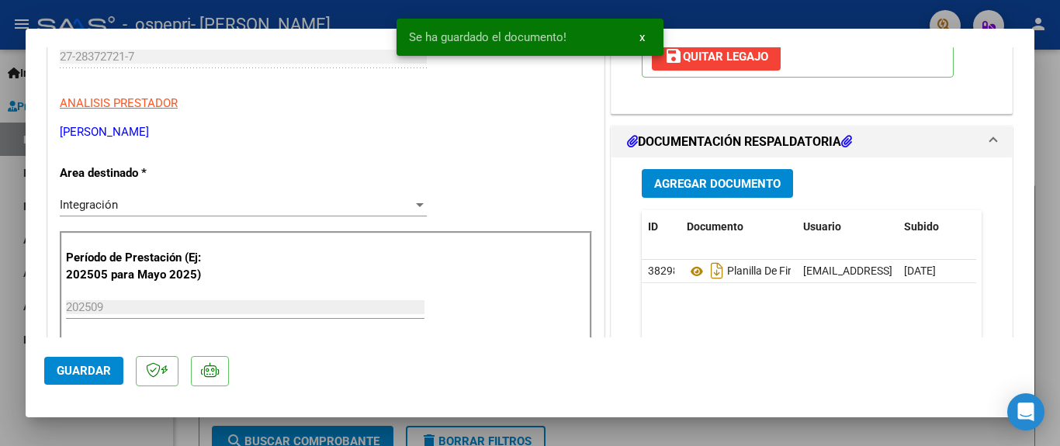
click at [688, 16] on div at bounding box center [530, 223] width 1060 height 446
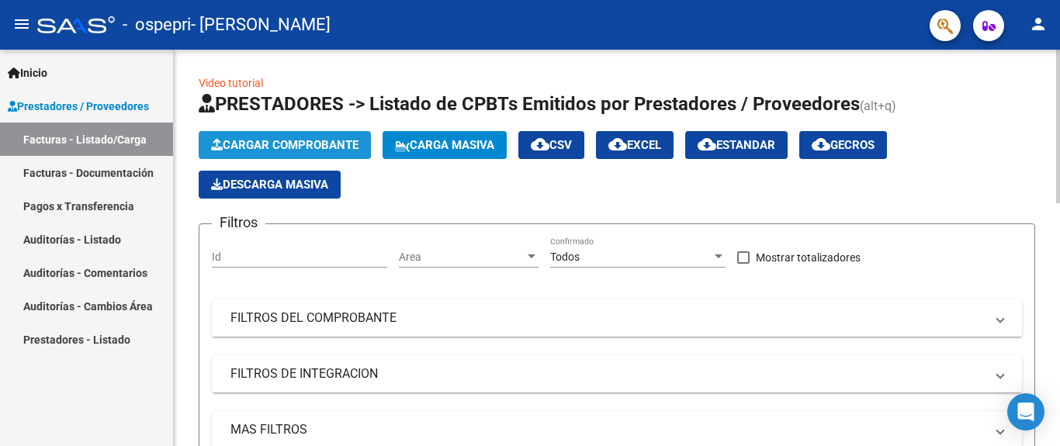
click at [336, 149] on span "Cargar Comprobante" at bounding box center [284, 145] width 147 height 14
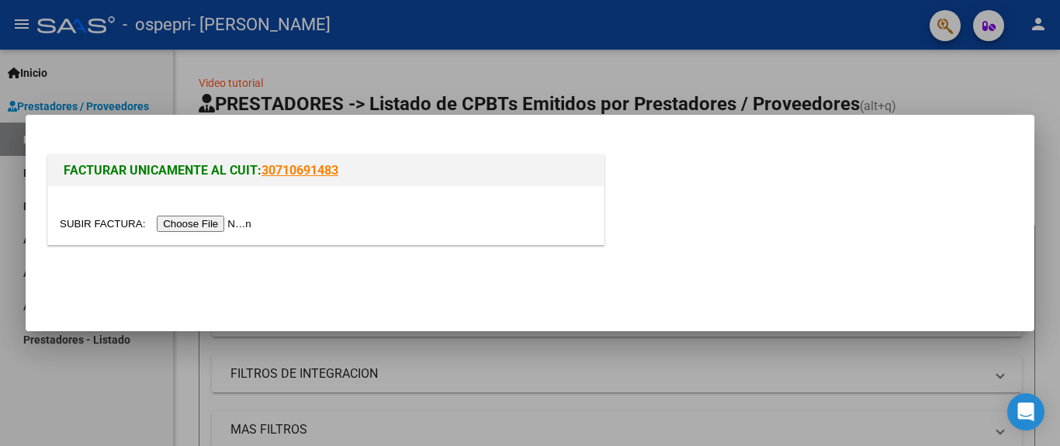
click at [249, 225] on input "file" at bounding box center [158, 224] width 196 height 16
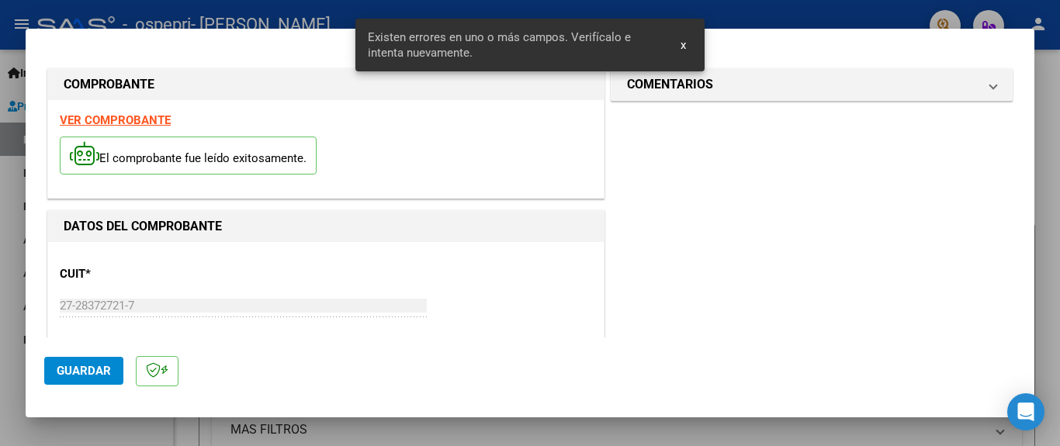
scroll to position [366, 0]
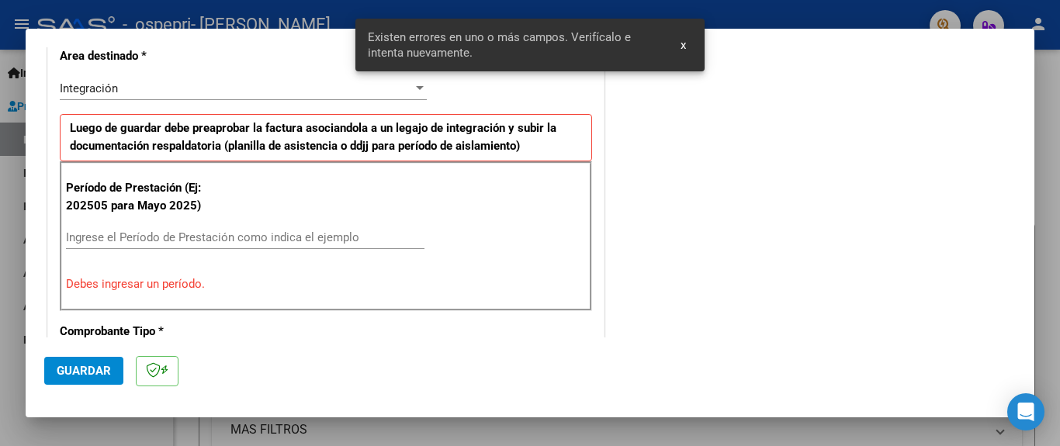
click at [111, 240] on input "Ingrese el Período de Prestación como indica el ejemplo" at bounding box center [245, 237] width 358 height 14
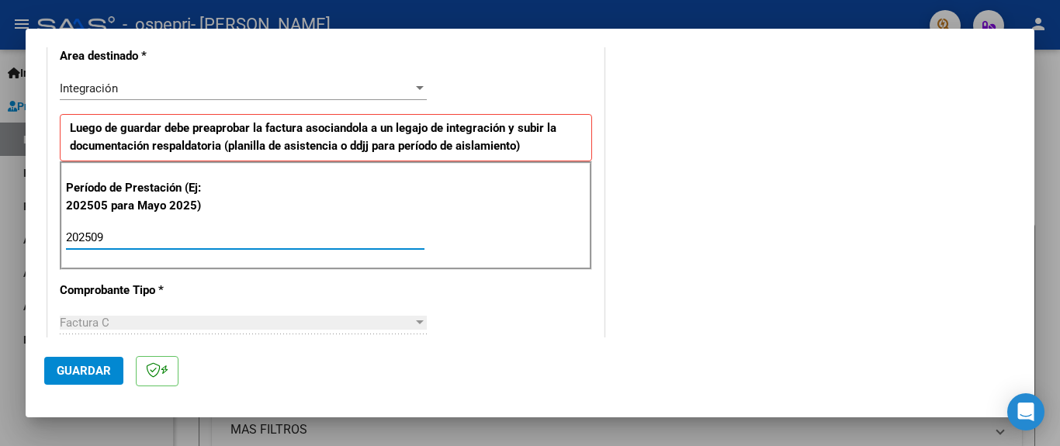
type input "202509"
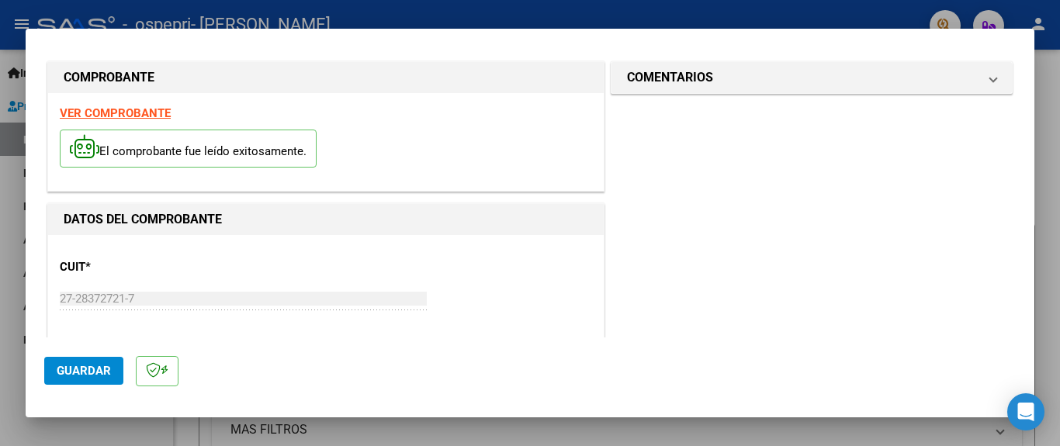
scroll to position [0, 0]
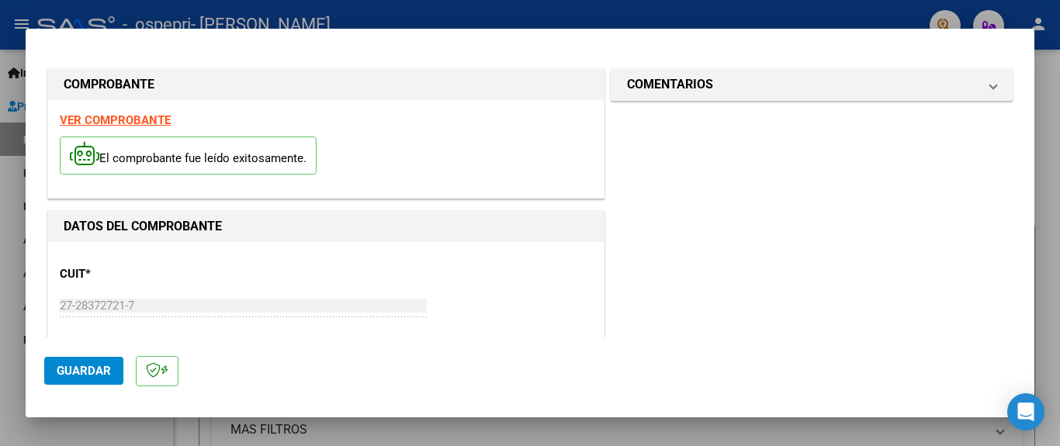
click at [126, 116] on strong "VER COMPROBANTE" at bounding box center [115, 120] width 111 height 14
click at [78, 365] on span "Guardar" at bounding box center [84, 371] width 54 height 14
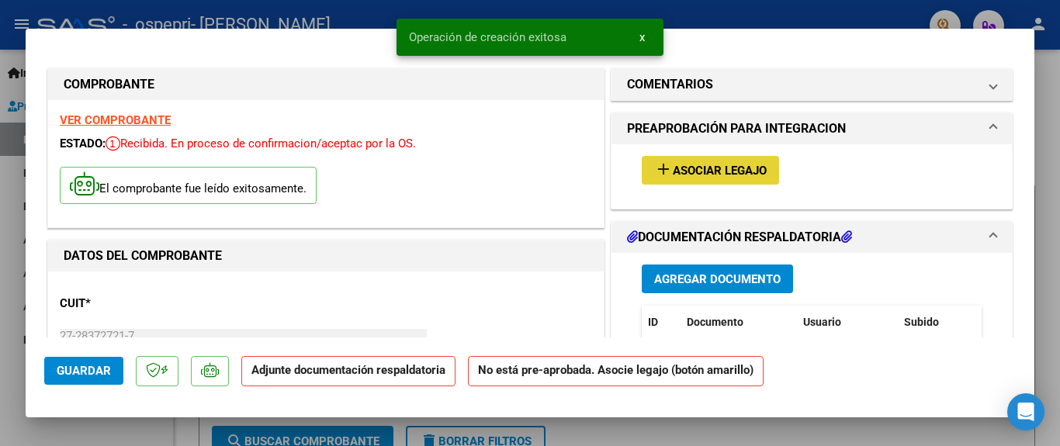
click at [659, 181] on button "add Asociar Legajo" at bounding box center [710, 170] width 137 height 29
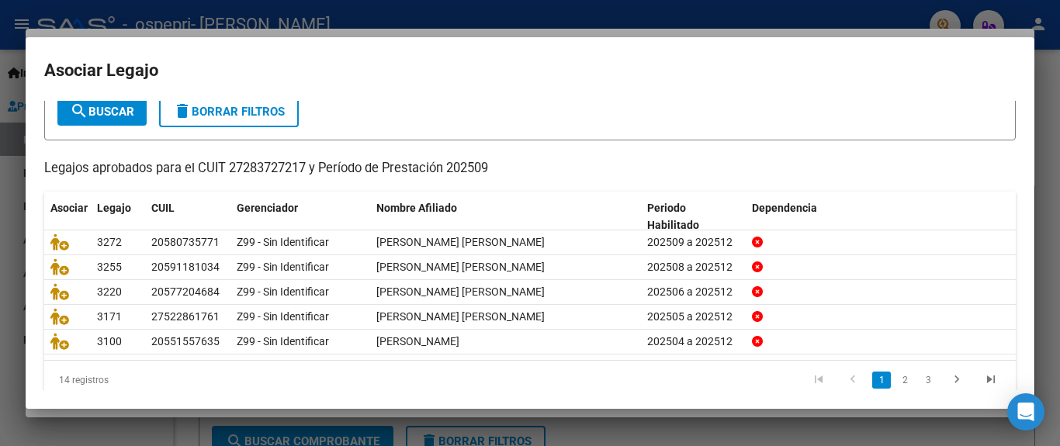
scroll to position [118, 0]
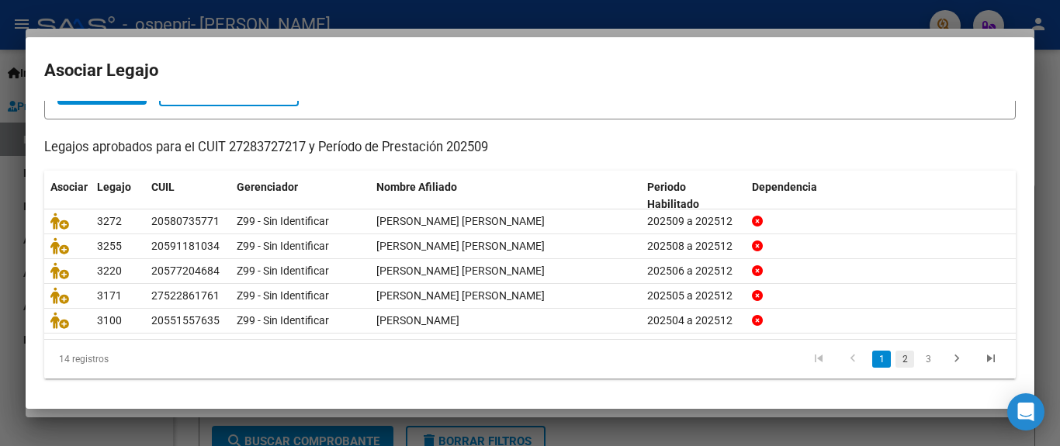
click at [895, 362] on link "2" at bounding box center [904, 359] width 19 height 17
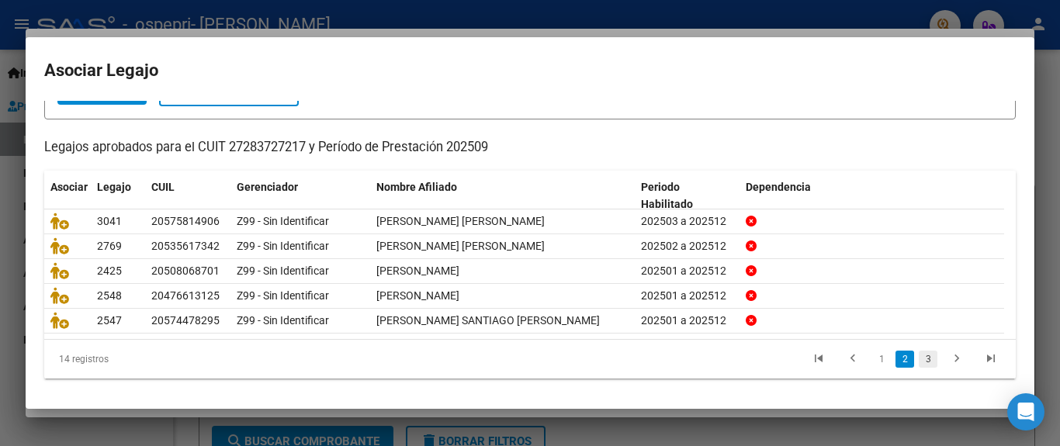
click at [919, 362] on link "3" at bounding box center [928, 359] width 19 height 17
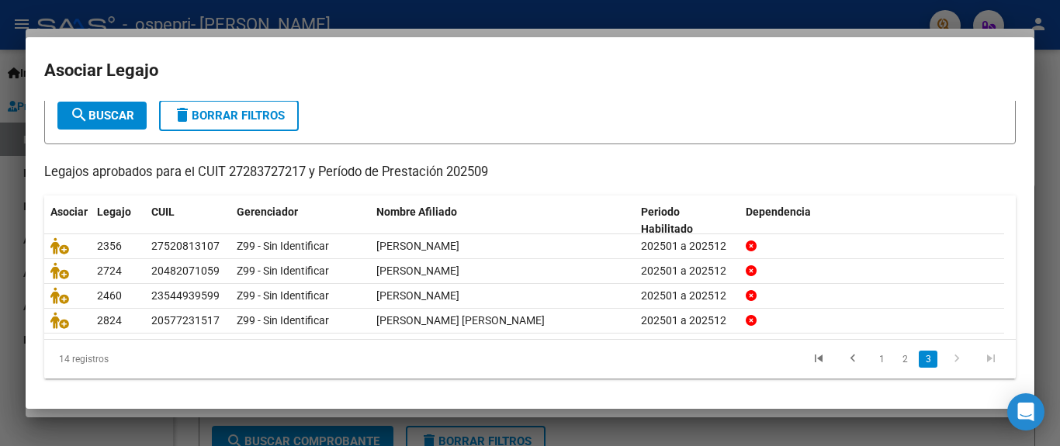
scroll to position [92, 0]
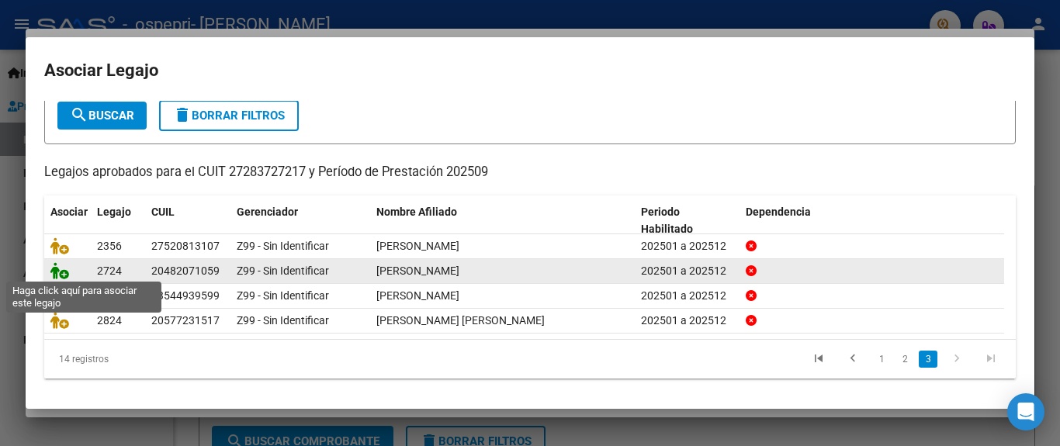
click at [54, 269] on icon at bounding box center [59, 270] width 19 height 17
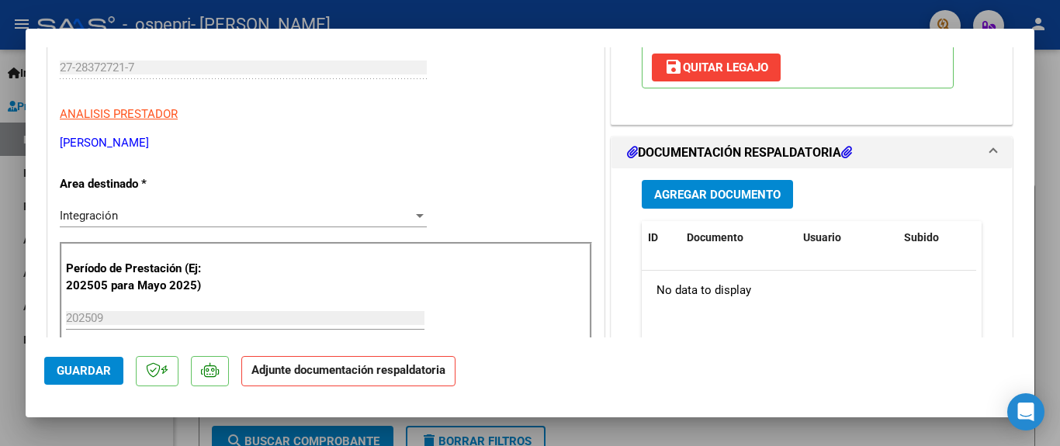
scroll to position [351, 0]
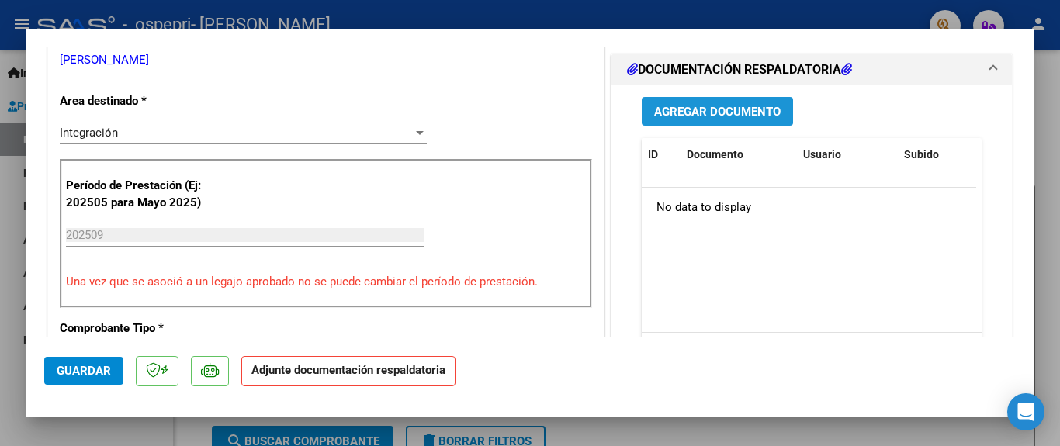
click at [668, 101] on button "Agregar Documento" at bounding box center [717, 111] width 151 height 29
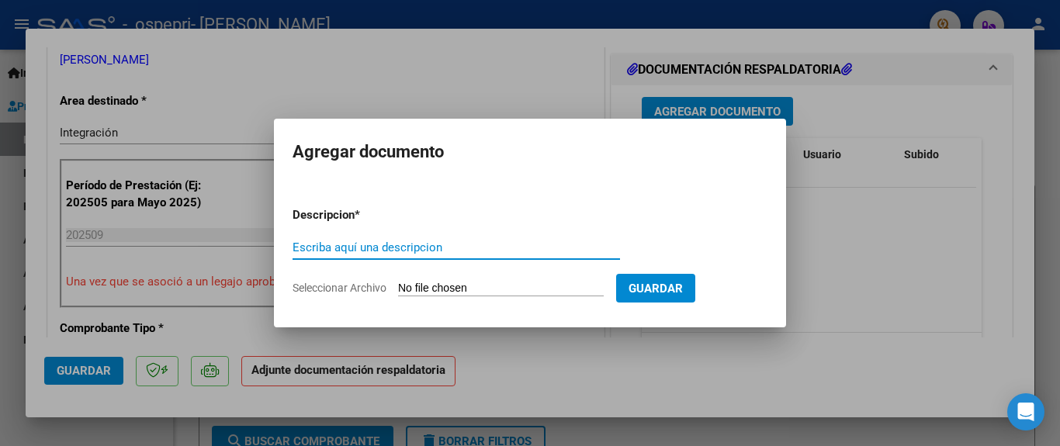
paste input "Planilla de firmas"
type input "Planilla de firmas"
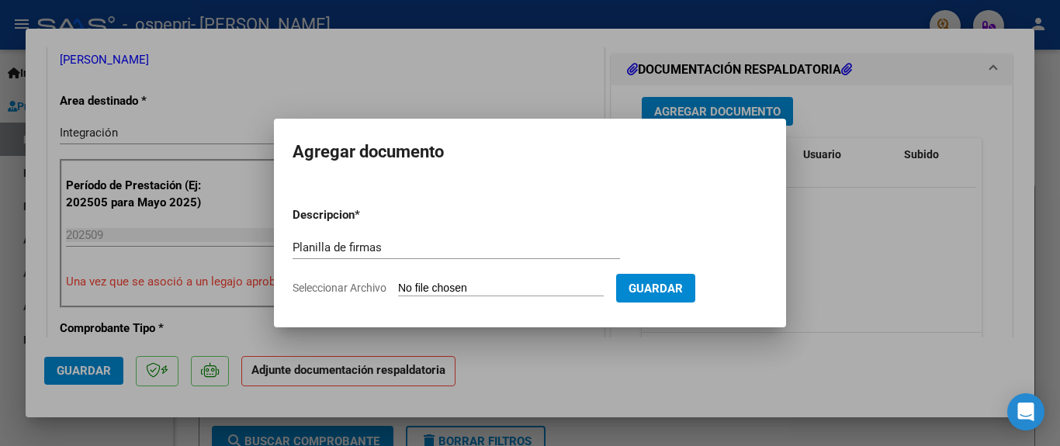
click at [398, 287] on app-file-uploader "Seleccionar Archivo" at bounding box center [454, 288] width 324 height 14
click at [404, 289] on input "Seleccionar Archivo" at bounding box center [501, 289] width 206 height 15
type input "C:\fakepath\[PERSON_NAME] [DATE].pdf"
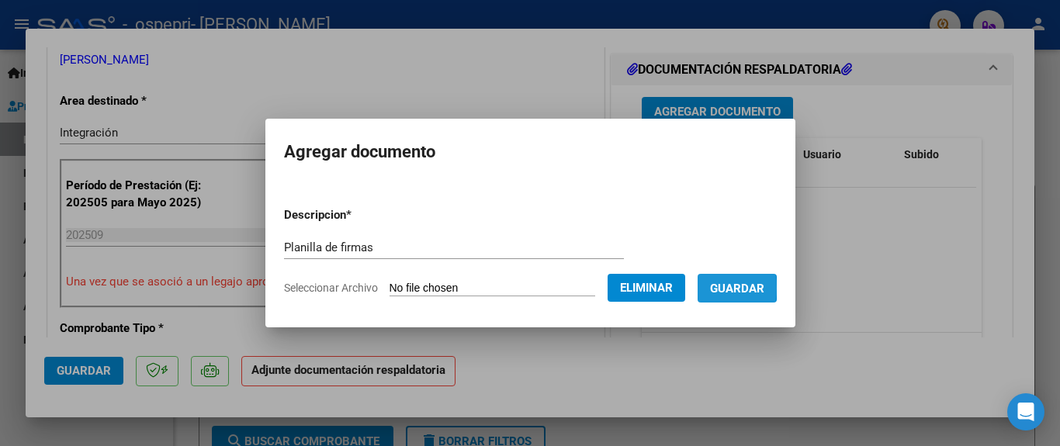
click at [728, 288] on span "Guardar" at bounding box center [737, 289] width 54 height 14
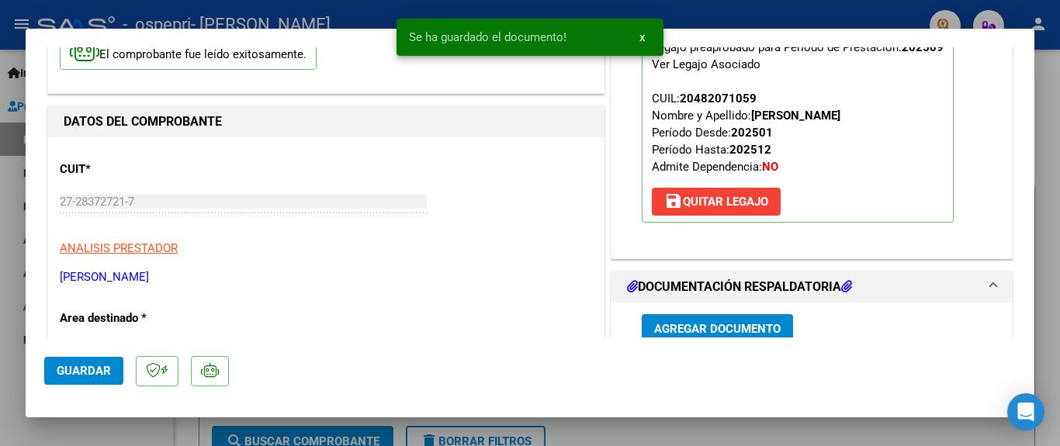
scroll to position [103, 0]
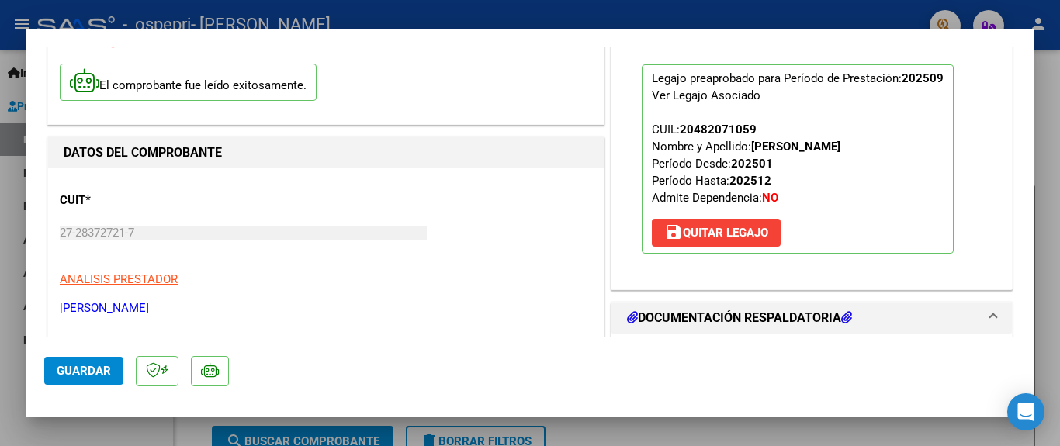
click at [825, 185] on p "Legajo preaprobado para Período de Prestación: 202509 Ver Legajo Asociado CUIL:…" at bounding box center [798, 158] width 312 height 189
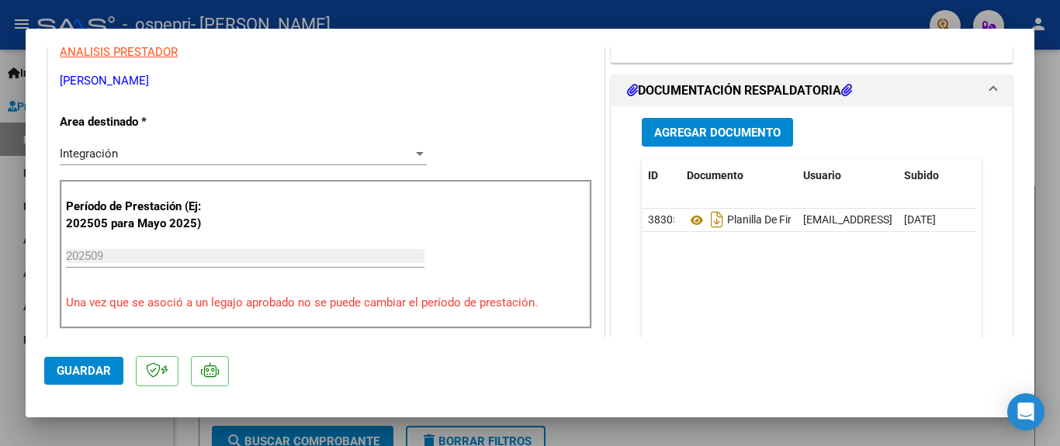
scroll to position [496, 0]
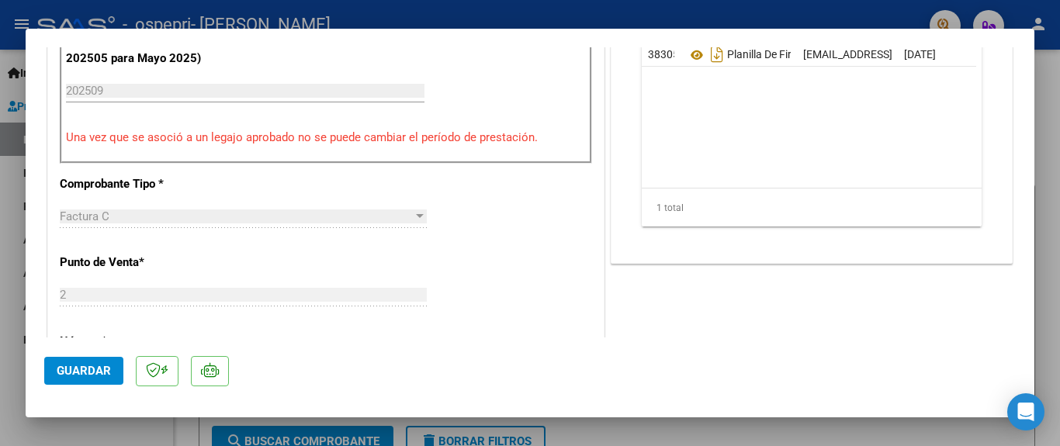
click at [543, 9] on div at bounding box center [530, 223] width 1060 height 446
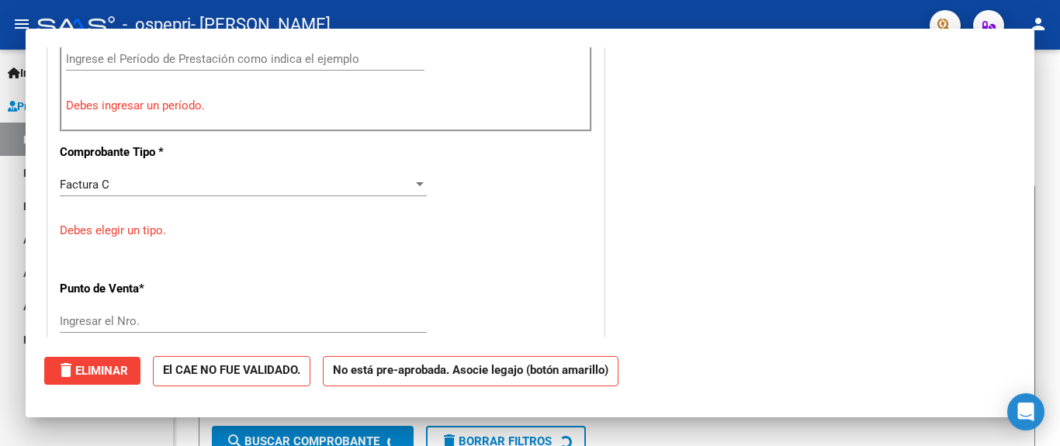
scroll to position [0, 0]
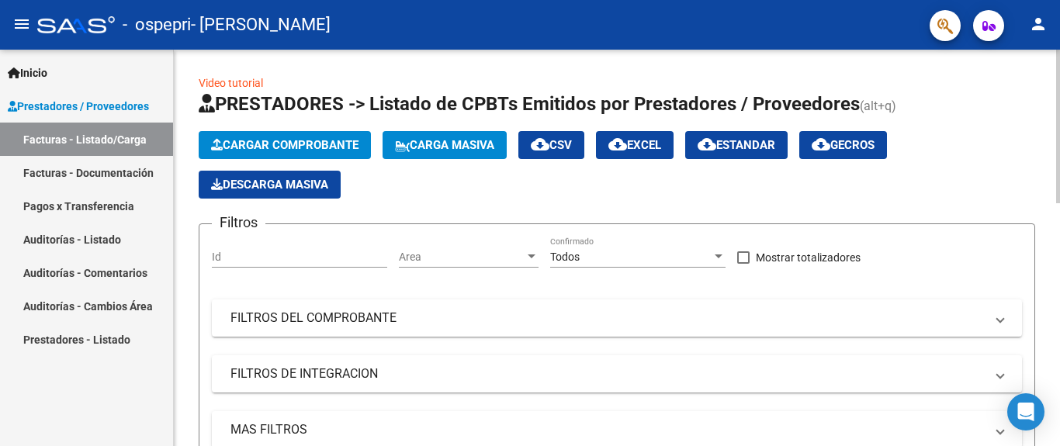
click at [247, 143] on span "Cargar Comprobante" at bounding box center [284, 145] width 147 height 14
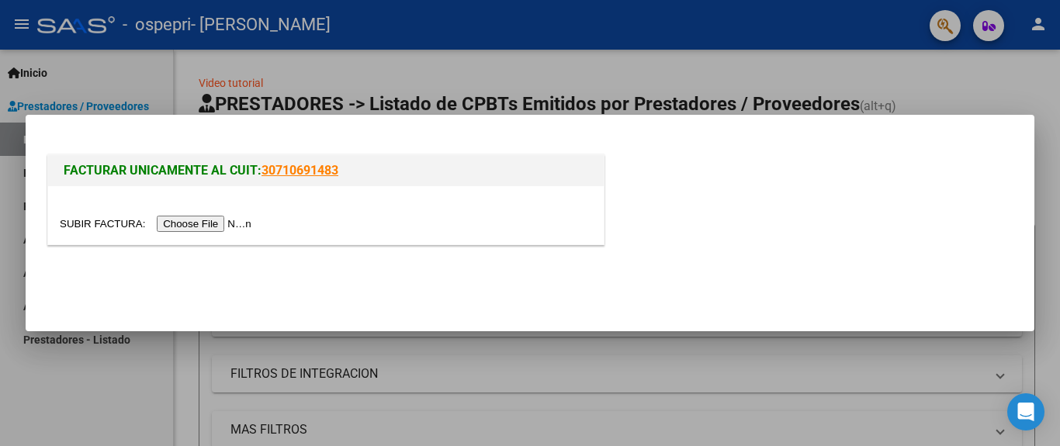
click at [199, 222] on input "file" at bounding box center [158, 224] width 196 height 16
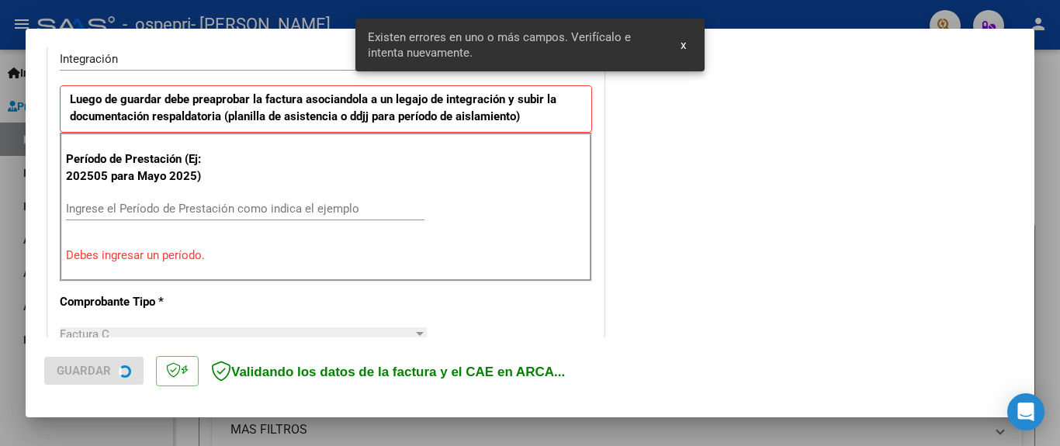
scroll to position [395, 0]
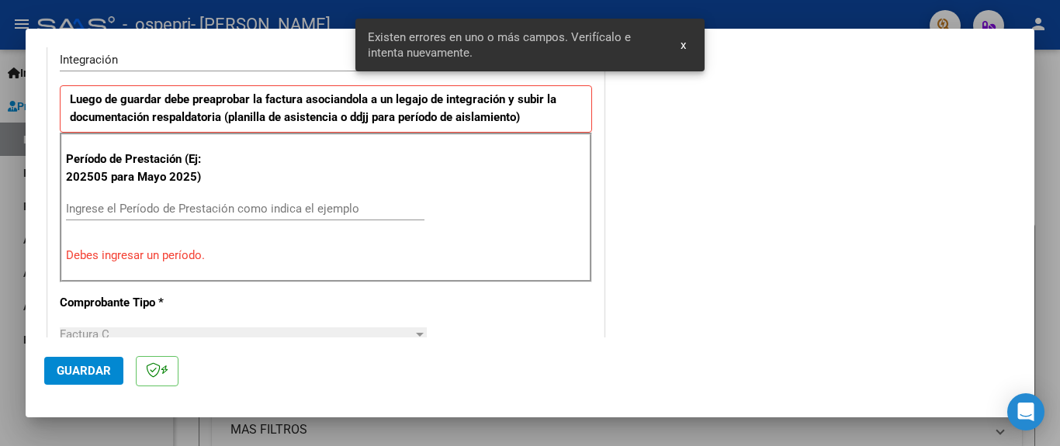
click at [99, 208] on input "Ingrese el Período de Prestación como indica el ejemplo" at bounding box center [245, 209] width 358 height 14
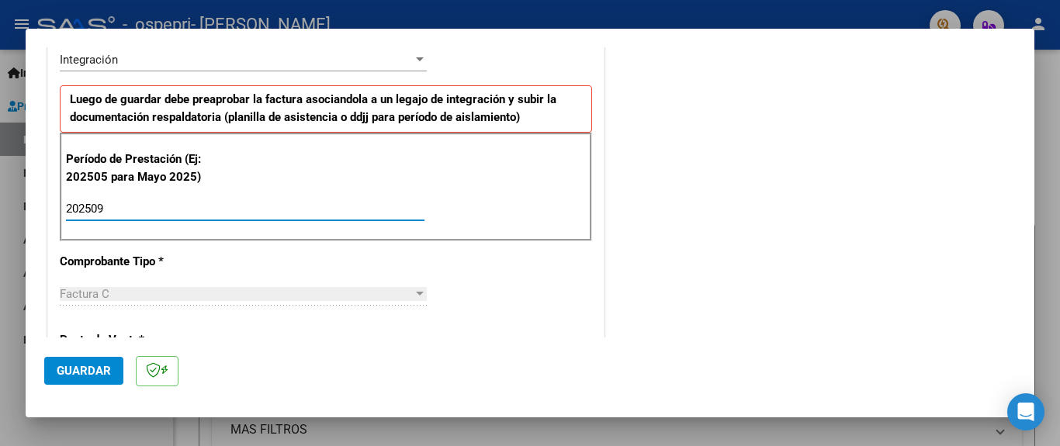
type input "202509"
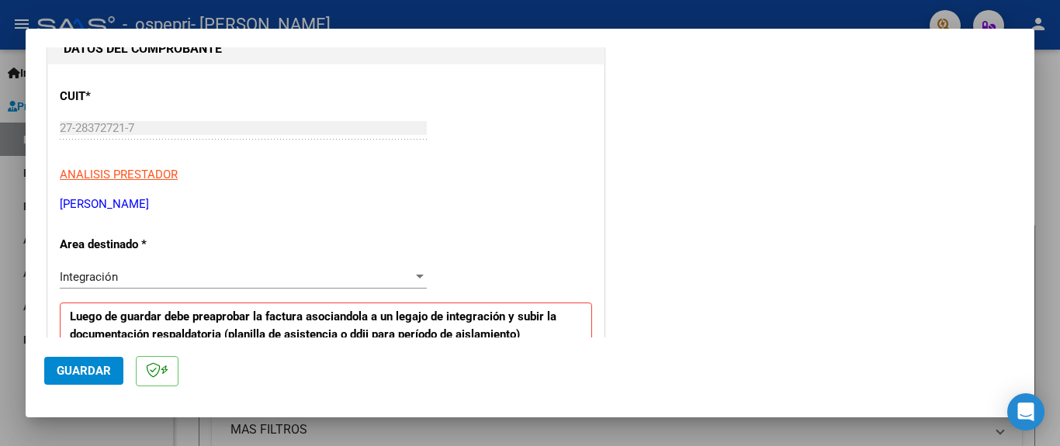
scroll to position [0, 0]
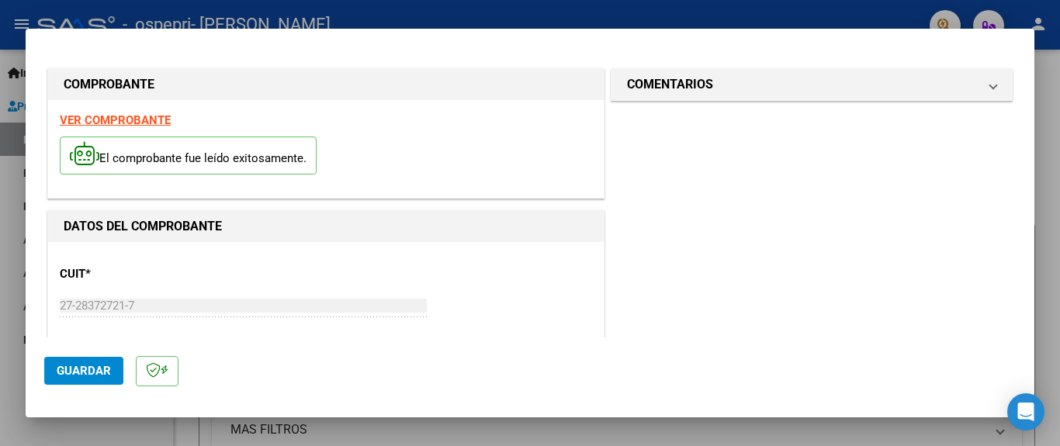
click at [127, 118] on strong "VER COMPROBANTE" at bounding box center [115, 120] width 111 height 14
click at [71, 375] on span "Guardar" at bounding box center [84, 371] width 54 height 14
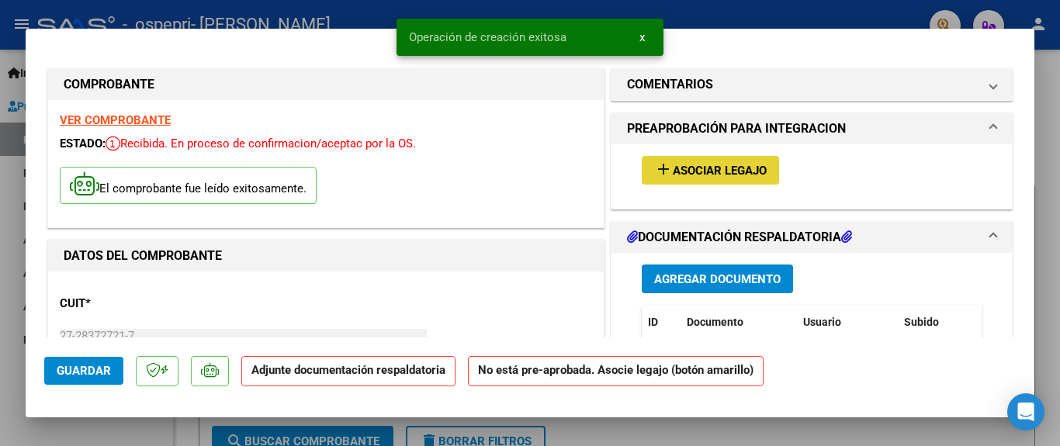
click at [674, 173] on span "Asociar Legajo" at bounding box center [720, 171] width 94 height 14
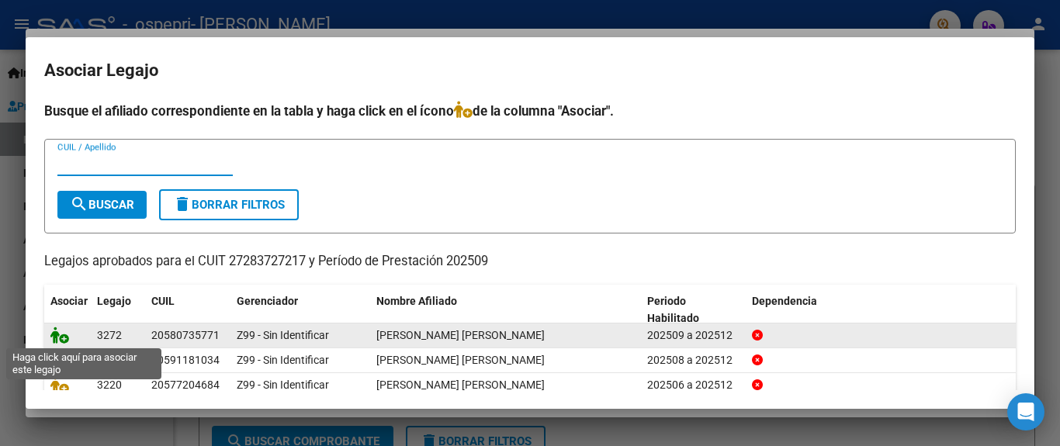
click at [57, 334] on icon at bounding box center [59, 335] width 19 height 17
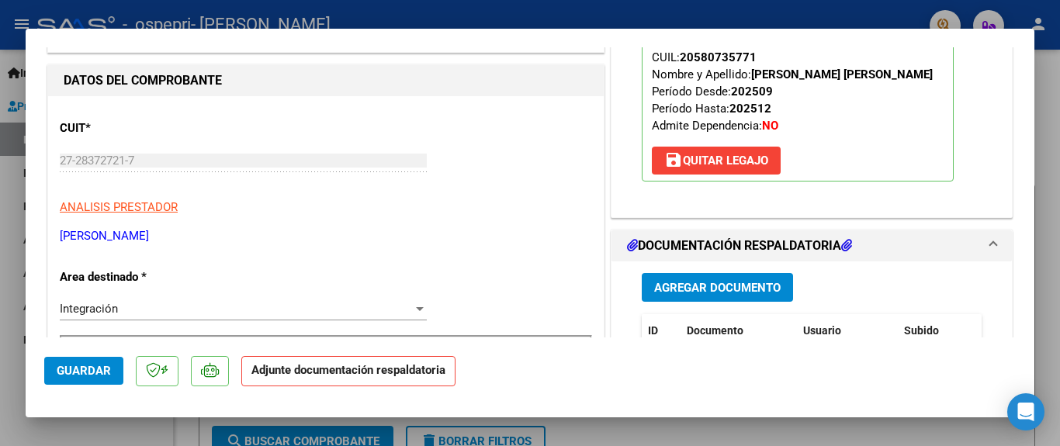
scroll to position [299, 0]
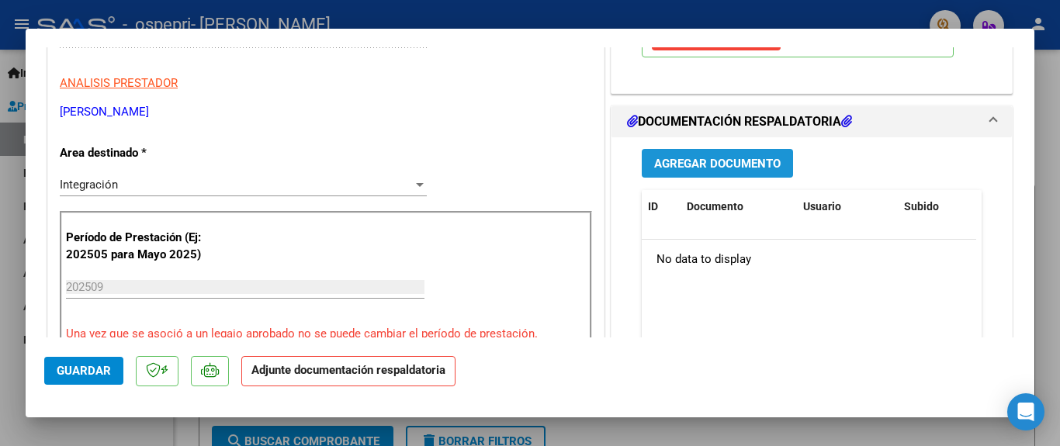
click at [674, 158] on span "Agregar Documento" at bounding box center [717, 164] width 126 height 14
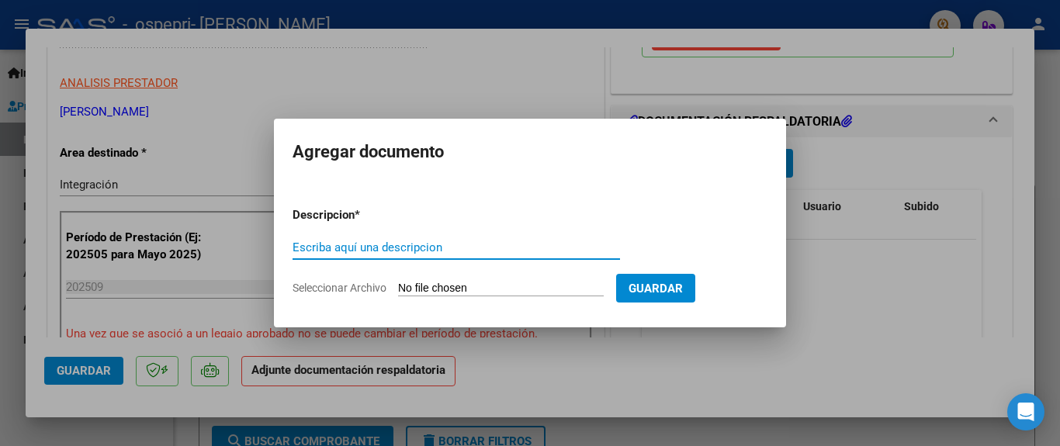
paste input "Planilla de firmas"
type input "Planilla de firmas"
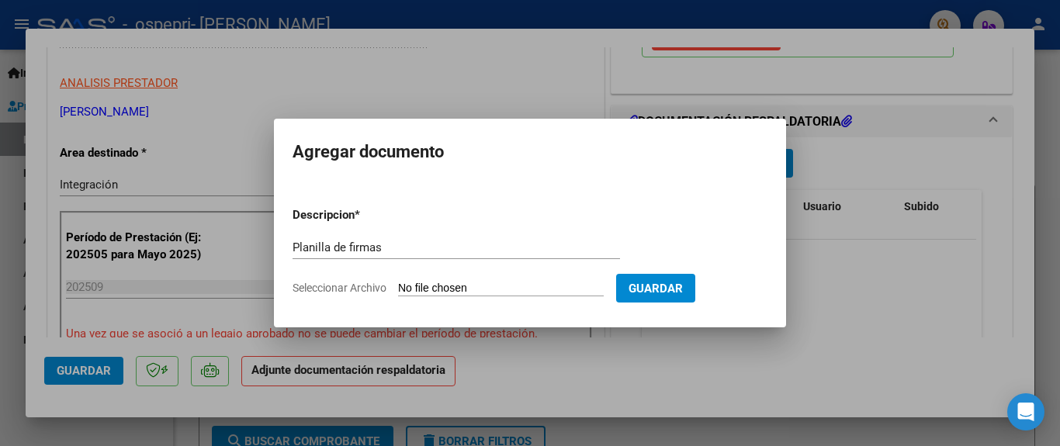
click at [409, 285] on input "Seleccionar Archivo" at bounding box center [501, 289] width 206 height 15
type input "C:\fakepath\[PERSON_NAME] Septiembre.pdf"
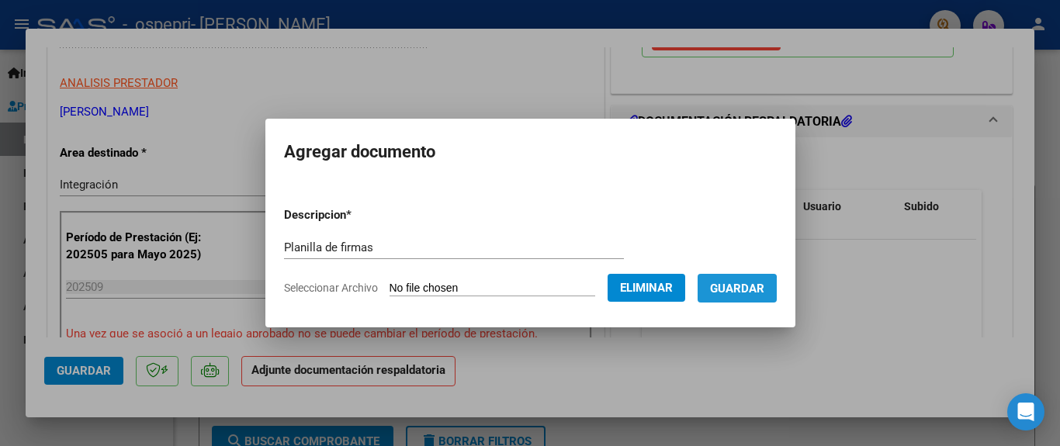
click at [738, 292] on span "Guardar" at bounding box center [737, 289] width 54 height 14
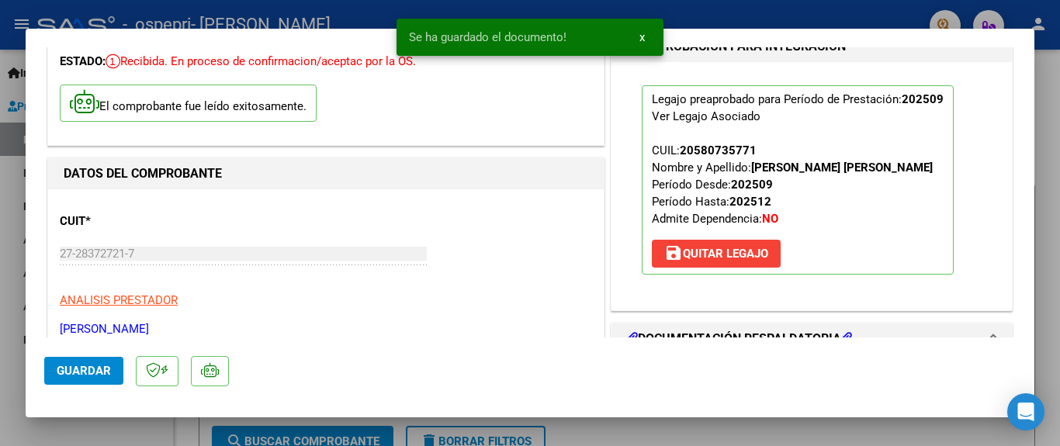
scroll to position [51, 0]
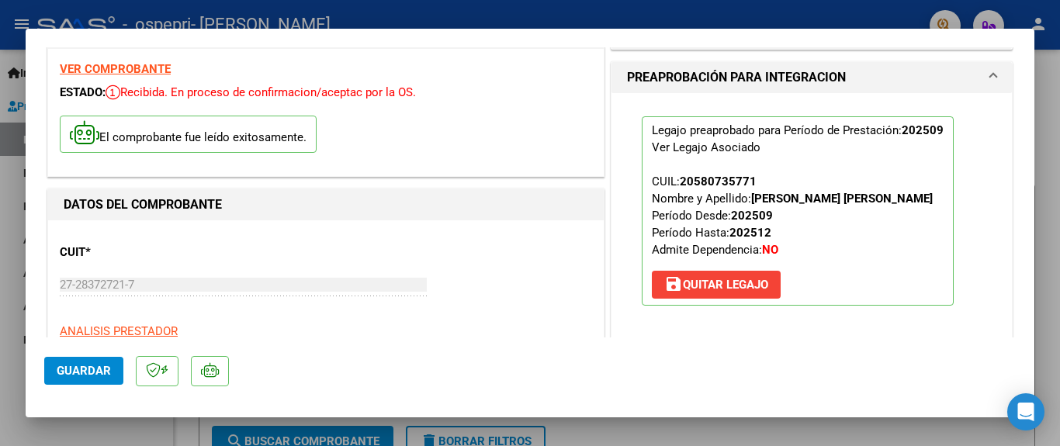
click at [813, 5] on div at bounding box center [530, 223] width 1060 height 446
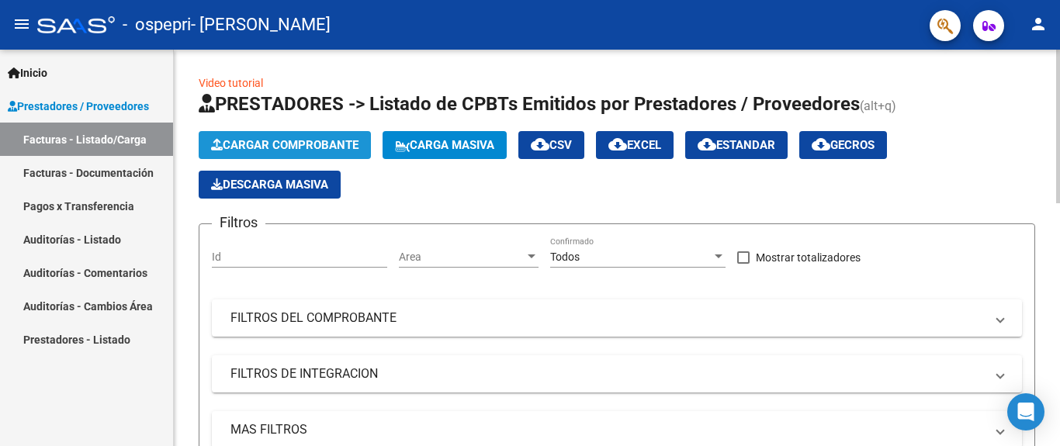
click at [289, 146] on span "Cargar Comprobante" at bounding box center [284, 145] width 147 height 14
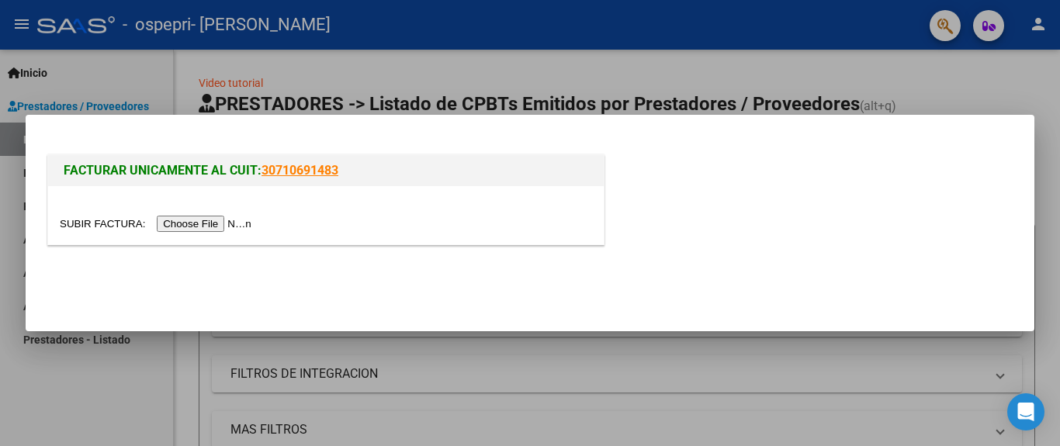
click at [175, 221] on input "file" at bounding box center [158, 224] width 196 height 16
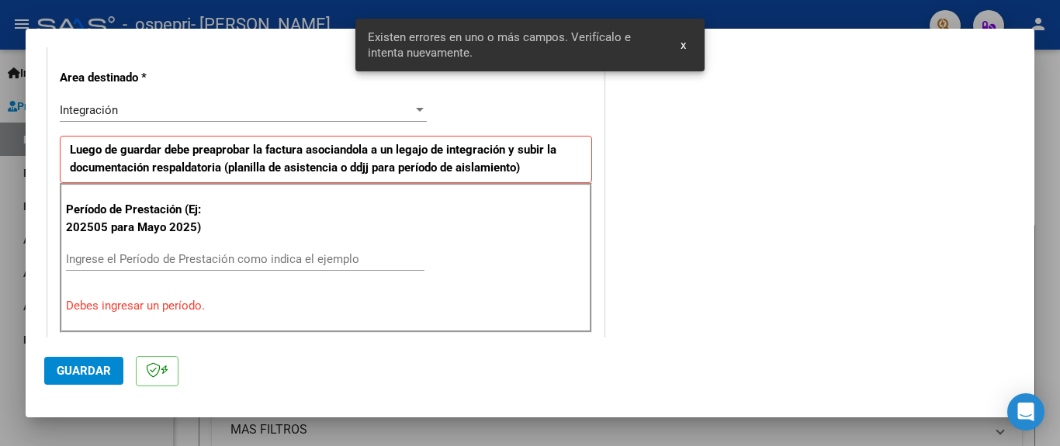
scroll to position [366, 0]
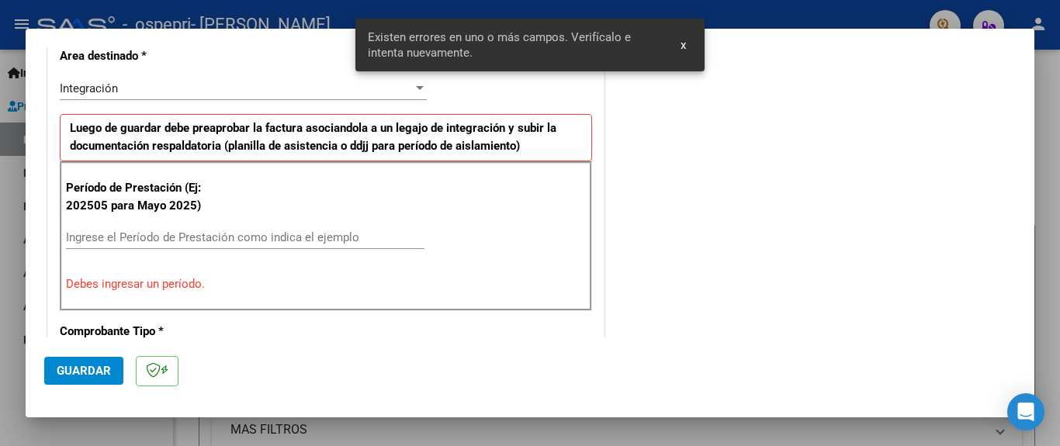
click at [112, 229] on div "Ingrese el Período de Prestación como indica el ejemplo" at bounding box center [245, 237] width 358 height 23
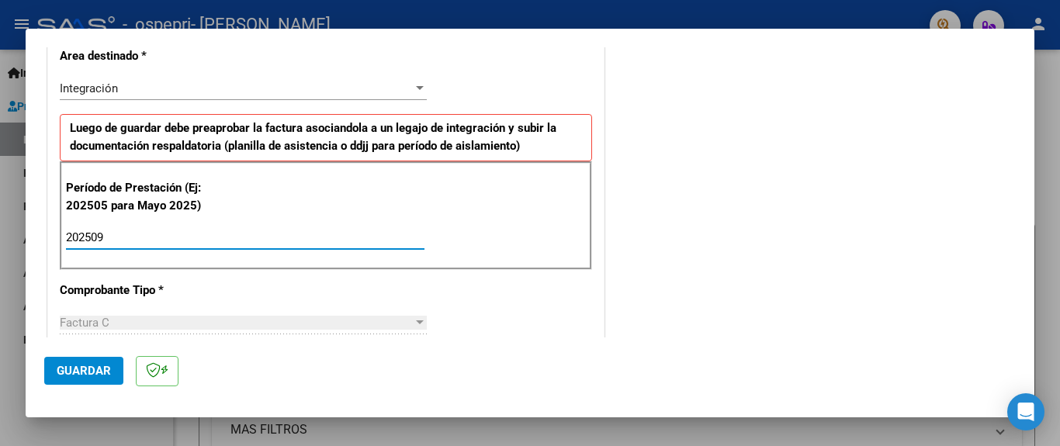
type input "202509"
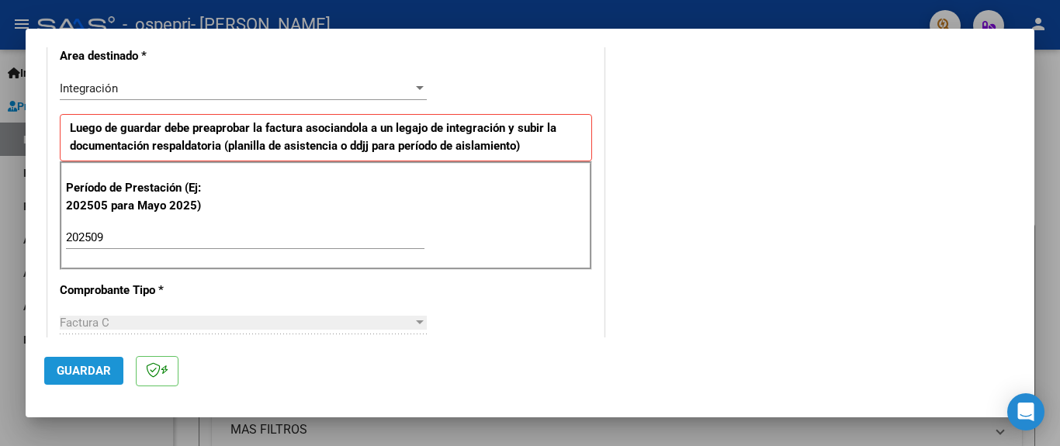
click at [78, 362] on button "Guardar" at bounding box center [83, 371] width 79 height 28
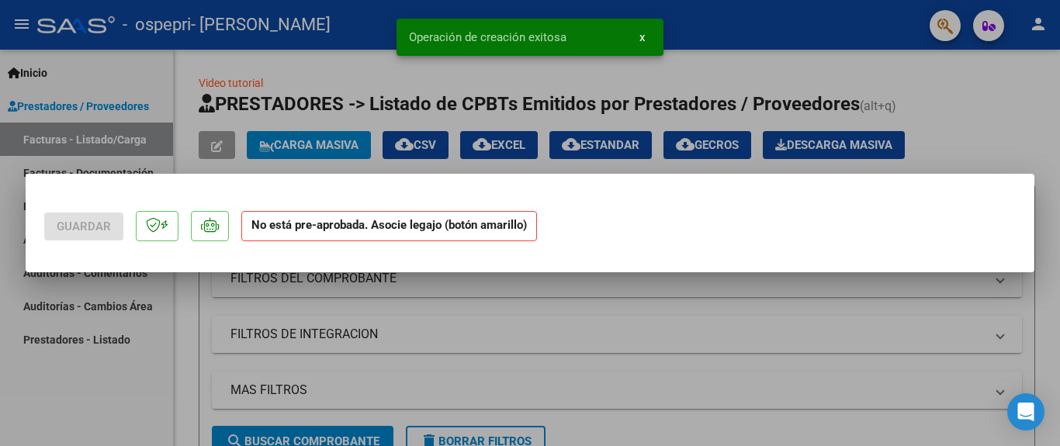
scroll to position [0, 0]
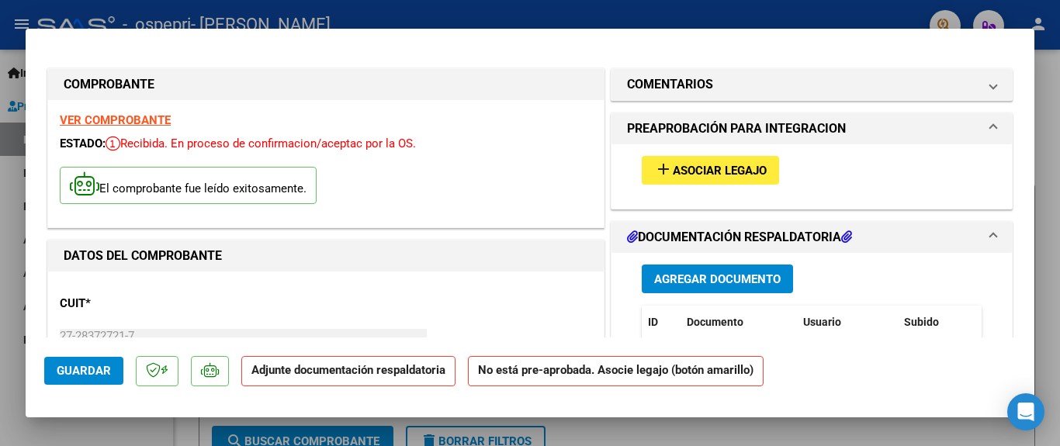
click at [102, 118] on strong "VER COMPROBANTE" at bounding box center [115, 120] width 111 height 14
click at [673, 175] on span "Asociar Legajo" at bounding box center [720, 171] width 94 height 14
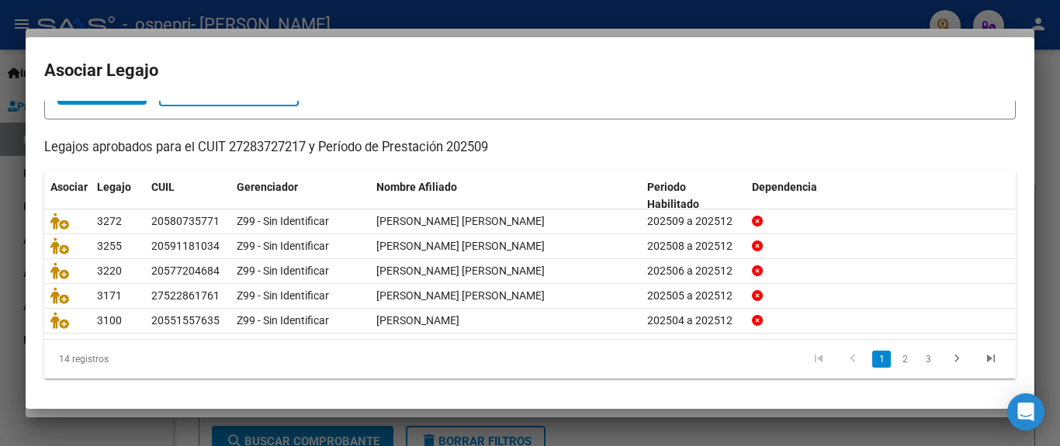
scroll to position [118, 0]
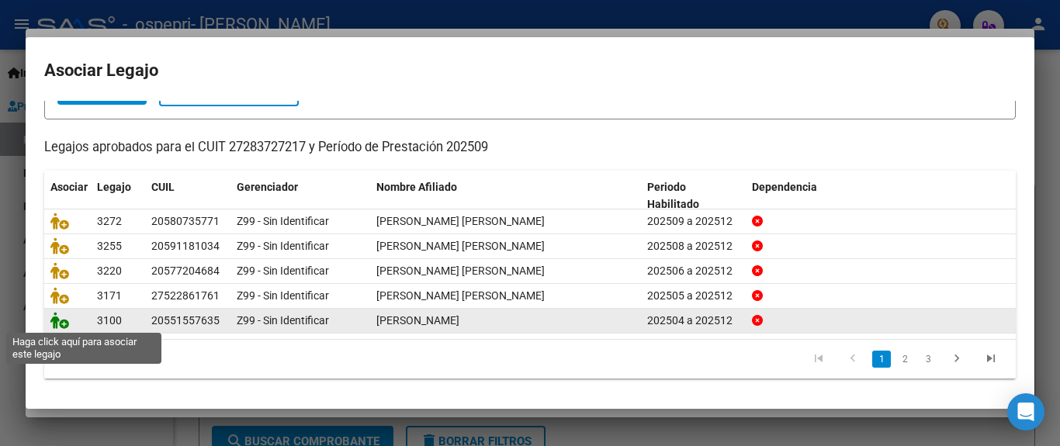
click at [56, 320] on icon at bounding box center [59, 320] width 19 height 17
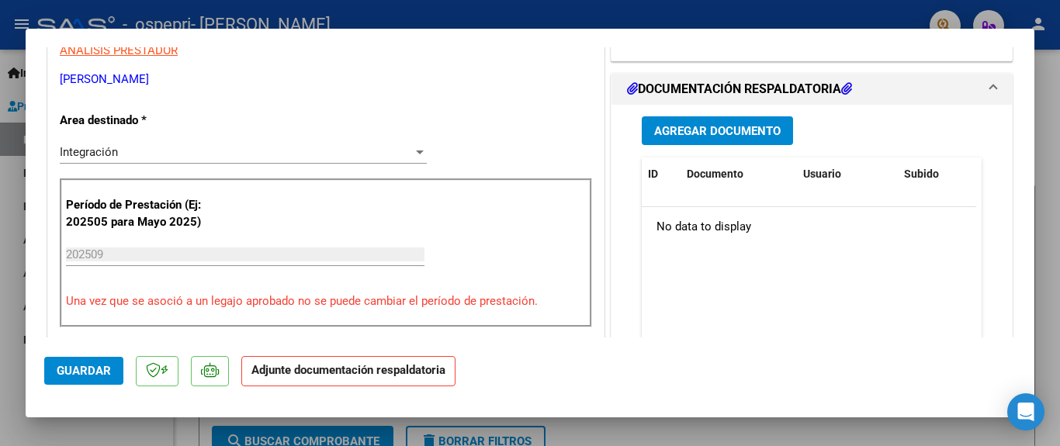
scroll to position [299, 0]
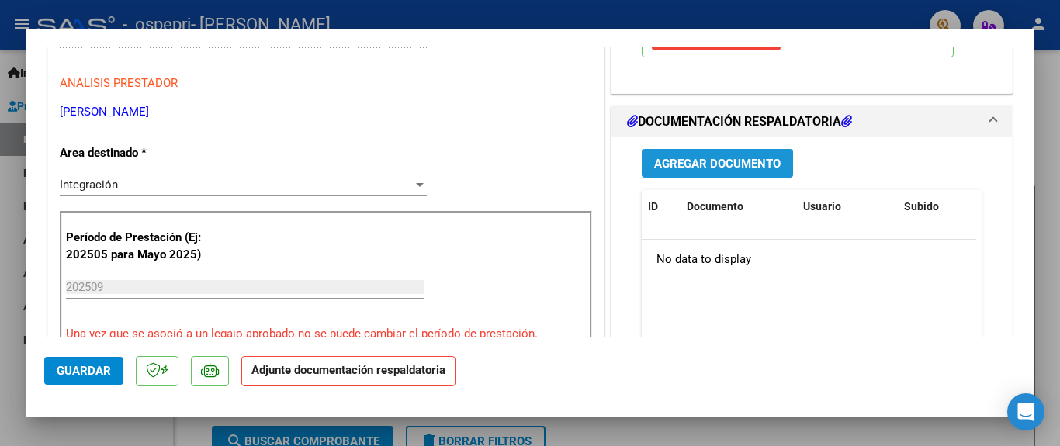
click at [697, 163] on span "Agregar Documento" at bounding box center [717, 164] width 126 height 14
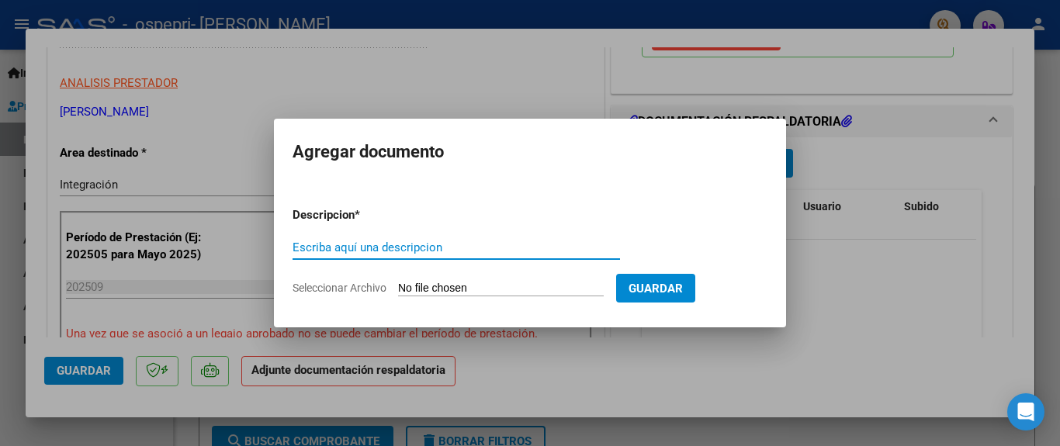
paste input "Planilla de firmas"
type input "Planilla de firmas"
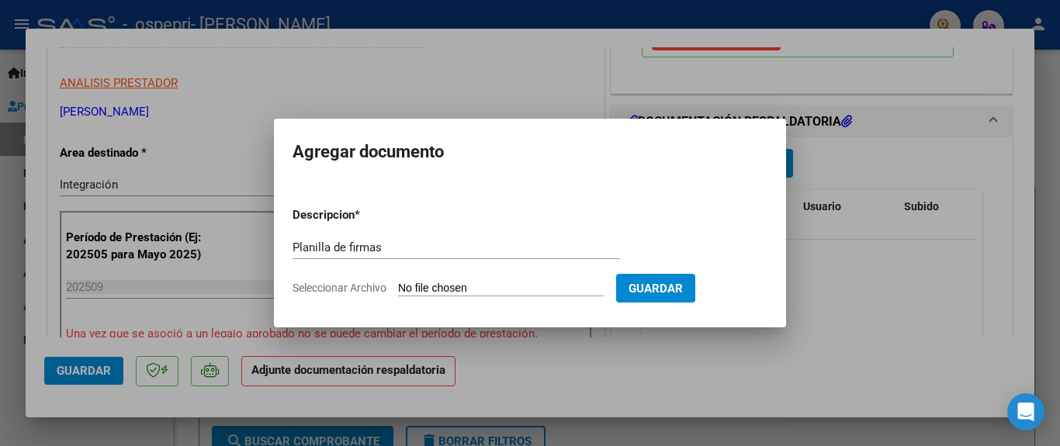
click at [407, 287] on input "Seleccionar Archivo" at bounding box center [501, 289] width 206 height 15
type input "C:\fakepath\[PERSON_NAME] [DATE].pdf"
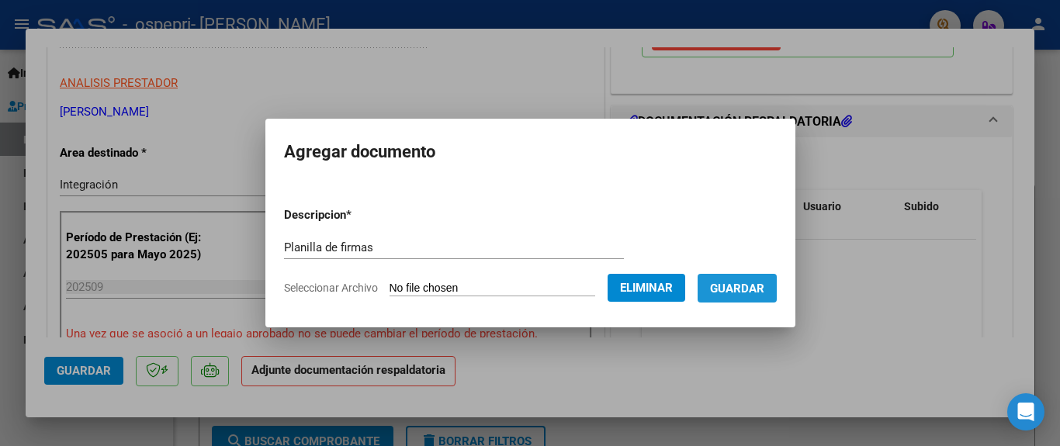
click at [764, 289] on span "Guardar" at bounding box center [737, 289] width 54 height 14
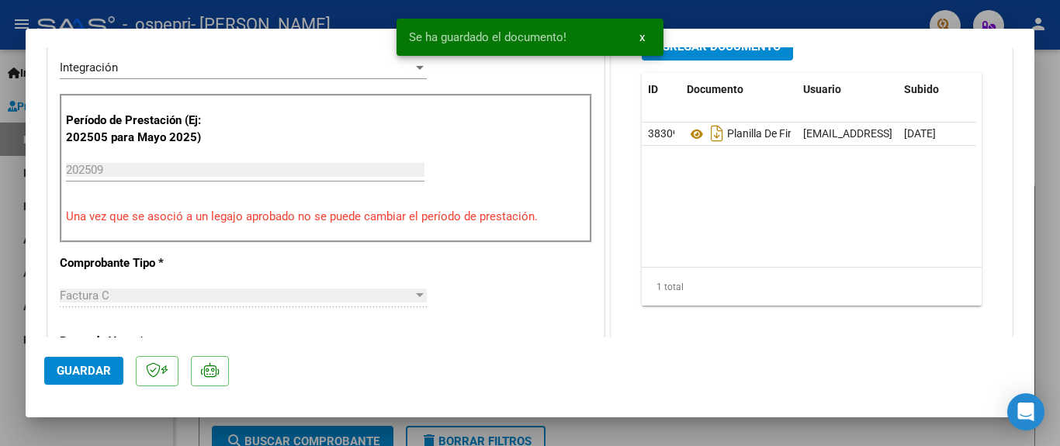
scroll to position [424, 0]
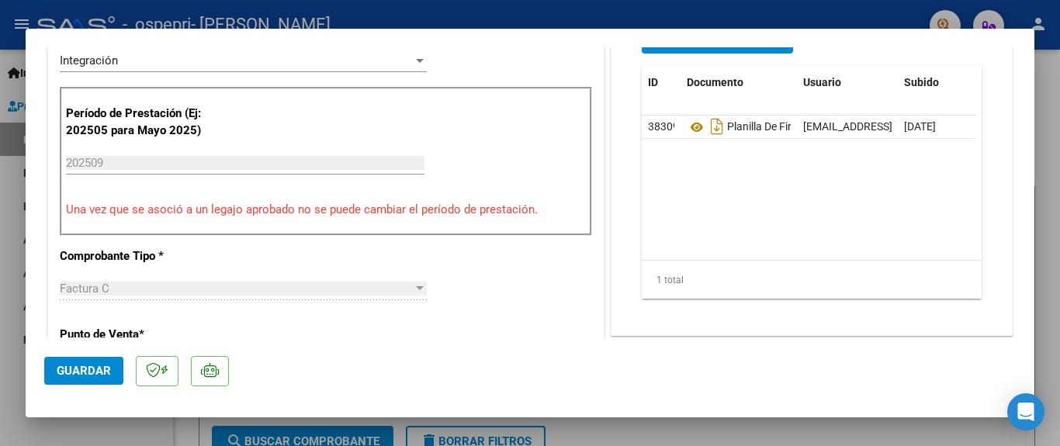
click at [701, 10] on div at bounding box center [530, 223] width 1060 height 446
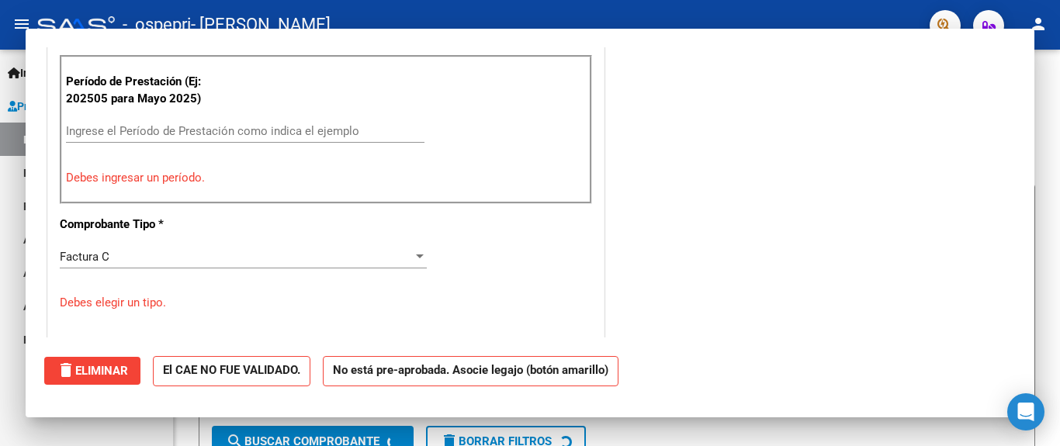
scroll to position [0, 0]
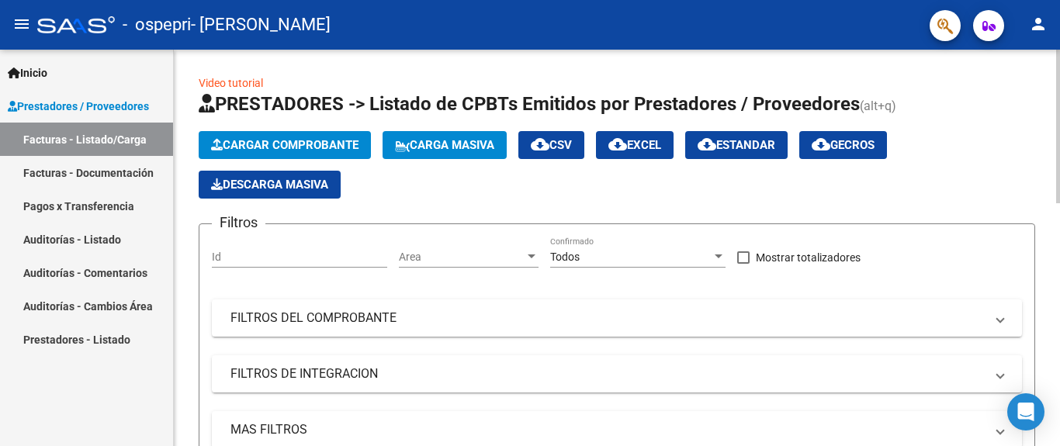
click at [316, 148] on span "Cargar Comprobante" at bounding box center [284, 145] width 147 height 14
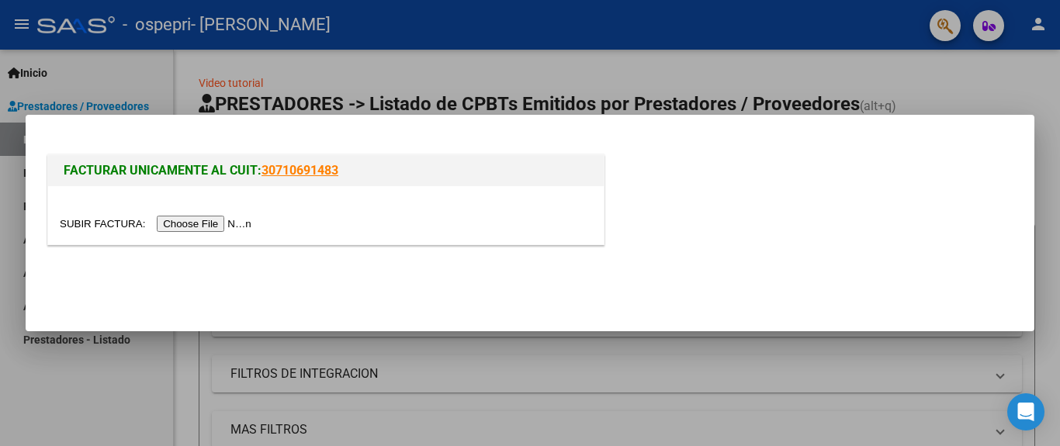
click at [239, 225] on input "file" at bounding box center [158, 224] width 196 height 16
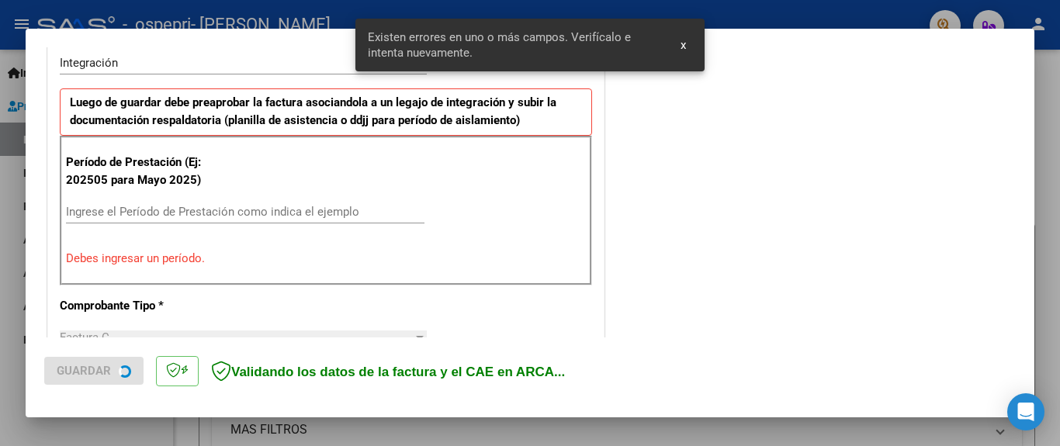
scroll to position [396, 0]
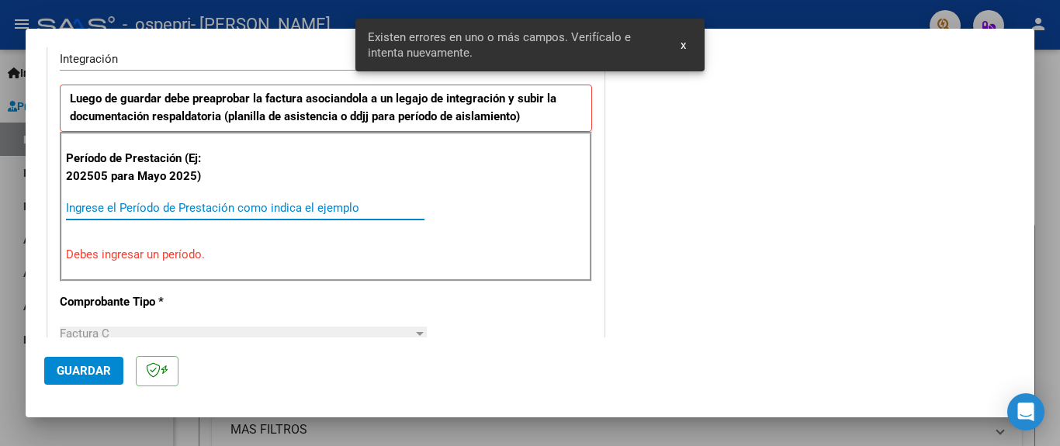
click at [154, 204] on input "Ingrese el Período de Prestación como indica el ejemplo" at bounding box center [245, 208] width 358 height 14
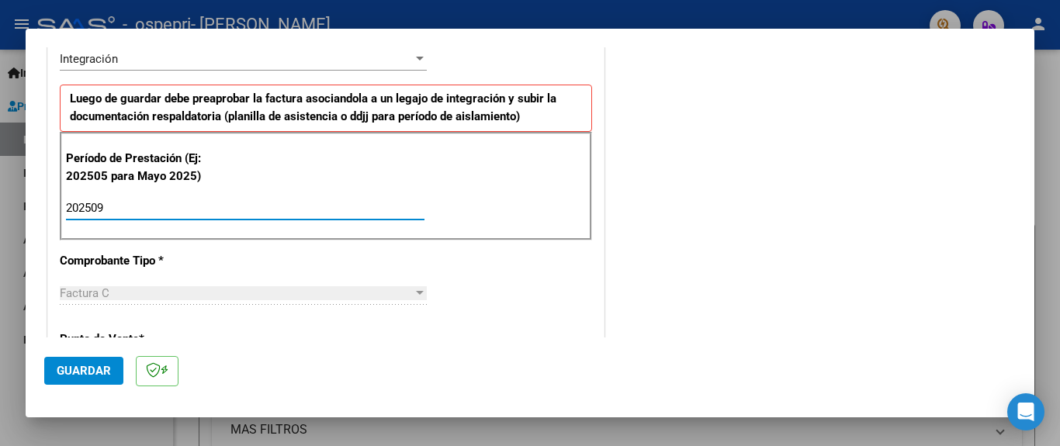
type input "202509"
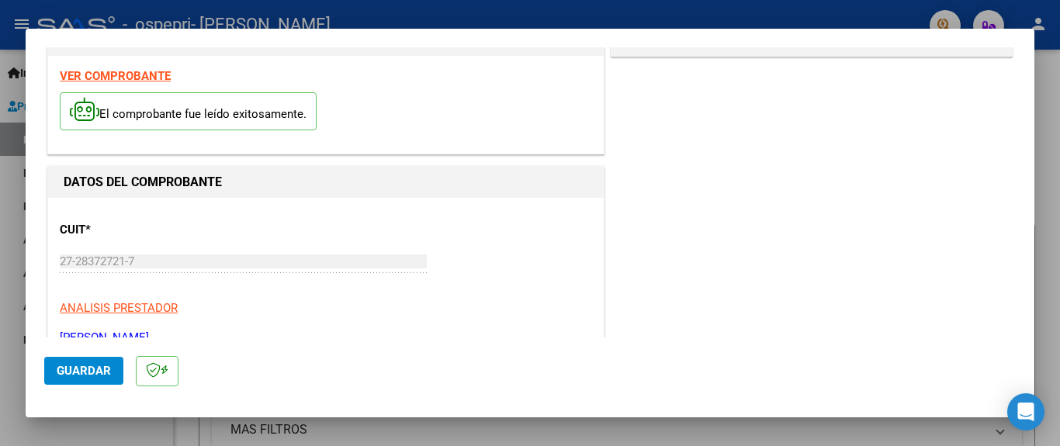
scroll to position [24, 0]
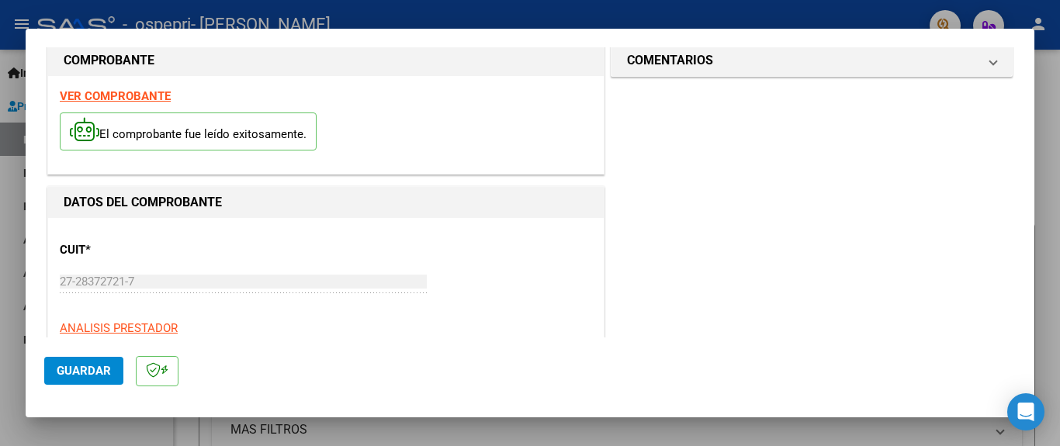
click at [155, 95] on strong "VER COMPROBANTE" at bounding box center [115, 96] width 111 height 14
click at [77, 379] on button "Guardar" at bounding box center [83, 371] width 79 height 28
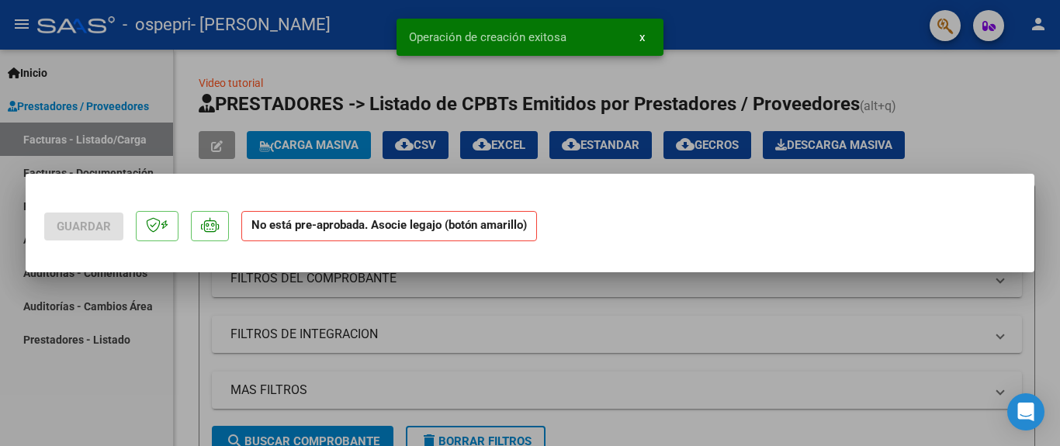
scroll to position [0, 0]
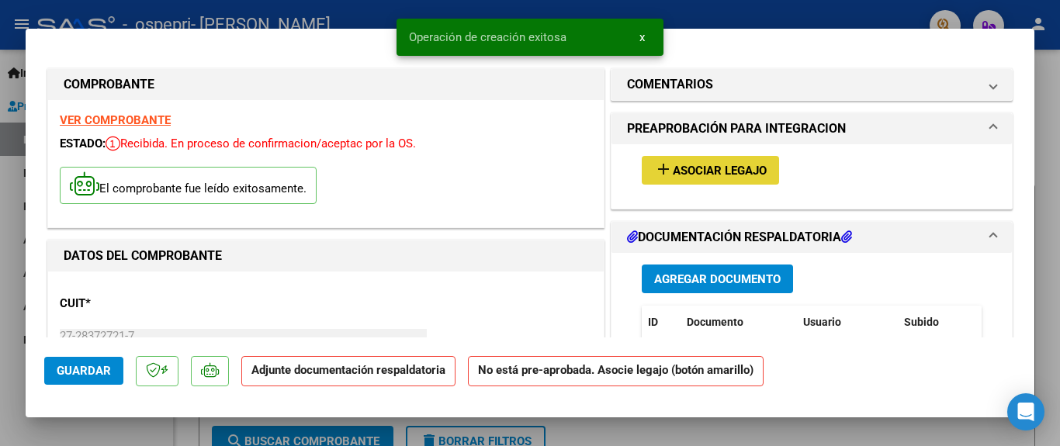
click at [655, 174] on mat-icon "add" at bounding box center [663, 169] width 19 height 19
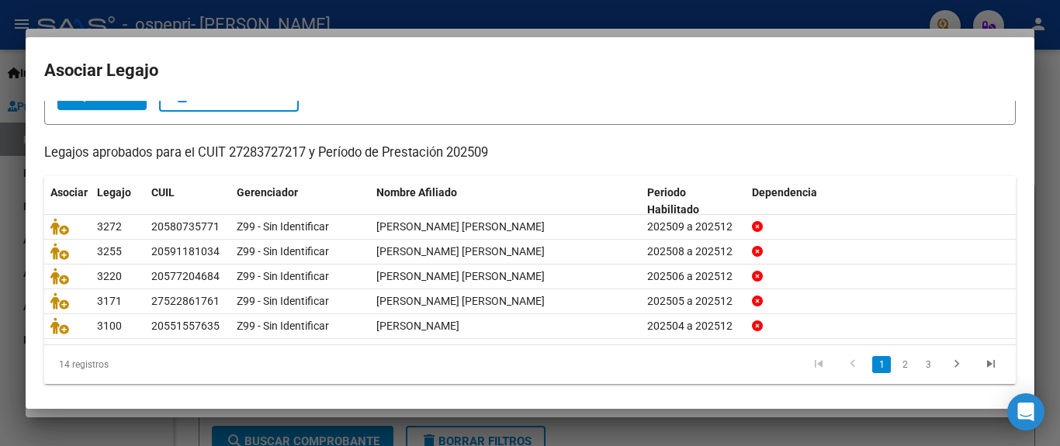
scroll to position [118, 0]
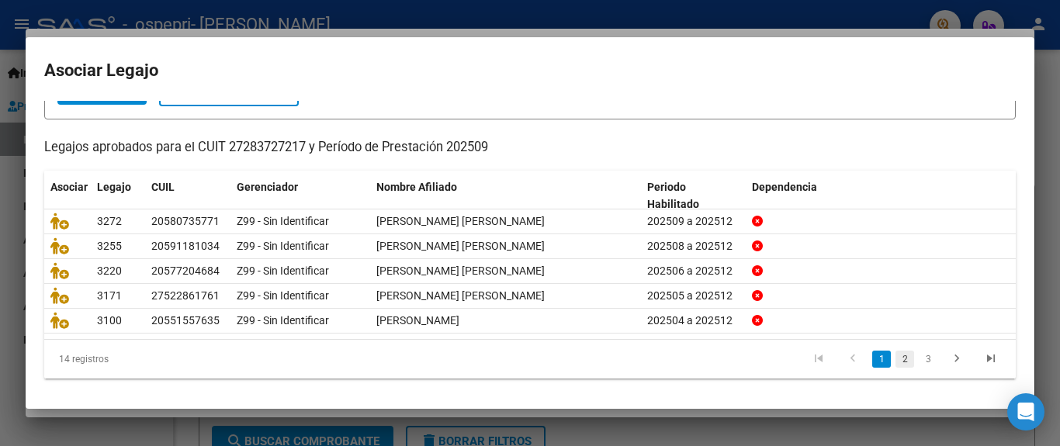
click at [895, 358] on link "2" at bounding box center [904, 359] width 19 height 17
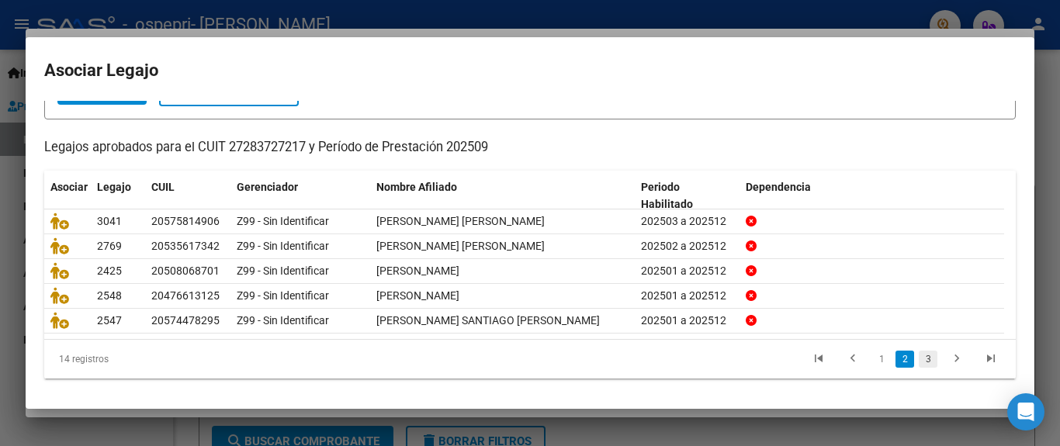
click at [919, 358] on link "3" at bounding box center [928, 359] width 19 height 17
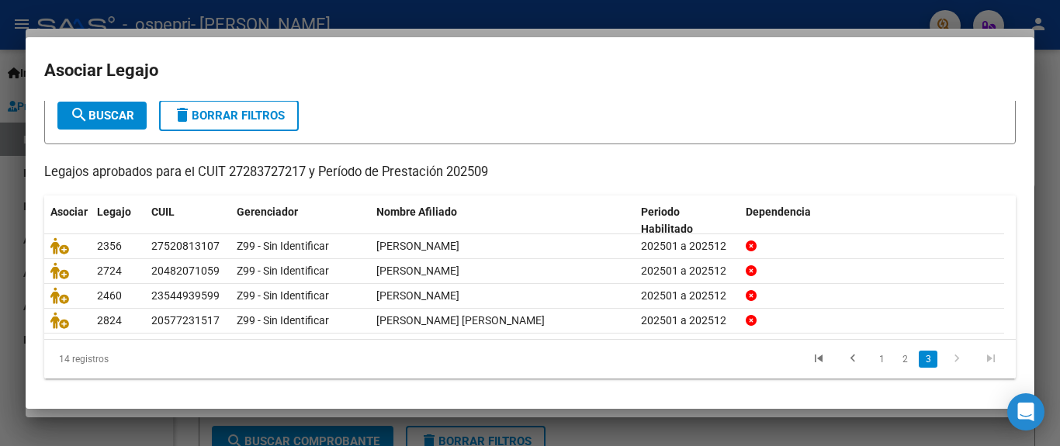
scroll to position [92, 0]
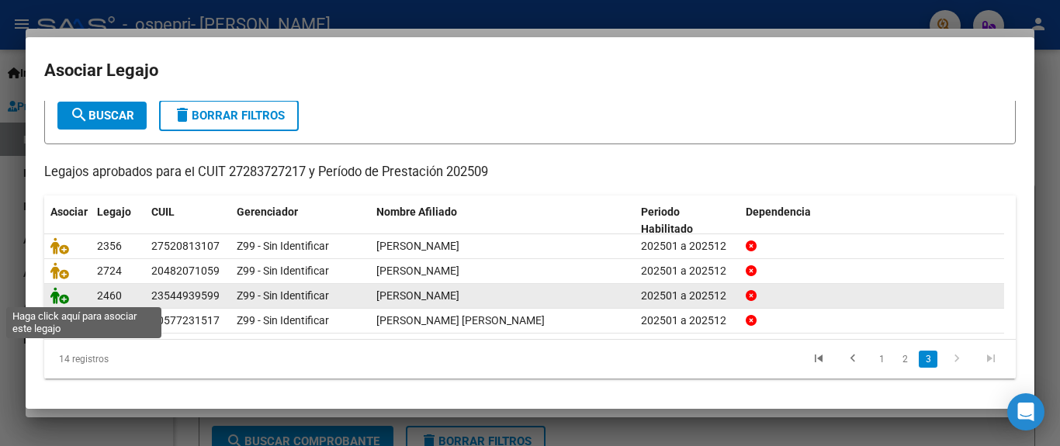
click at [59, 294] on icon at bounding box center [59, 295] width 19 height 17
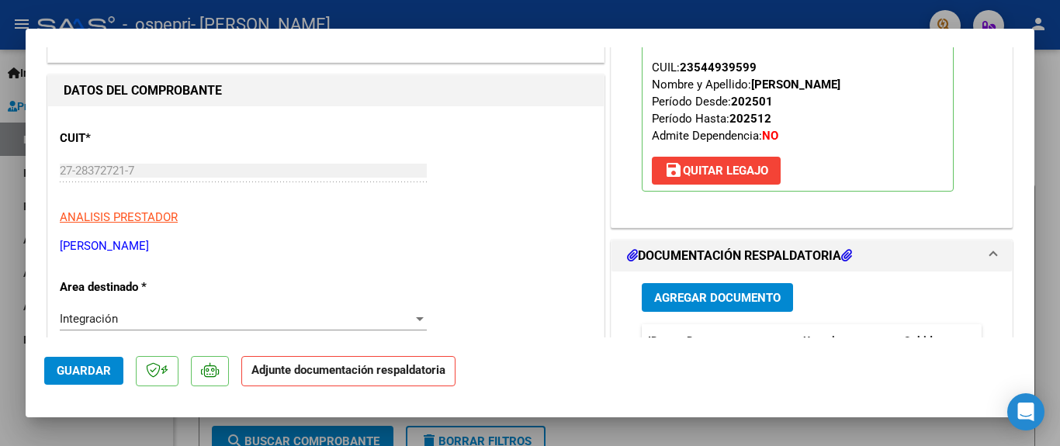
scroll to position [310, 0]
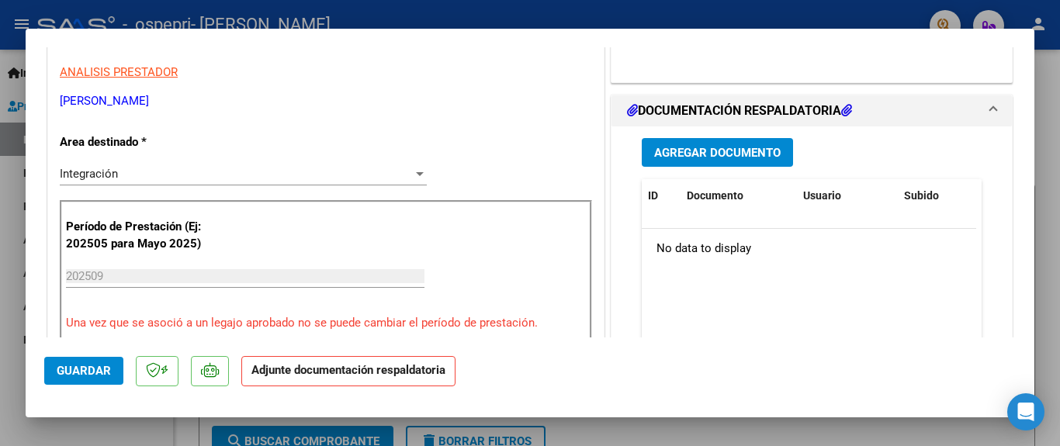
click at [717, 155] on span "Agregar Documento" at bounding box center [717, 153] width 126 height 14
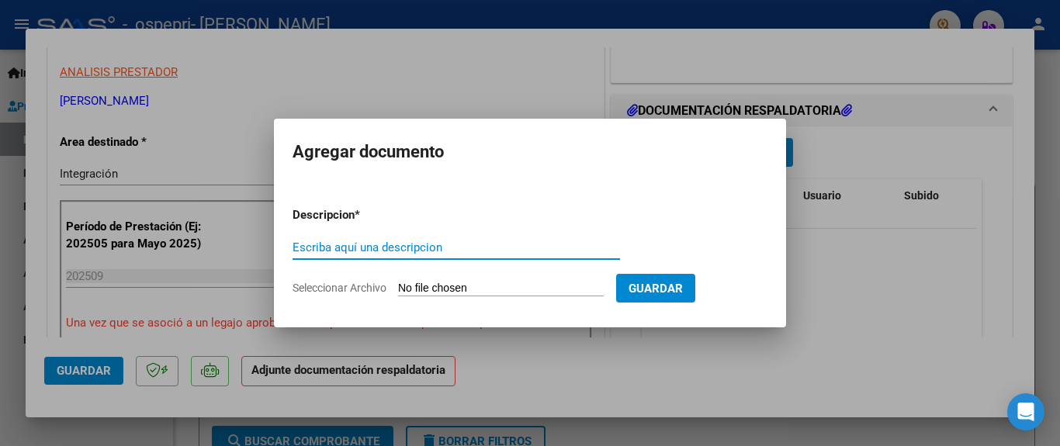
paste input "Planilla de firmas"
type input "Planilla de firmas"
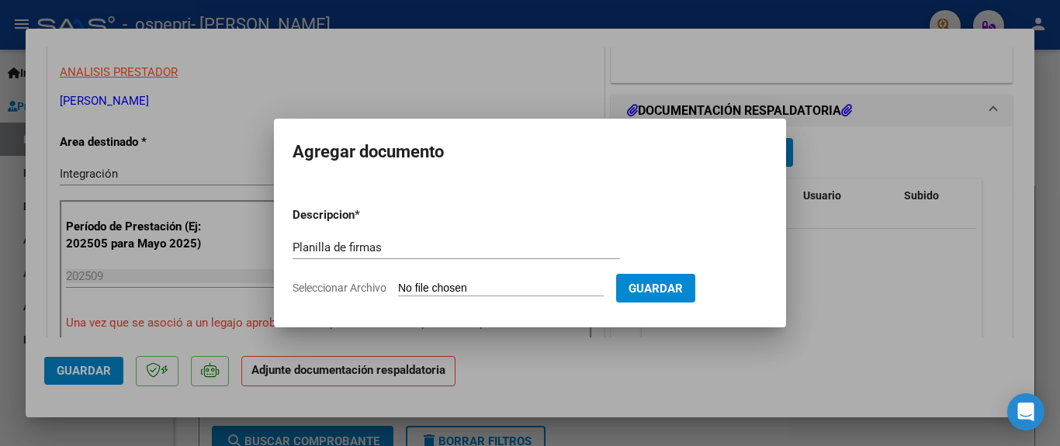
click at [440, 288] on input "Seleccionar Archivo" at bounding box center [501, 289] width 206 height 15
type input "C:\fakepath\[PERSON_NAME] B [DATE] .pdf"
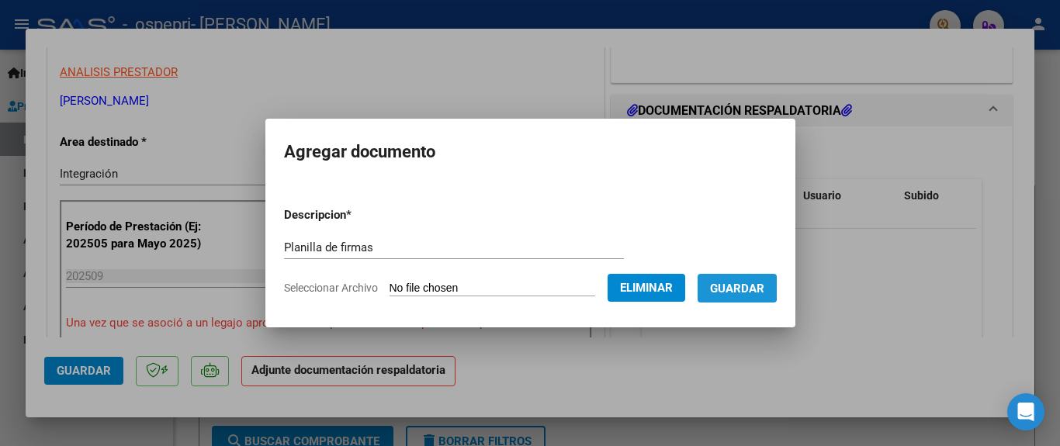
click at [730, 288] on span "Guardar" at bounding box center [737, 289] width 54 height 14
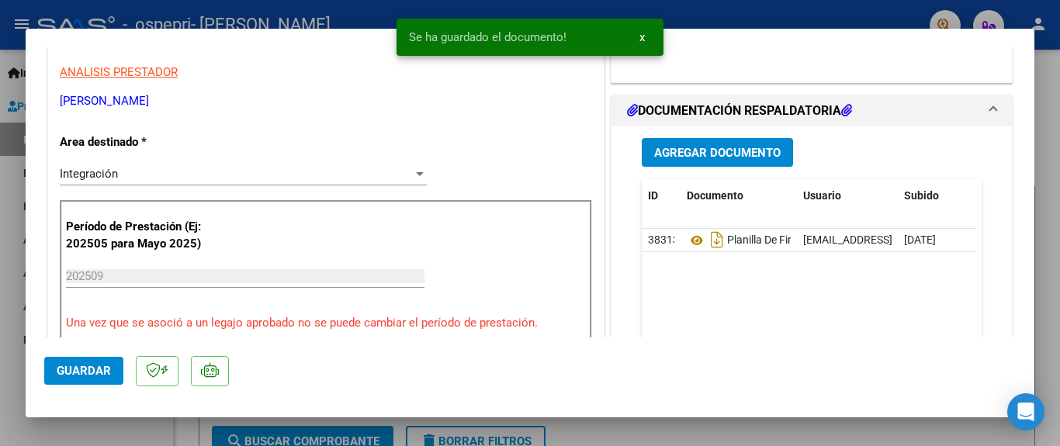
click at [701, 12] on div at bounding box center [530, 223] width 1060 height 446
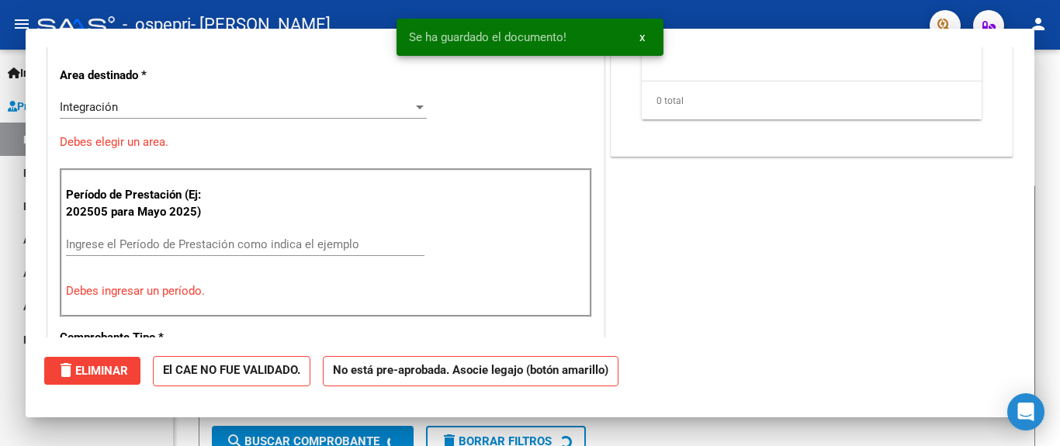
scroll to position [0, 0]
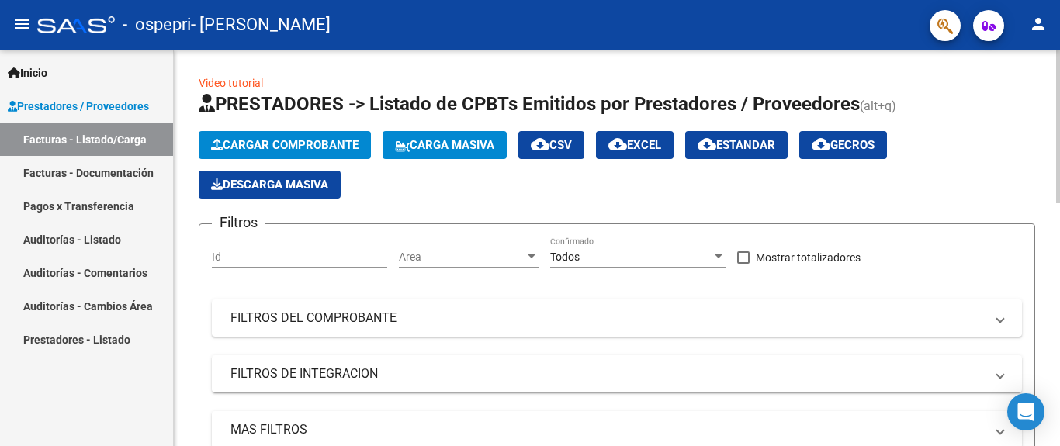
click at [299, 142] on span "Cargar Comprobante" at bounding box center [284, 145] width 147 height 14
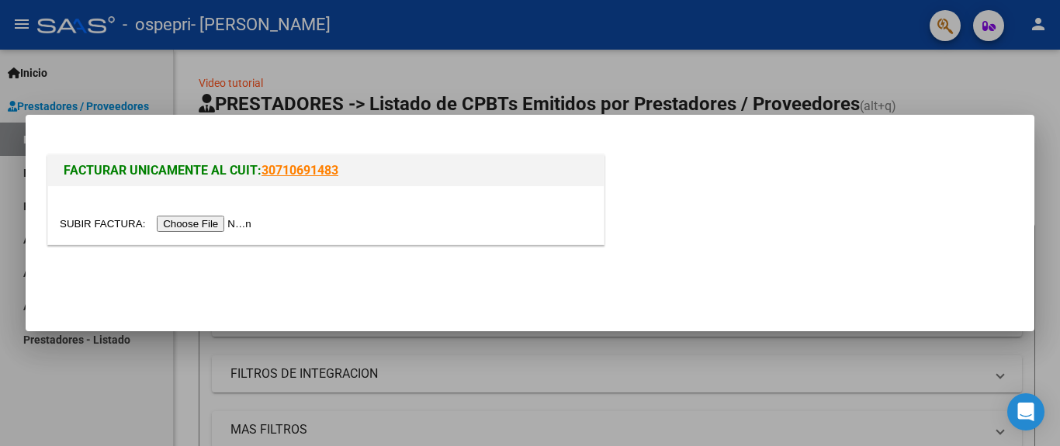
click at [213, 225] on input "file" at bounding box center [158, 224] width 196 height 16
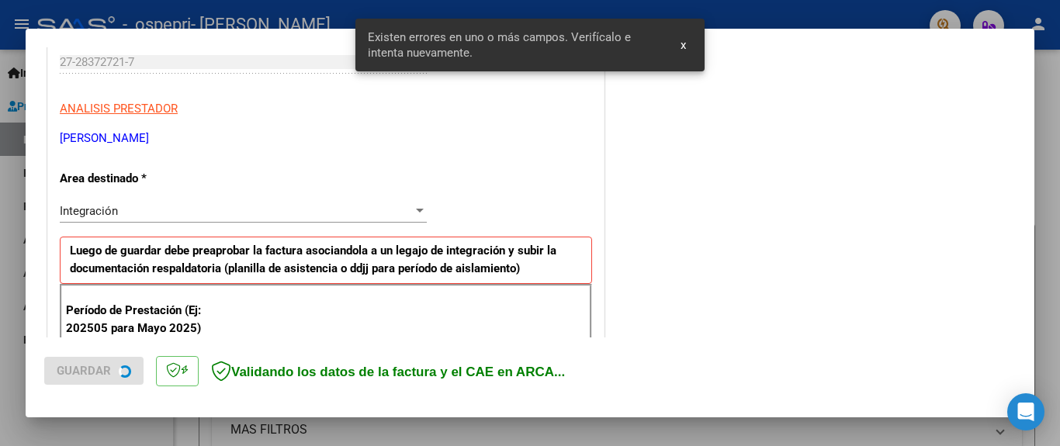
scroll to position [366, 0]
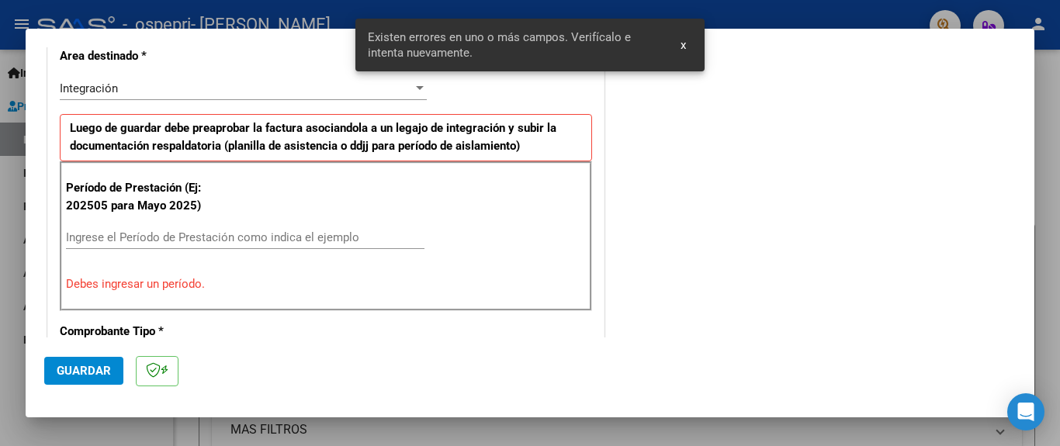
click at [92, 228] on div "Ingrese el Período de Prestación como indica el ejemplo" at bounding box center [245, 237] width 358 height 23
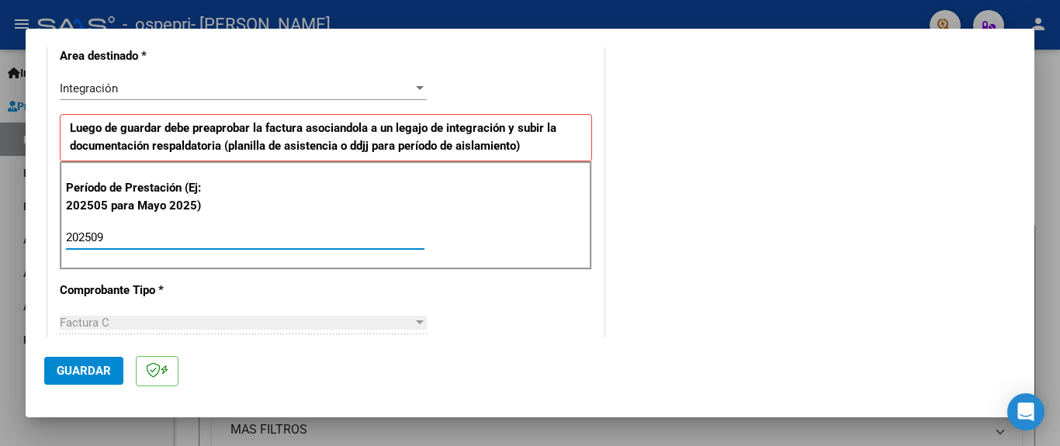
type input "202509"
click at [69, 365] on span "Guardar" at bounding box center [84, 371] width 54 height 14
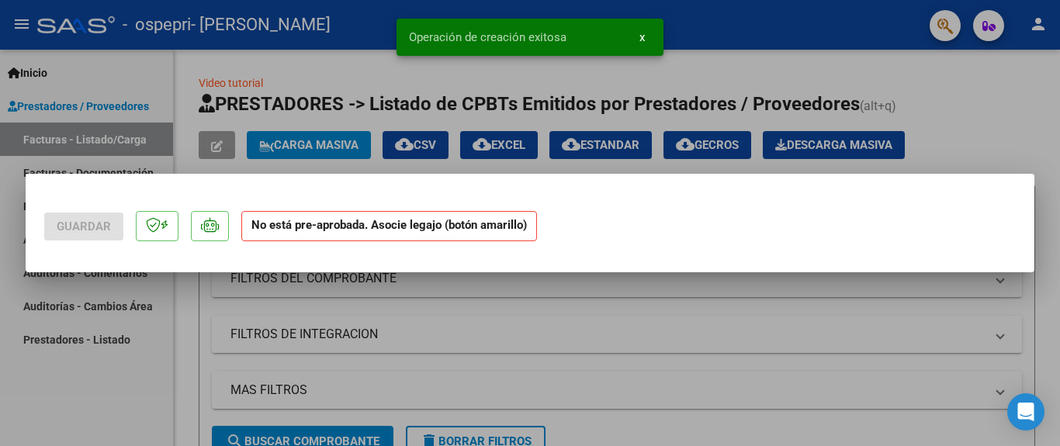
scroll to position [0, 0]
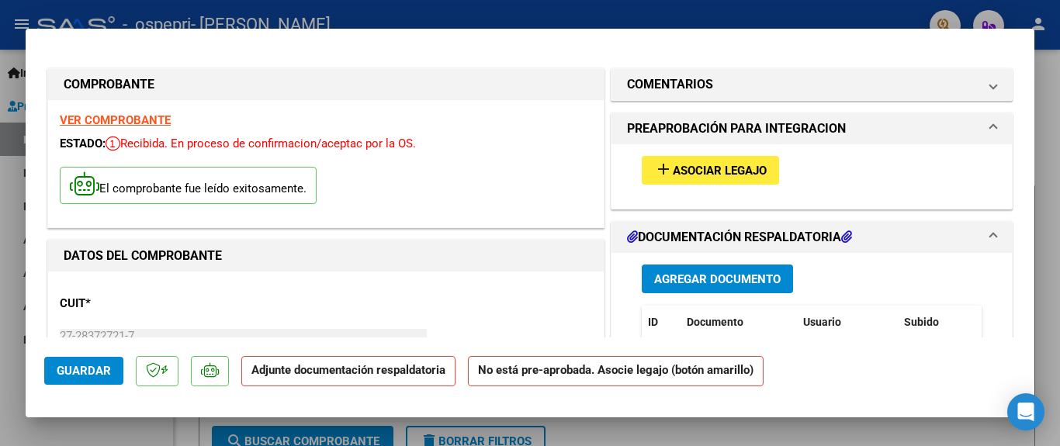
click at [145, 119] on strong "VER COMPROBANTE" at bounding box center [115, 120] width 111 height 14
click at [677, 175] on span "Asociar Legajo" at bounding box center [720, 171] width 94 height 14
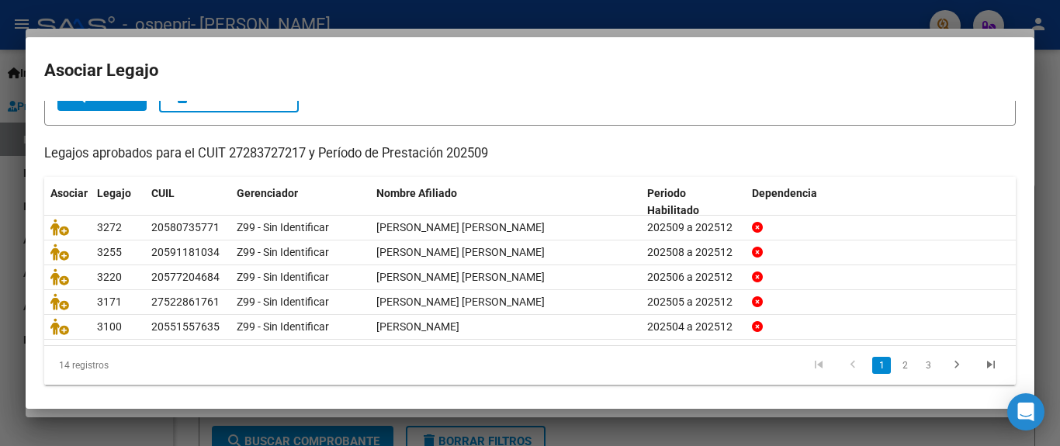
scroll to position [118, 0]
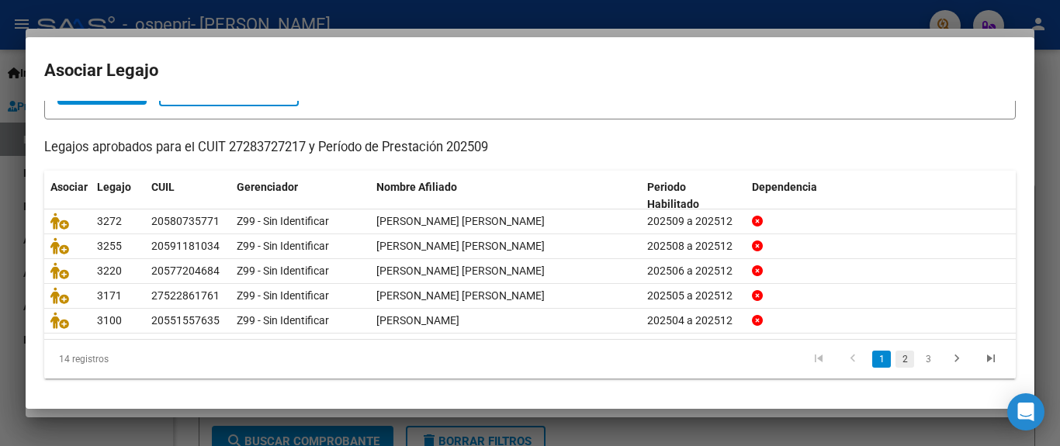
click at [895, 360] on link "2" at bounding box center [904, 359] width 19 height 17
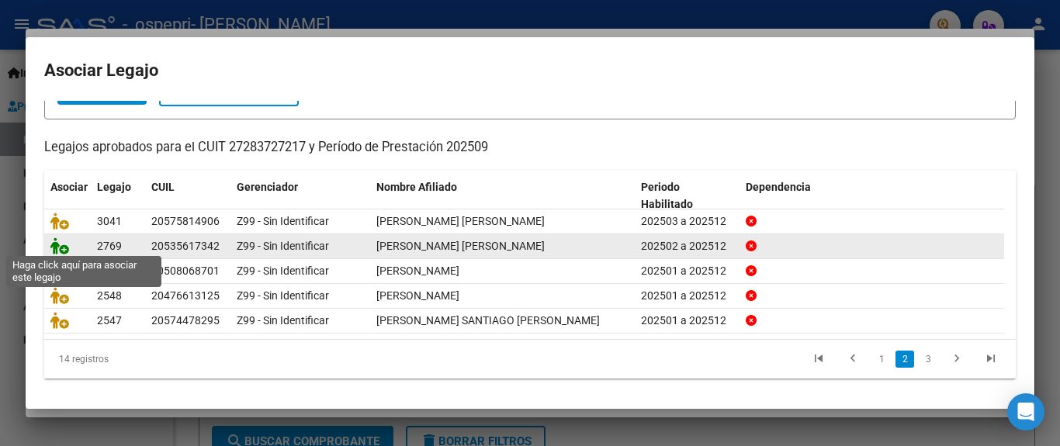
click at [57, 244] on icon at bounding box center [59, 245] width 19 height 17
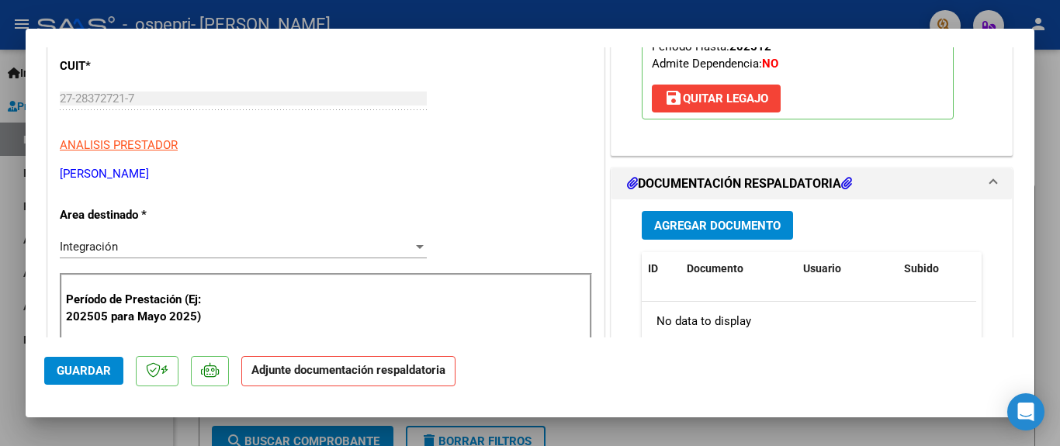
scroll to position [310, 0]
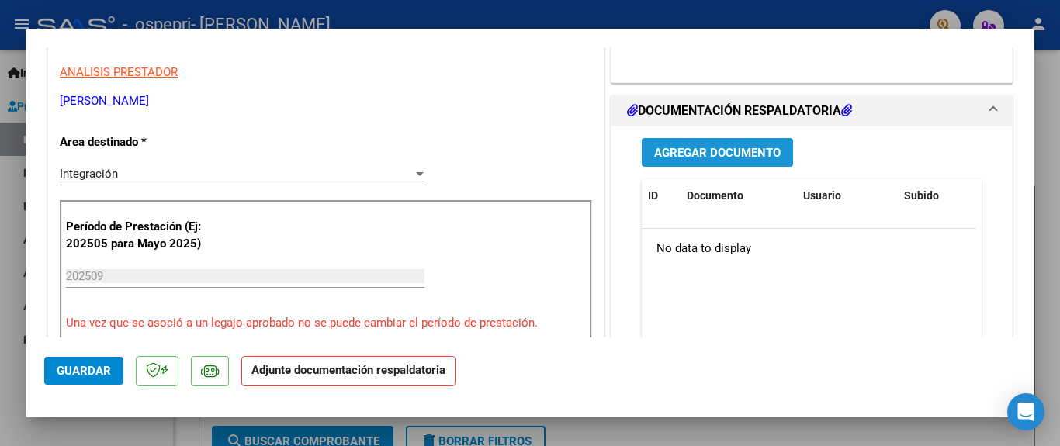
click at [689, 162] on button "Agregar Documento" at bounding box center [717, 152] width 151 height 29
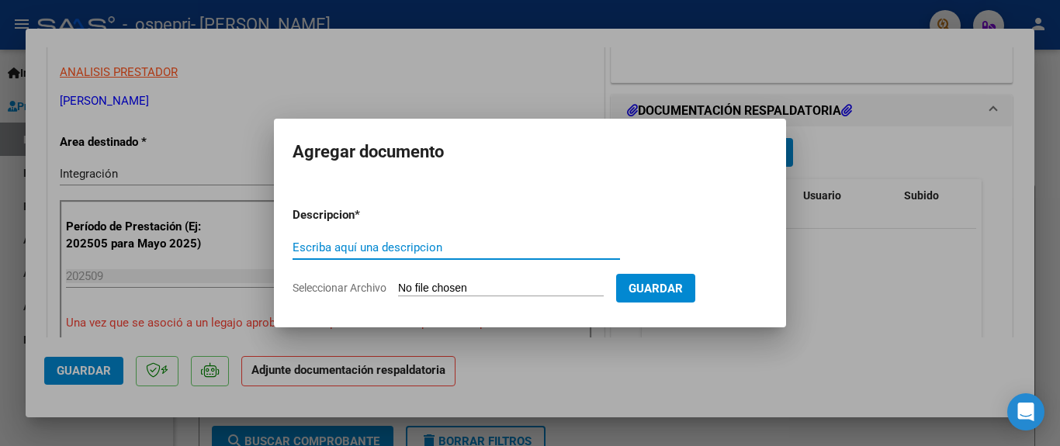
paste input "Planilla de firmas"
type input "Planilla de firmas"
click at [426, 288] on input "Seleccionar Archivo" at bounding box center [501, 289] width 206 height 15
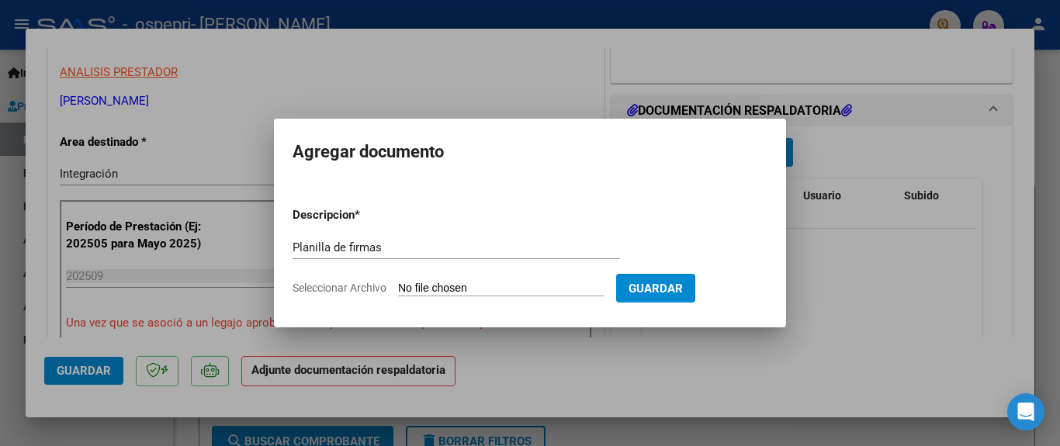
type input "C:\fakepath\[PERSON_NAME] [DATE].pdf"
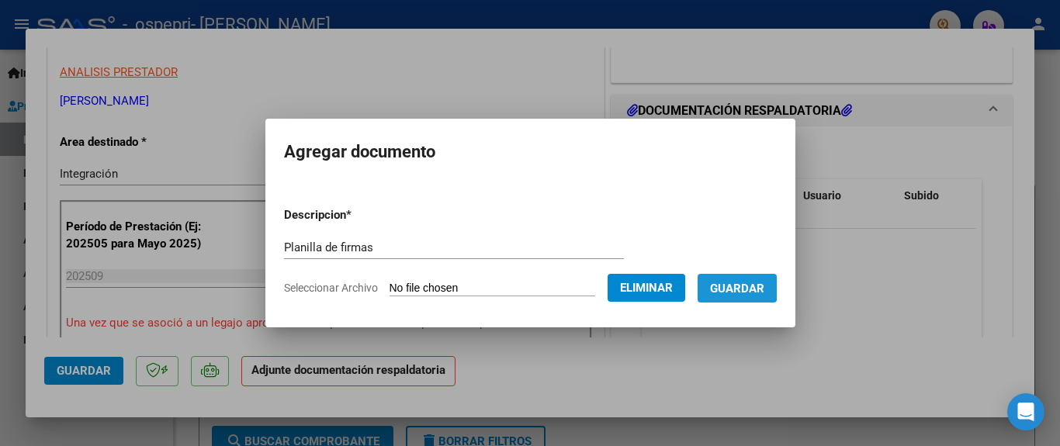
click at [740, 285] on span "Guardar" at bounding box center [737, 289] width 54 height 14
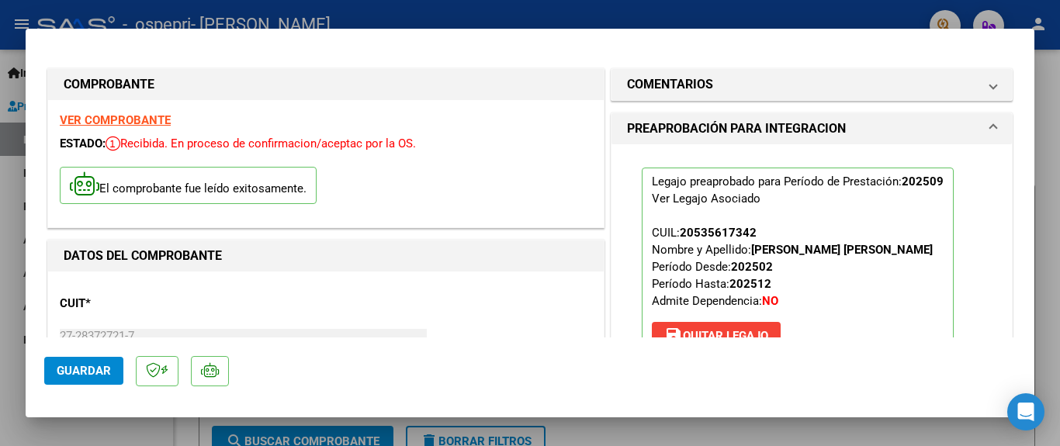
scroll to position [31, 0]
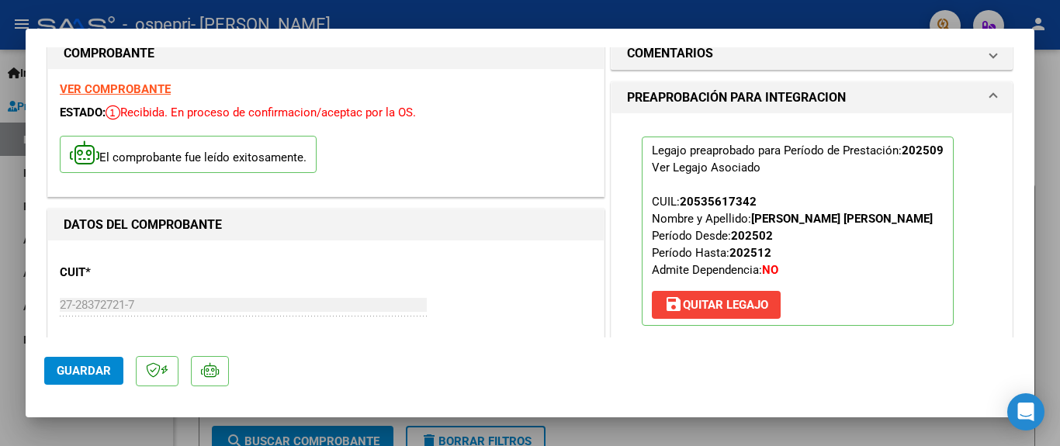
click at [822, 16] on div at bounding box center [530, 223] width 1060 height 446
type input "$ 0,00"
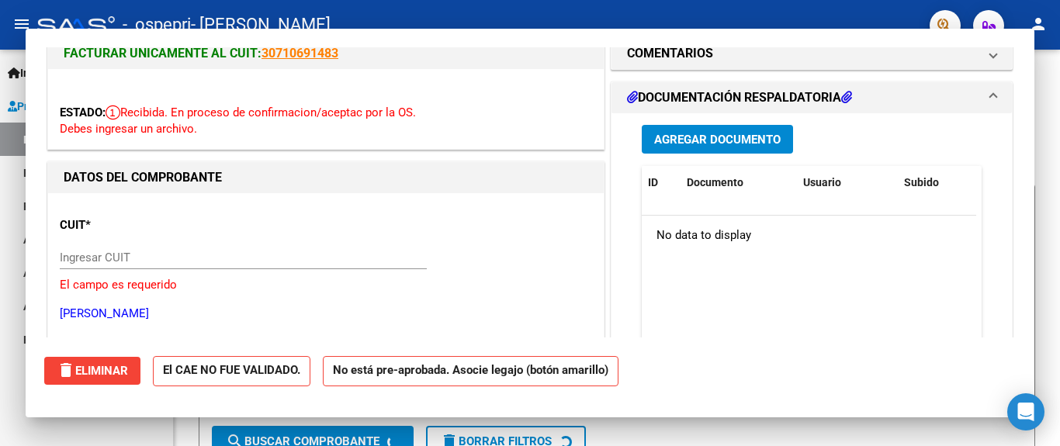
scroll to position [0, 0]
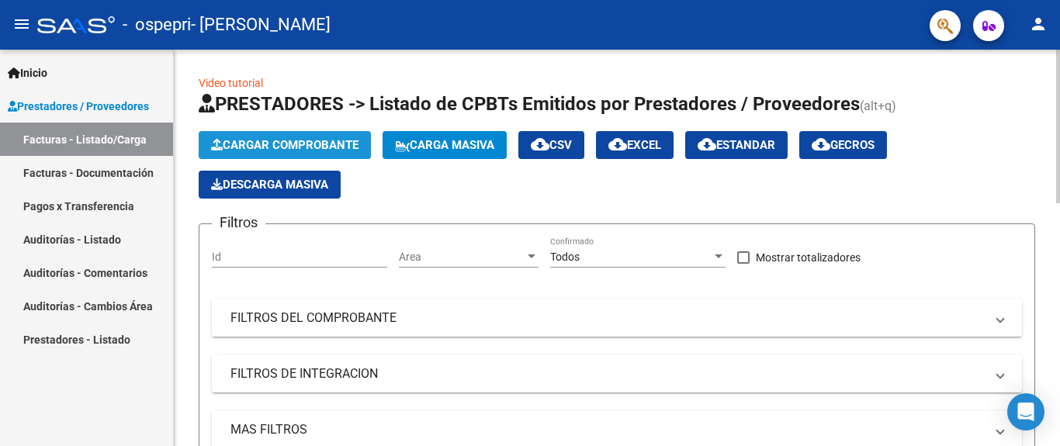
click at [287, 144] on span "Cargar Comprobante" at bounding box center [284, 145] width 147 height 14
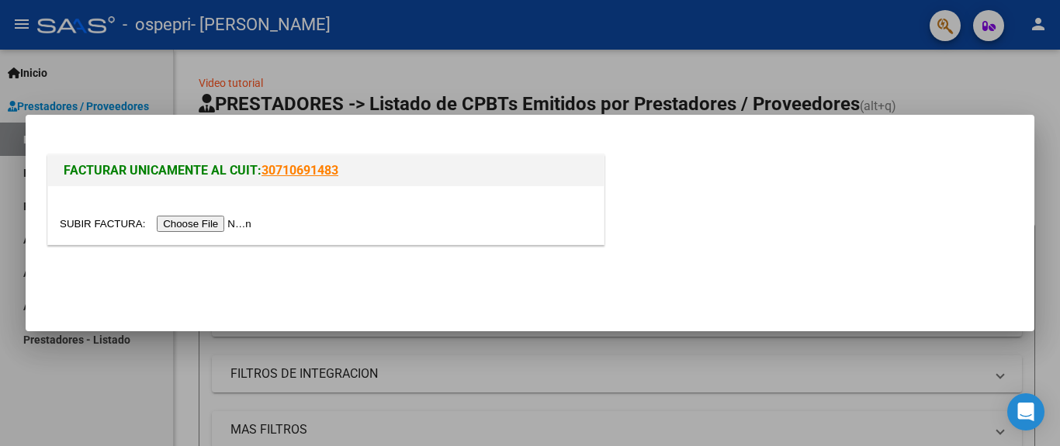
click at [177, 223] on input "file" at bounding box center [158, 224] width 196 height 16
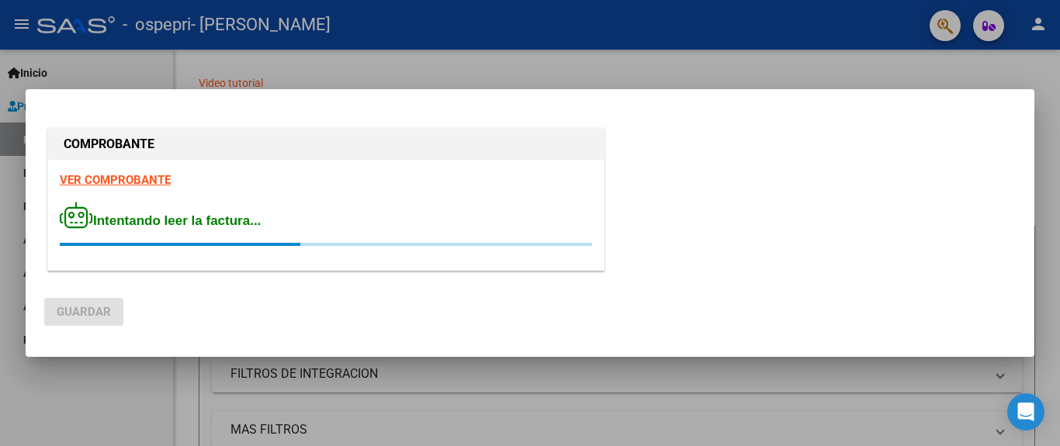
click at [144, 178] on div "VER COMPROBANTE Intentando leer la factura..." at bounding box center [325, 215] width 555 height 110
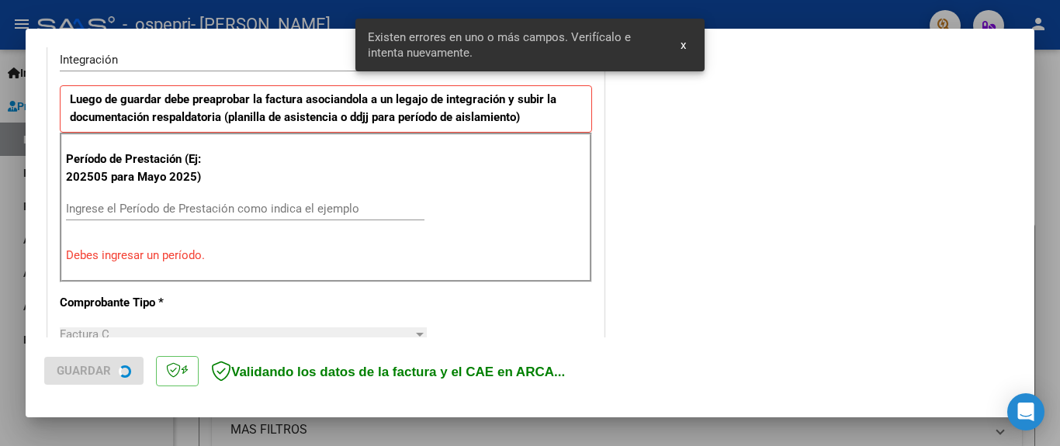
scroll to position [396, 0]
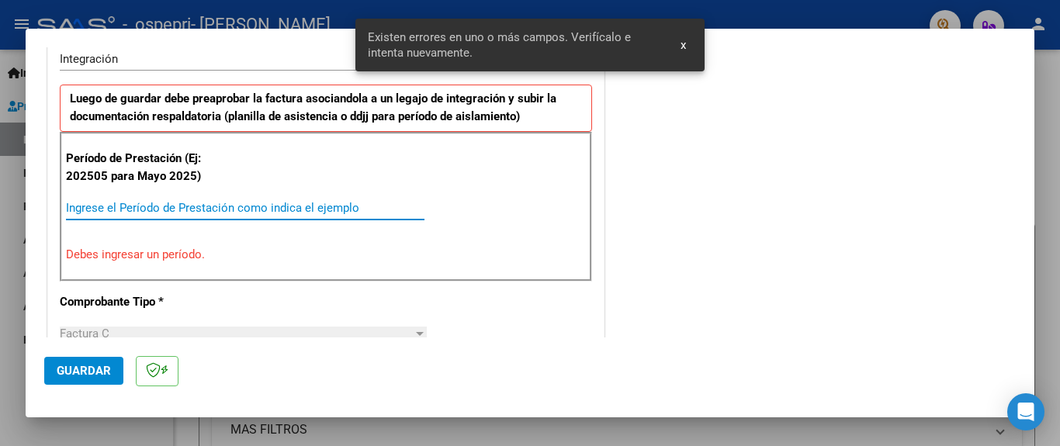
click at [134, 207] on input "Ingrese el Período de Prestación como indica el ejemplo" at bounding box center [245, 208] width 358 height 14
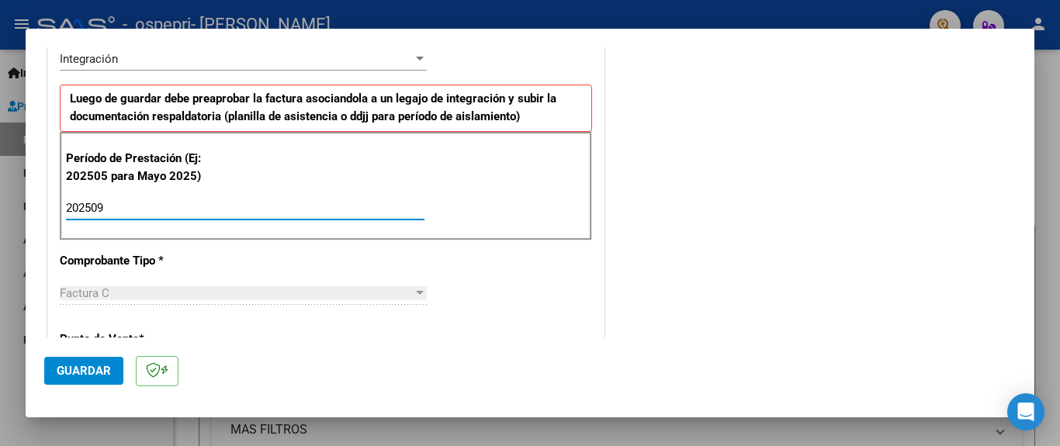
type input "202509"
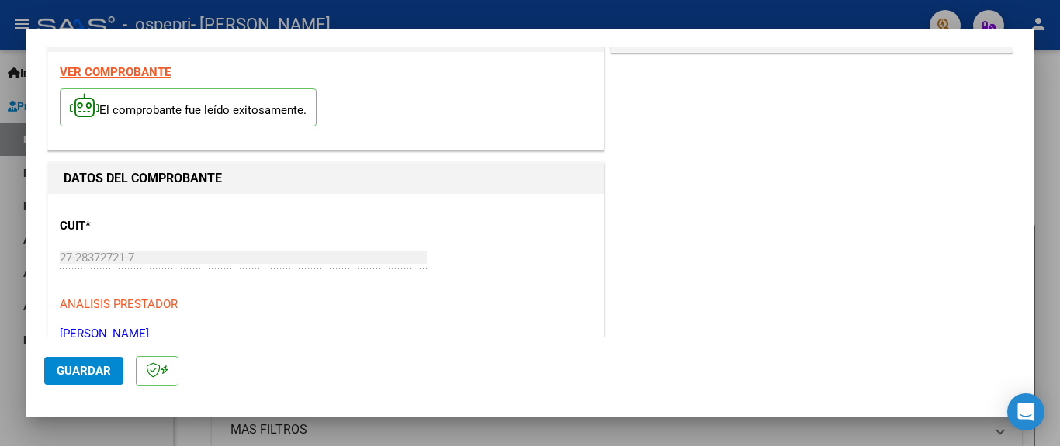
scroll to position [0, 0]
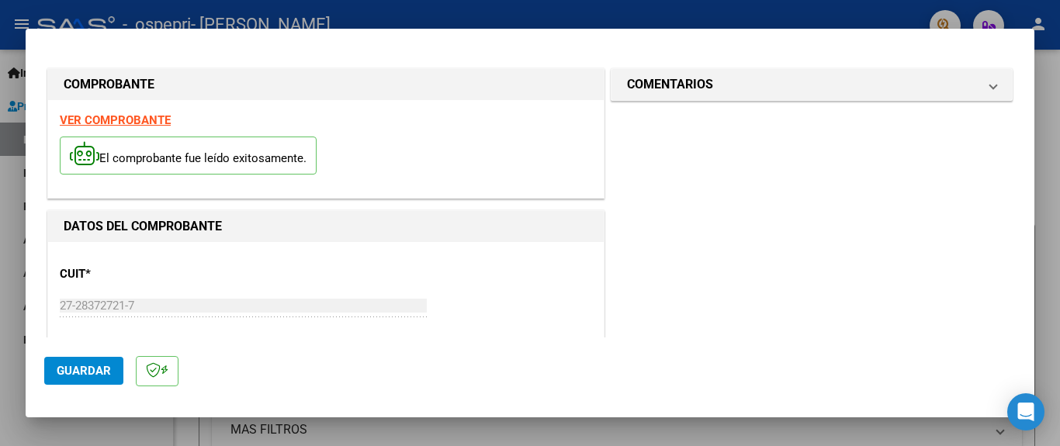
click at [102, 118] on strong "VER COMPROBANTE" at bounding box center [115, 120] width 111 height 14
click at [65, 371] on span "Guardar" at bounding box center [84, 371] width 54 height 14
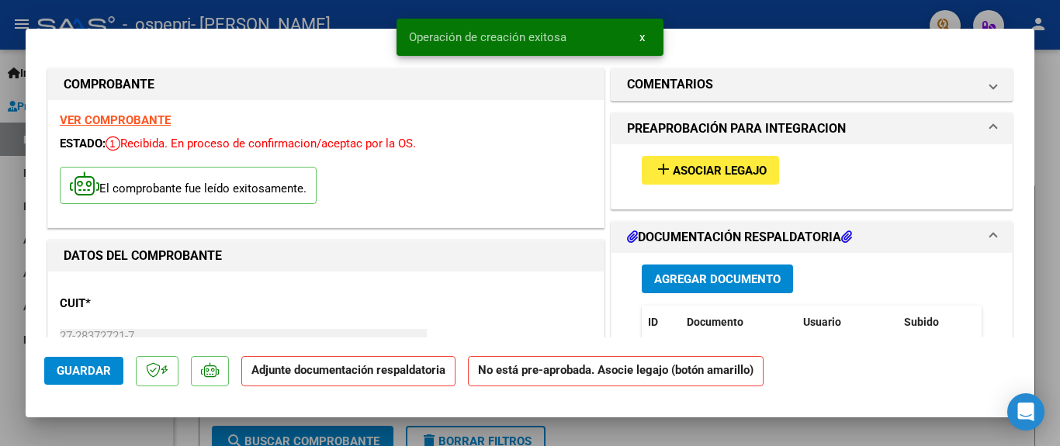
click at [653, 178] on button "add Asociar Legajo" at bounding box center [710, 170] width 137 height 29
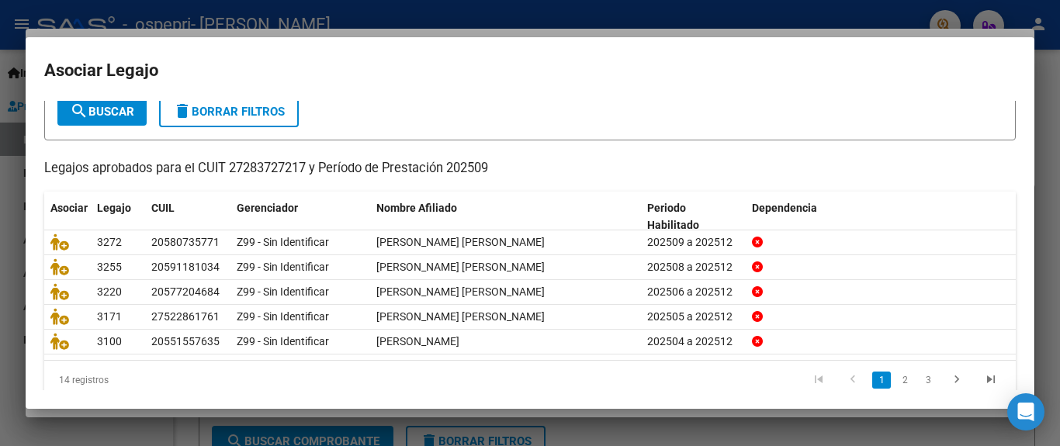
scroll to position [118, 0]
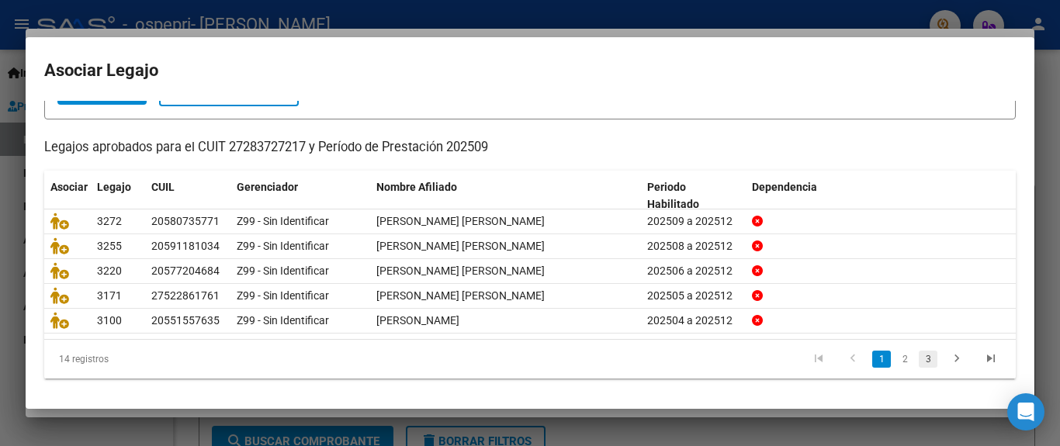
click at [919, 357] on link "3" at bounding box center [928, 359] width 19 height 17
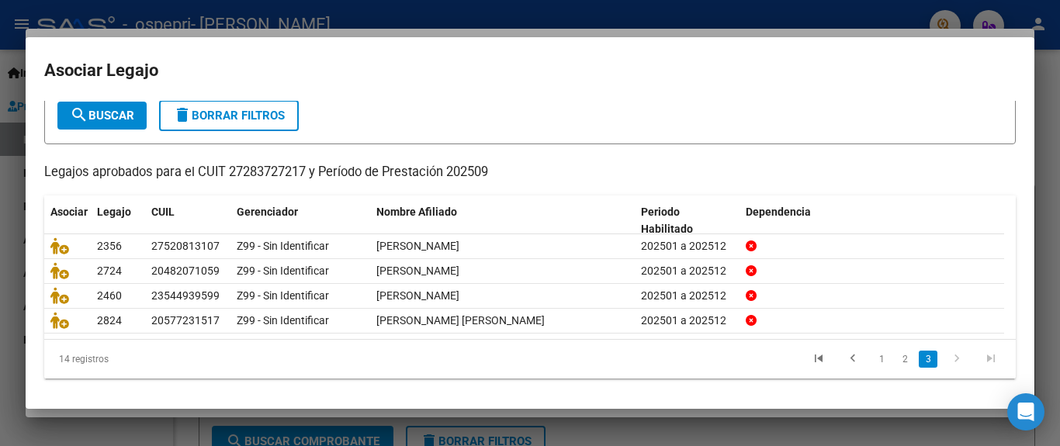
scroll to position [92, 0]
click at [895, 363] on link "2" at bounding box center [904, 359] width 19 height 17
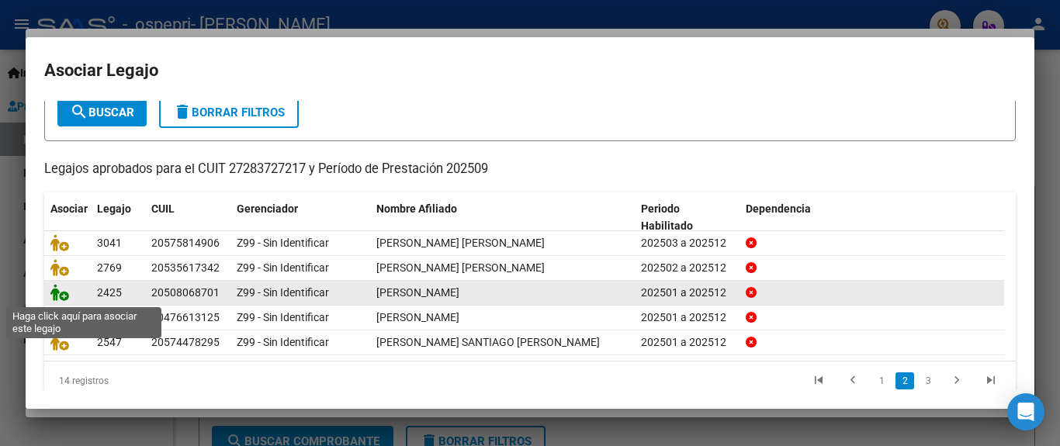
click at [64, 293] on icon at bounding box center [59, 292] width 19 height 17
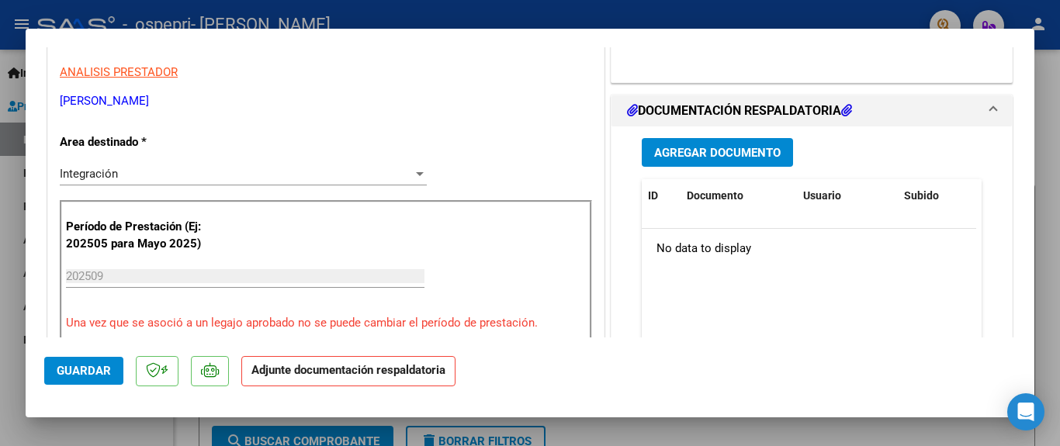
scroll to position [351, 0]
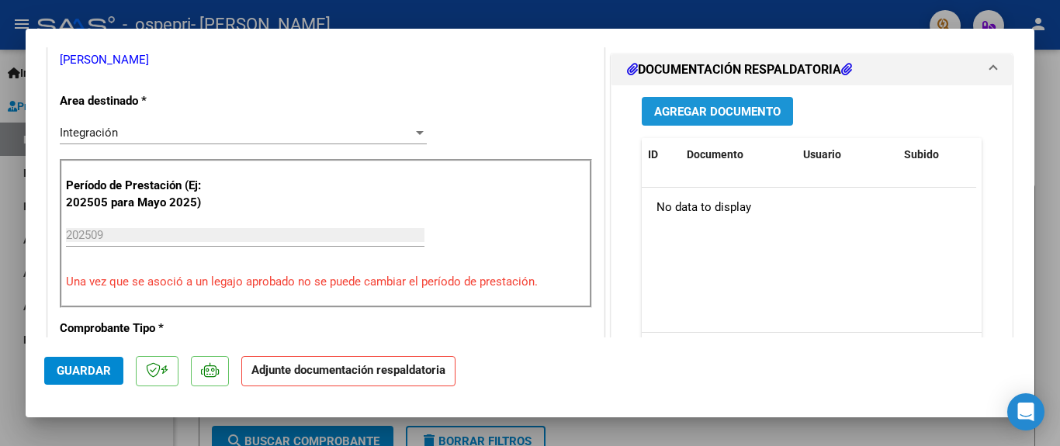
click at [667, 106] on span "Agregar Documento" at bounding box center [717, 112] width 126 height 14
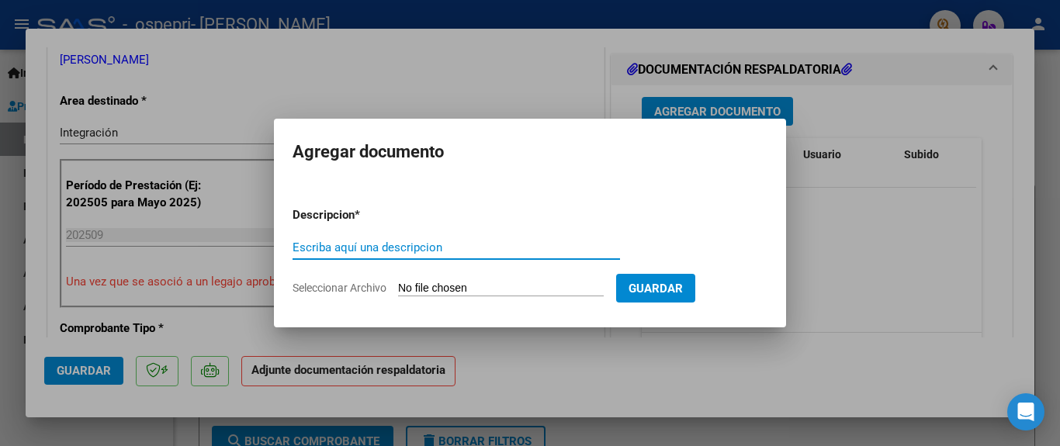
paste input "Planilla de firmas"
type input "Planilla de firmas"
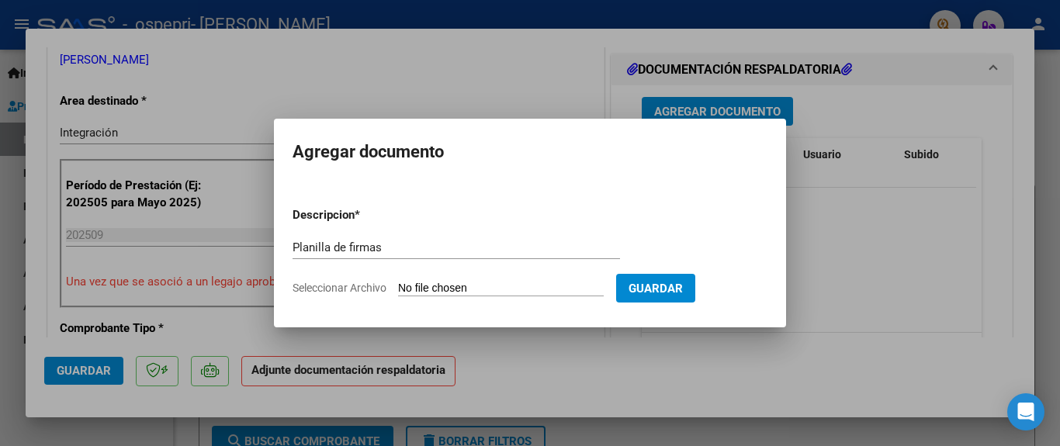
click at [427, 288] on input "Seleccionar Archivo" at bounding box center [501, 289] width 206 height 15
type input "C:\fakepath\[PERSON_NAME] [DATE].pdf"
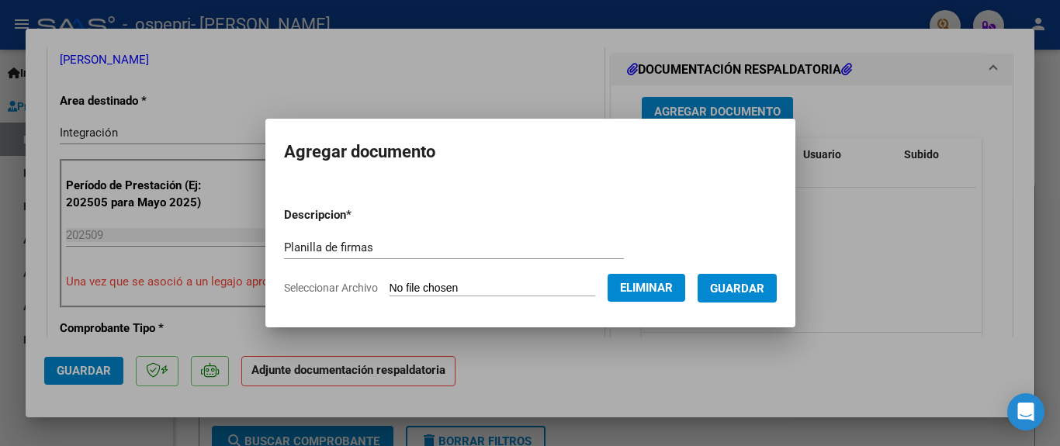
click at [752, 286] on span "Guardar" at bounding box center [737, 289] width 54 height 14
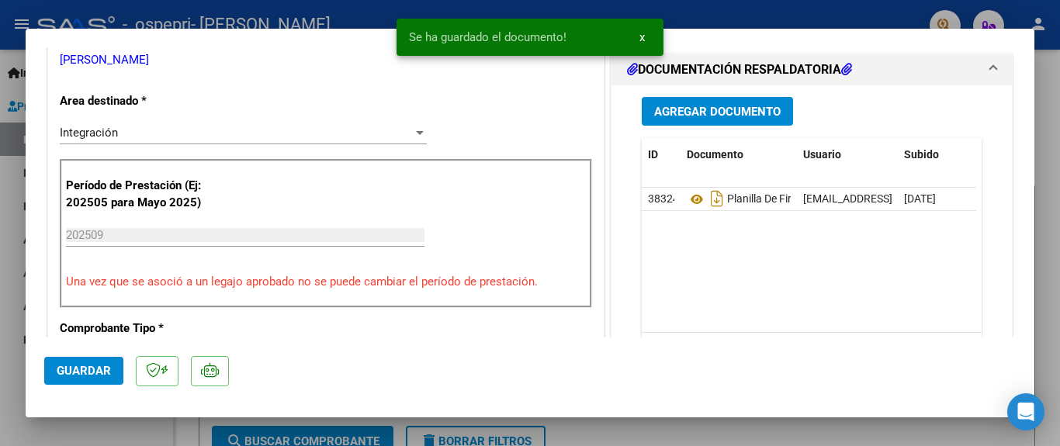
click at [727, 7] on div at bounding box center [530, 223] width 1060 height 446
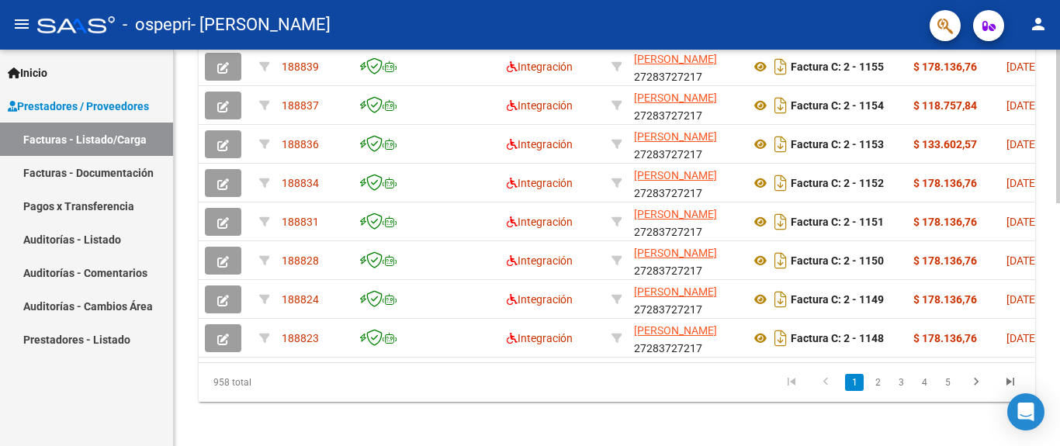
scroll to position [607, 0]
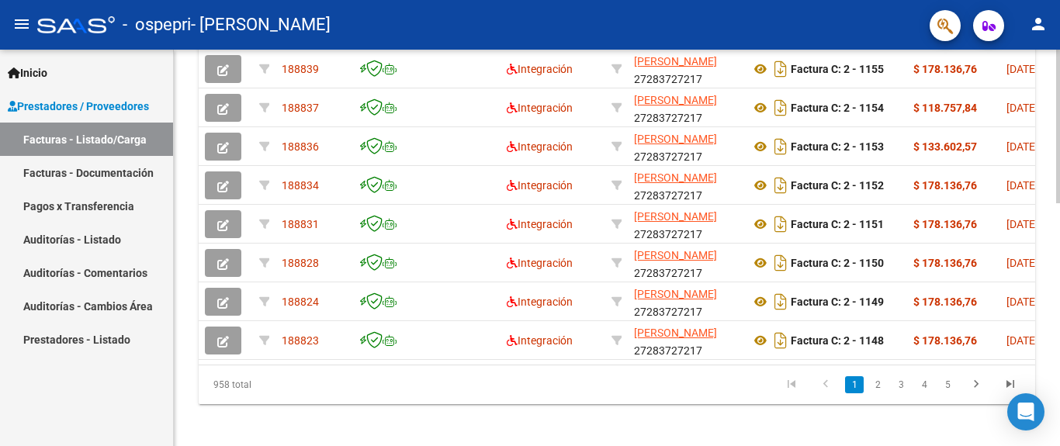
click at [881, 393] on link "2" at bounding box center [877, 384] width 19 height 17
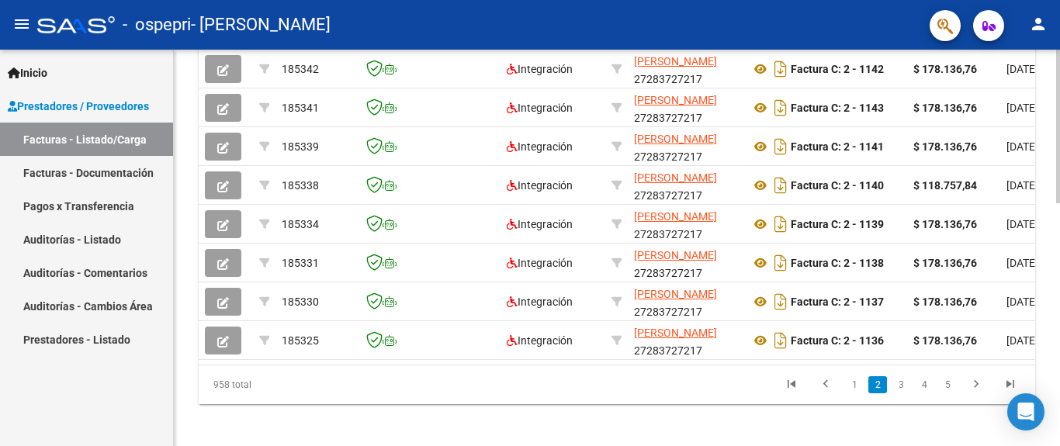
scroll to position [210, 0]
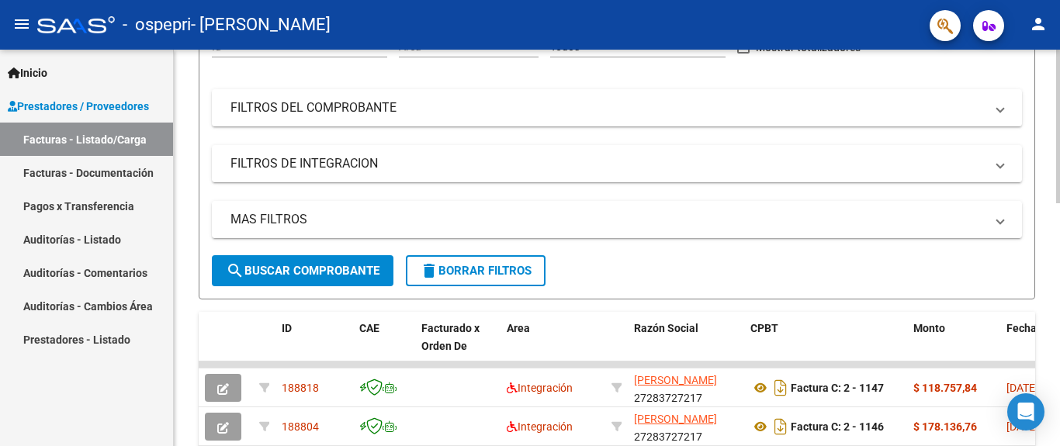
click at [1059, 88] on div at bounding box center [1058, 248] width 4 height 396
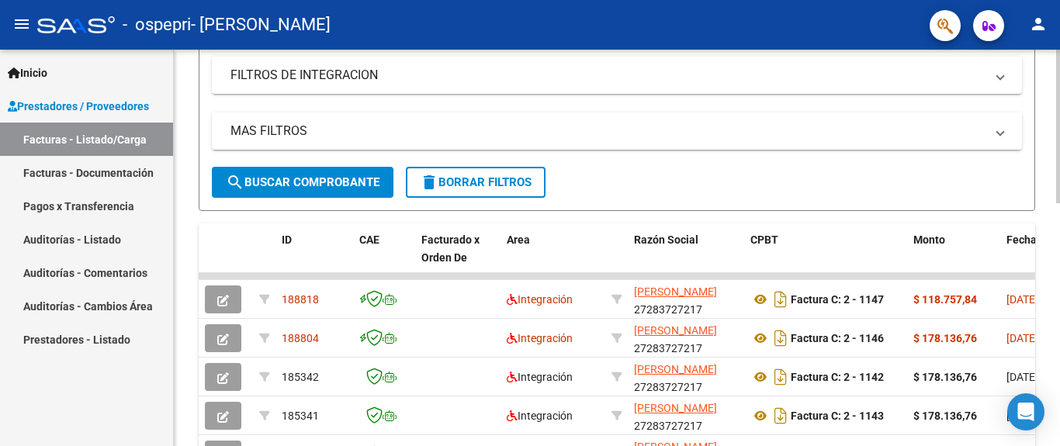
scroll to position [313, 0]
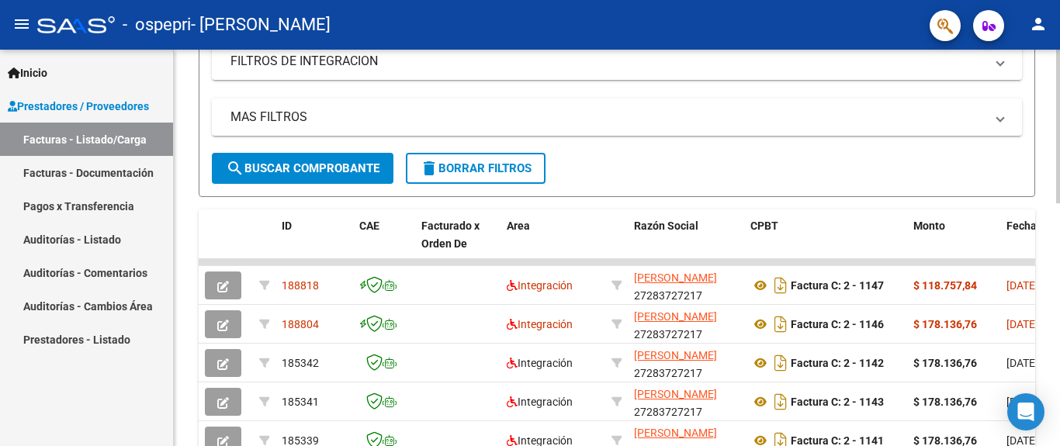
click at [1059, 260] on div at bounding box center [1058, 250] width 4 height 154
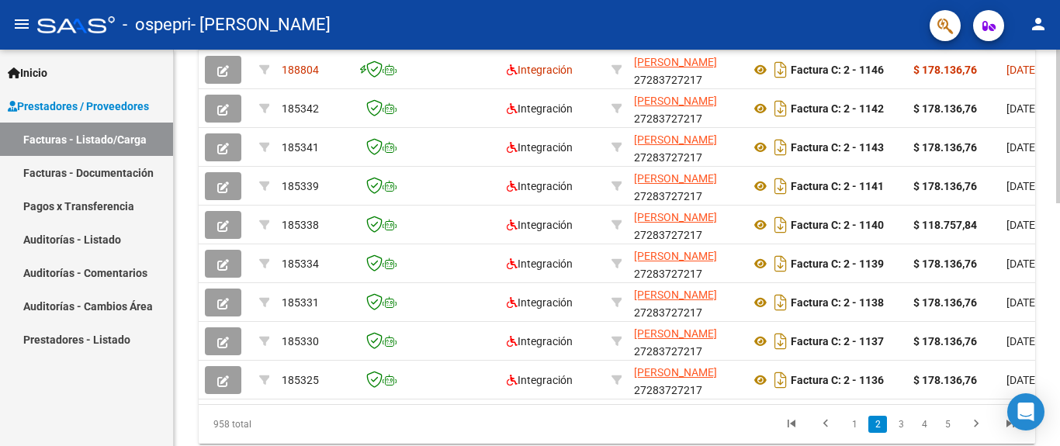
scroll to position [627, 0]
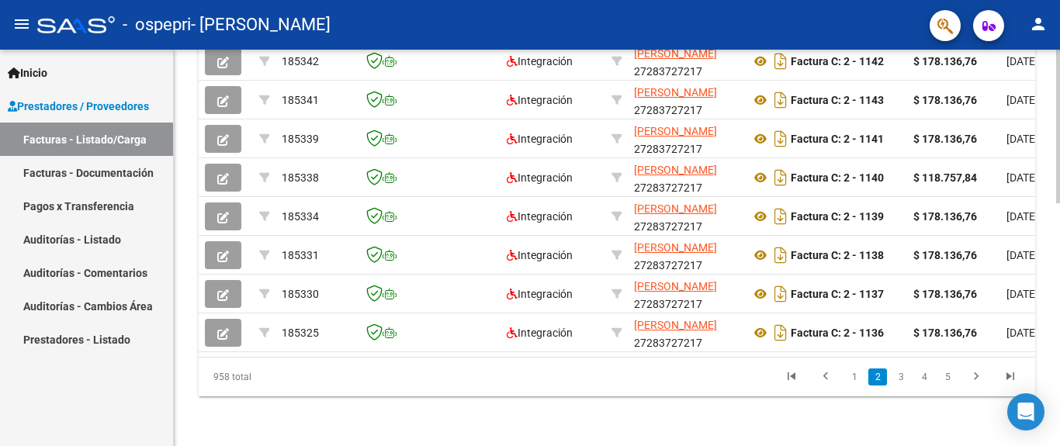
click at [1058, 423] on div at bounding box center [1058, 369] width 4 height 154
click at [853, 372] on link "1" at bounding box center [854, 377] width 19 height 17
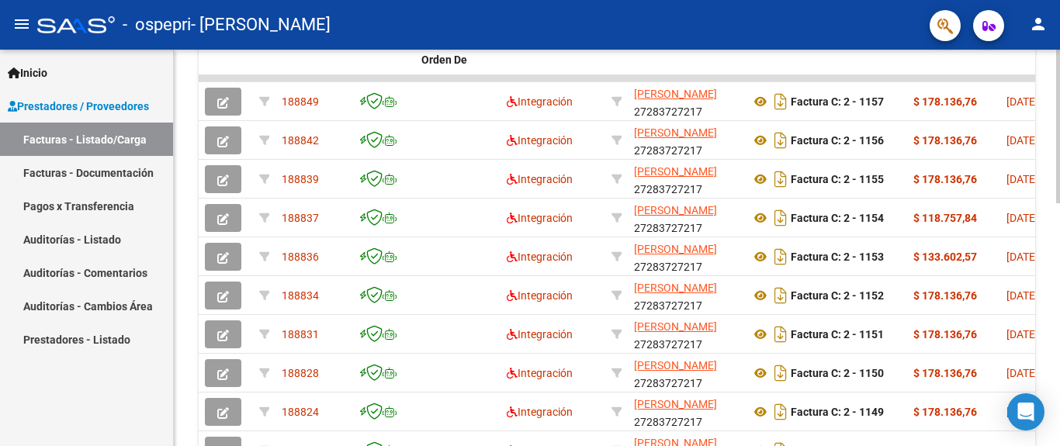
scroll to position [495, 0]
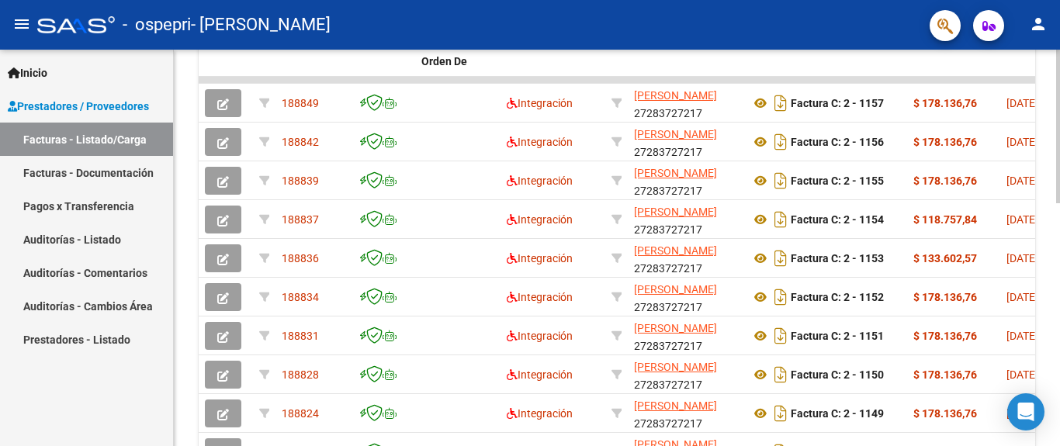
click at [1050, 274] on div "Video tutorial PRESTADORES -> Listado de CPBTs Emitidos por Prestadores / Prove…" at bounding box center [619, 60] width 890 height 1011
click at [559, 68] on datatable-header-cell "Area" at bounding box center [552, 61] width 105 height 68
click at [815, 83] on datatable-body-cell at bounding box center [825, 80] width 163 height 6
